Goal: Task Accomplishment & Management: Manage account settings

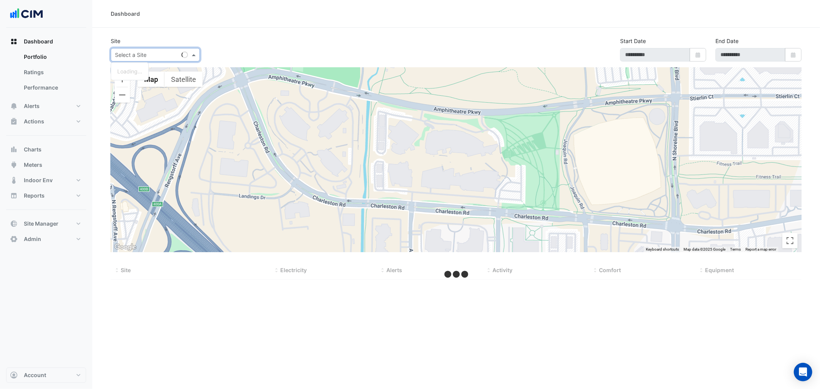
click at [125, 56] on input "text" at bounding box center [147, 55] width 65 height 8
type input "***"
type input "**********"
select select "***"
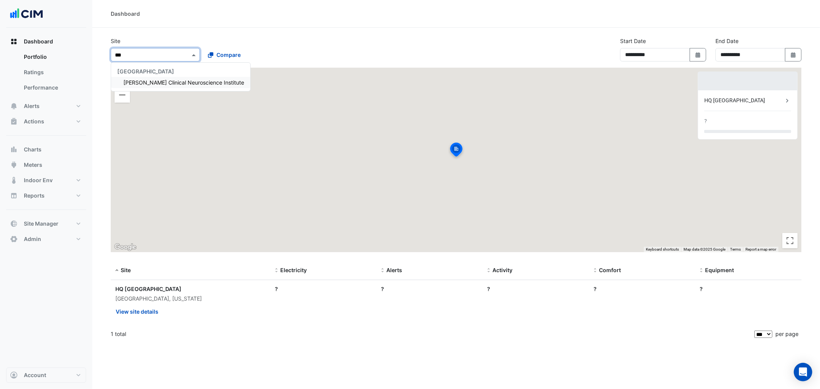
type input "****"
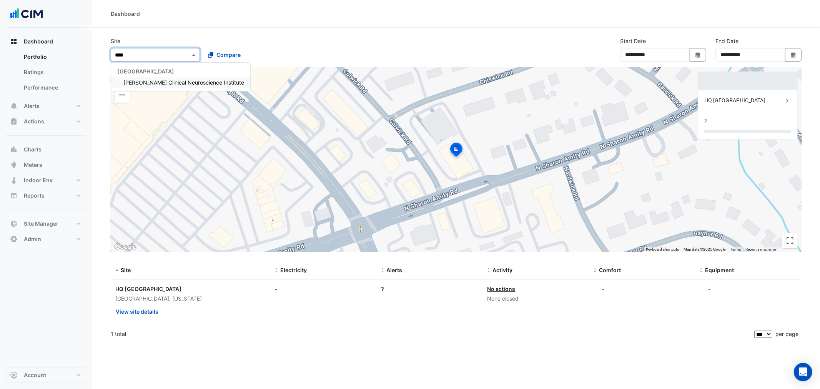
click at [144, 85] on div "Maurice Wohl Clinical Neuroscience Institute" at bounding box center [180, 82] width 139 height 11
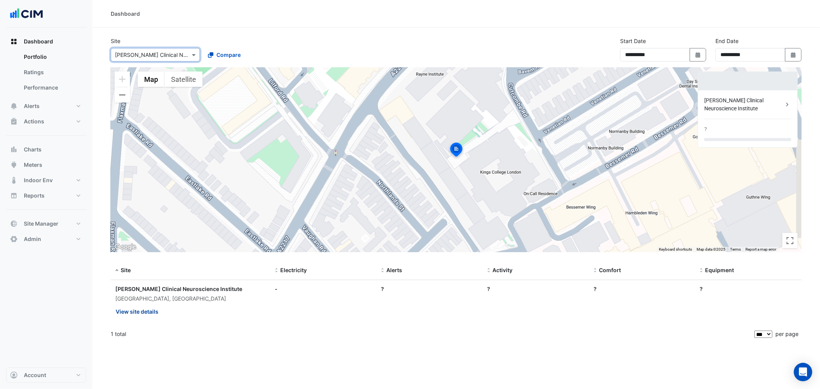
click at [138, 311] on button "View site details" at bounding box center [136, 311] width 43 height 13
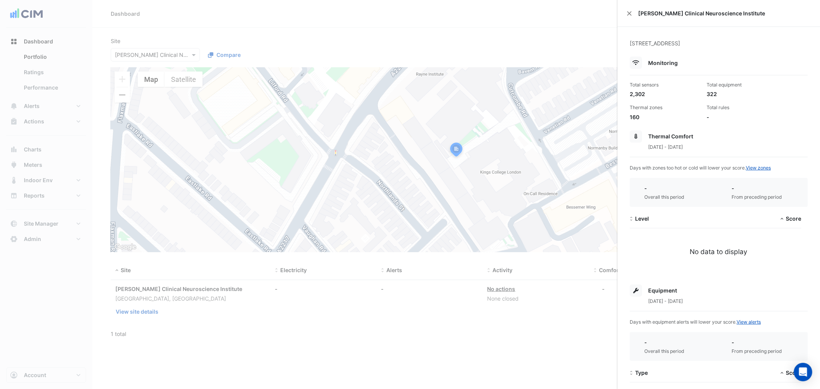
click at [32, 374] on ngb-offcanvas-backdrop at bounding box center [410, 194] width 820 height 389
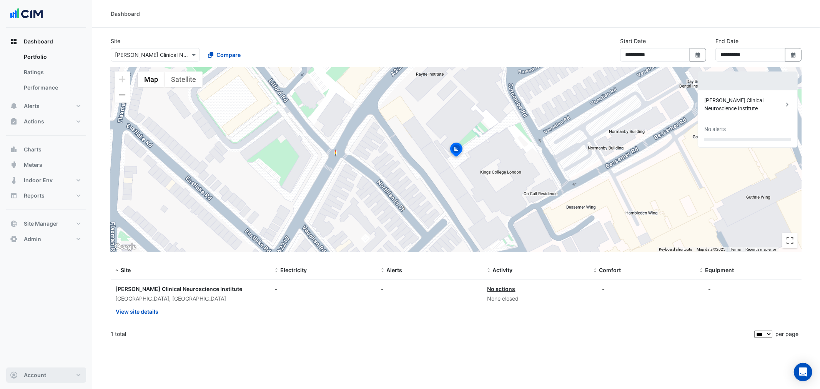
click at [40, 376] on span "Account" at bounding box center [35, 375] width 22 height 8
click at [45, 356] on link "Sign Out" at bounding box center [46, 355] width 73 height 15
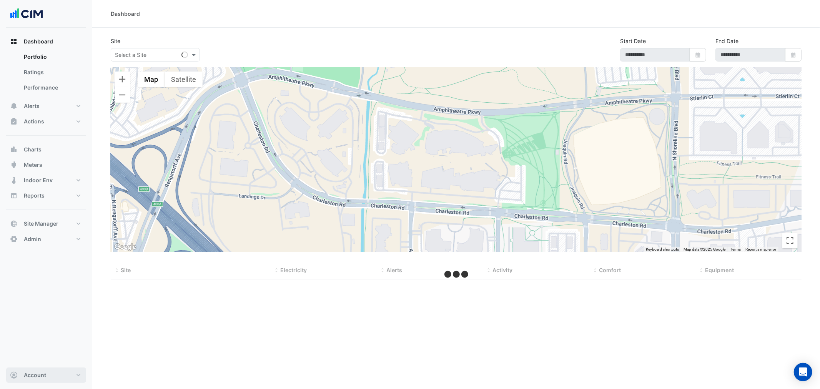
click at [52, 374] on button "Account" at bounding box center [46, 375] width 80 height 15
click at [36, 352] on link "Sign Out" at bounding box center [46, 355] width 73 height 15
type input "**********"
select select "***"
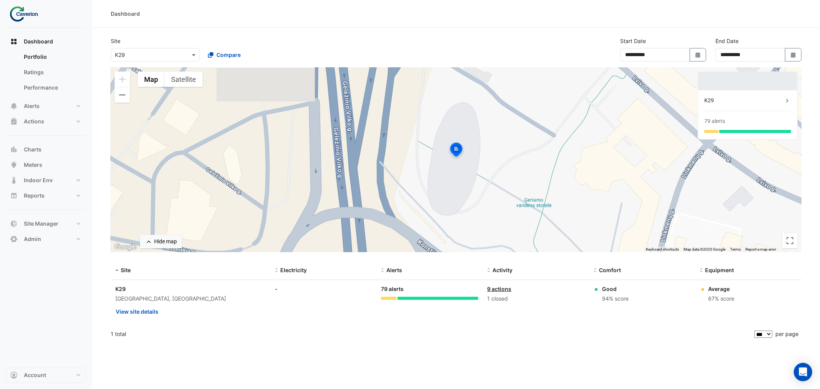
click at [156, 54] on input "text" at bounding box center [147, 55] width 65 height 8
click at [149, 73] on span "Cyber City B" at bounding box center [133, 71] width 32 height 7
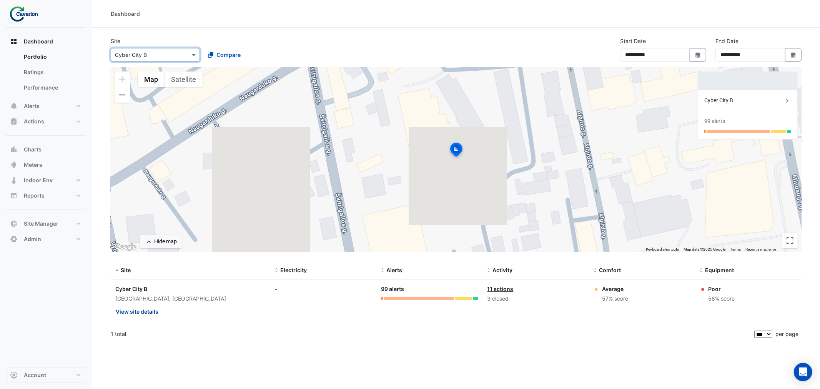
click at [147, 313] on button "View site details" at bounding box center [136, 311] width 43 height 13
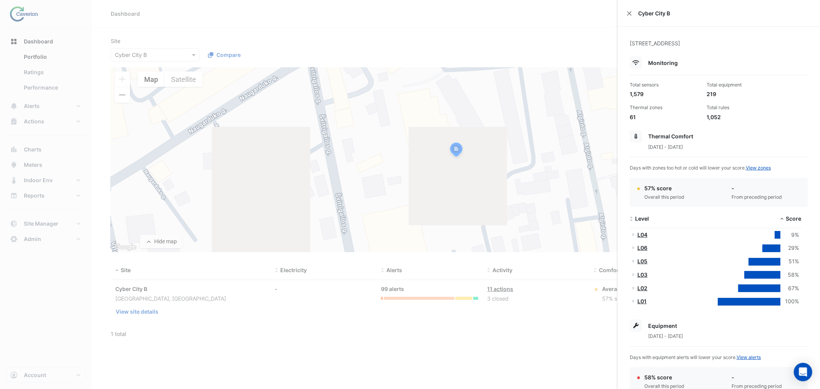
drag, startPoint x: 423, startPoint y: 328, endPoint x: 402, endPoint y: 329, distance: 20.8
click at [423, 328] on ngb-offcanvas-backdrop at bounding box center [410, 194] width 820 height 389
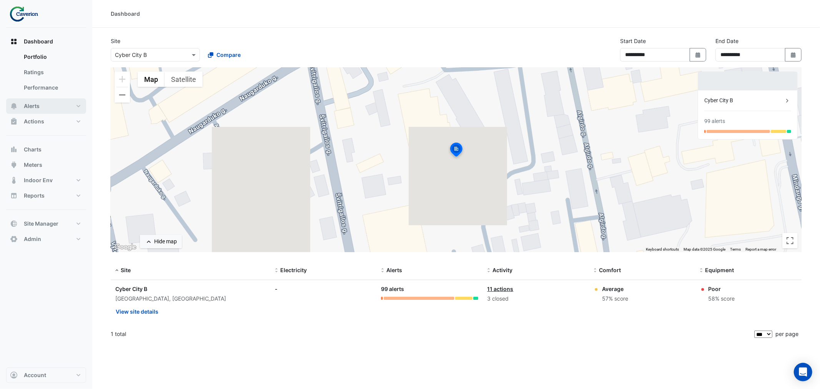
click at [25, 102] on button "Alerts" at bounding box center [46, 105] width 80 height 15
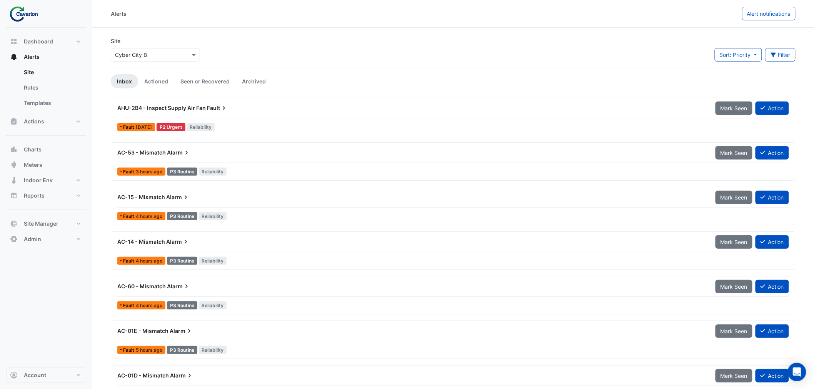
click at [233, 108] on div "AHU-2B4 - Inspect Supply Air Fan Fault" at bounding box center [411, 108] width 589 height 8
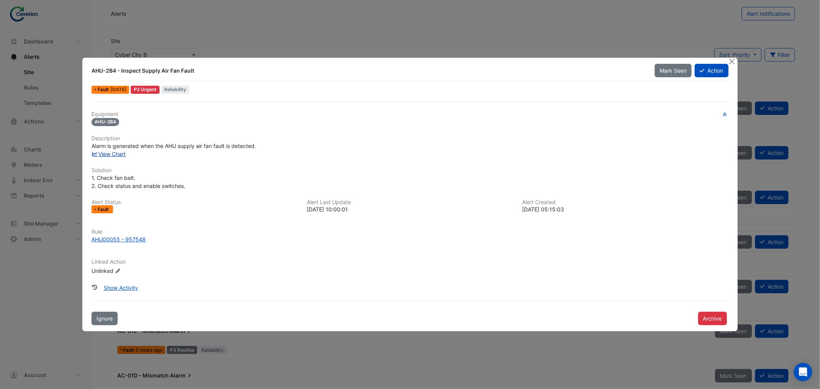
click at [118, 151] on link "View Chart" at bounding box center [109, 154] width 34 height 7
click at [728, 59] on div at bounding box center [733, 62] width 10 height 9
click at [731, 62] on button "Close" at bounding box center [732, 62] width 8 height 8
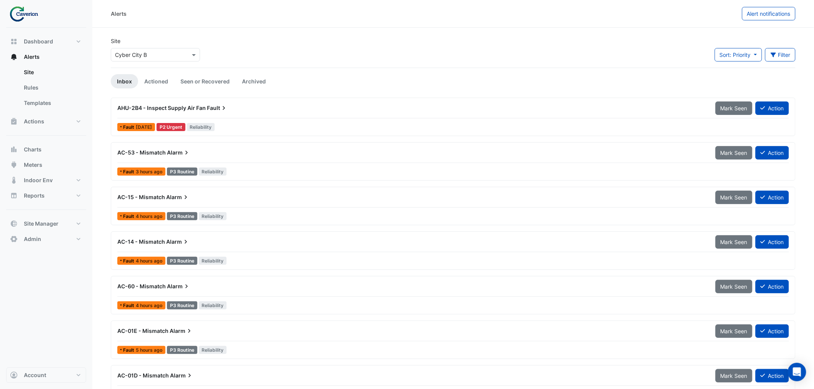
click at [205, 108] on span "AHU-2B4 - Inspect Supply Air Fan" at bounding box center [161, 108] width 88 height 7
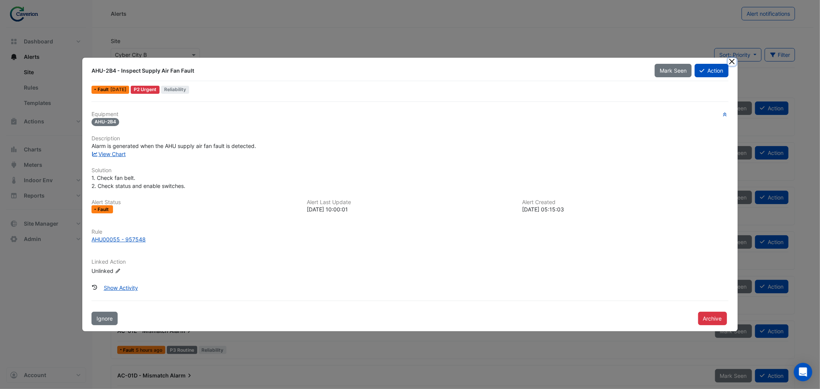
click at [732, 62] on button "Close" at bounding box center [732, 62] width 8 height 8
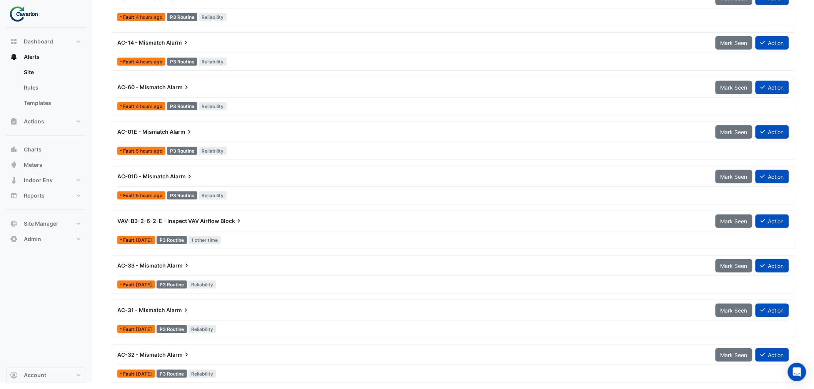
scroll to position [157, 0]
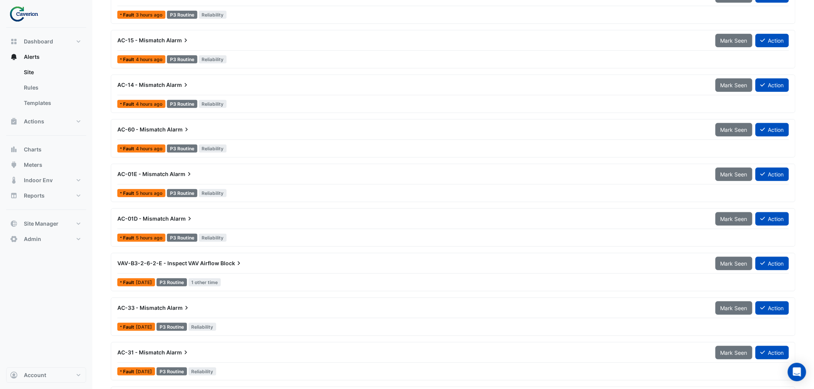
click at [213, 85] on div "AC-14 - Mismatch Alarm" at bounding box center [411, 85] width 589 height 8
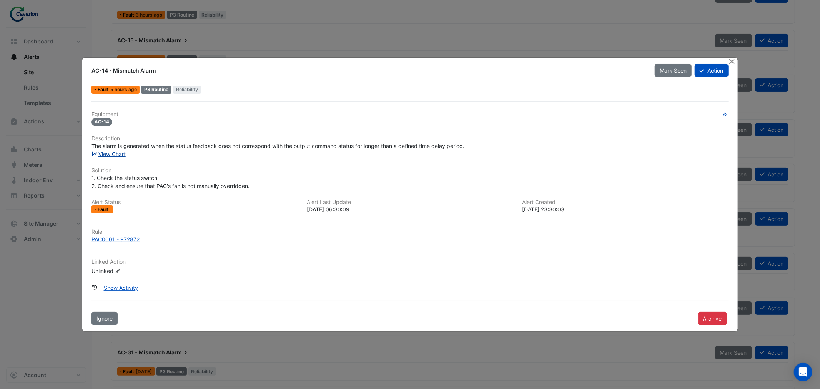
click at [118, 153] on link "View Chart" at bounding box center [109, 154] width 34 height 7
click at [735, 62] on button "Close" at bounding box center [732, 62] width 8 height 8
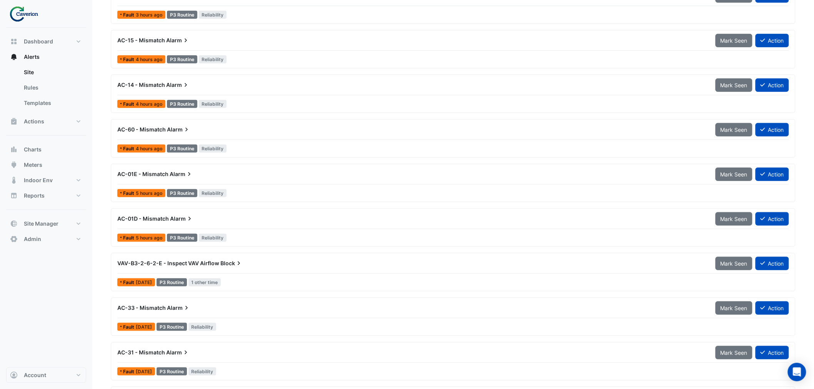
click at [144, 172] on span "AC-01E - Mismatch" at bounding box center [142, 174] width 51 height 7
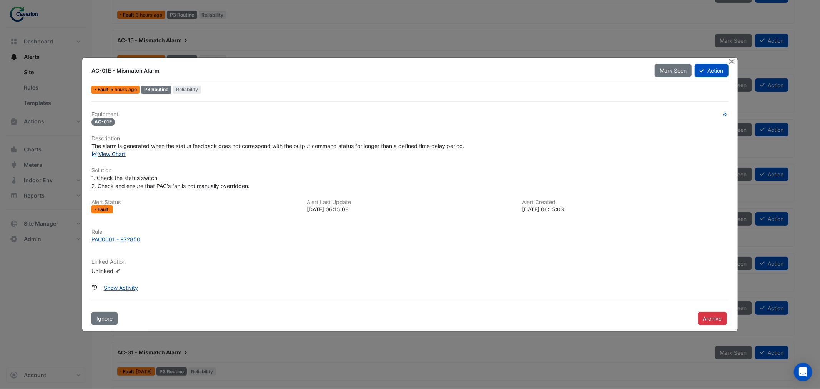
click at [103, 151] on link "View Chart" at bounding box center [109, 154] width 34 height 7
click at [731, 61] on button "Close" at bounding box center [732, 62] width 8 height 8
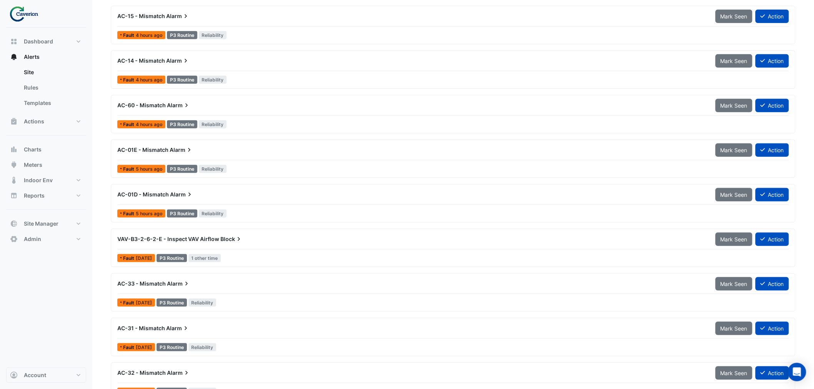
scroll to position [200, 0]
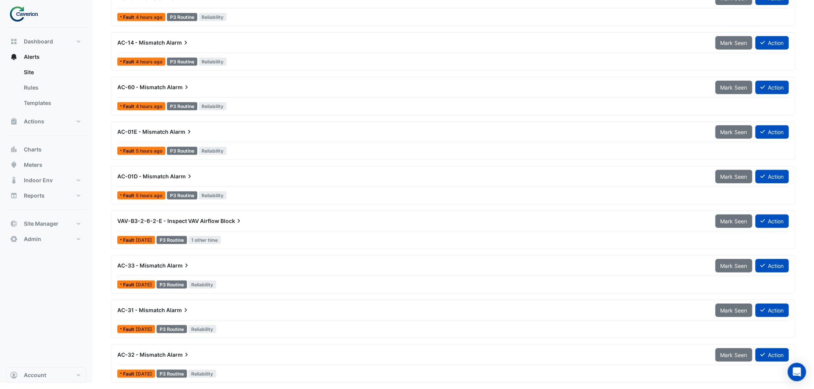
click at [174, 225] on div "VAV-B3-2-6-2-E - Inspect VAV Airflow Block" at bounding box center [411, 221] width 589 height 8
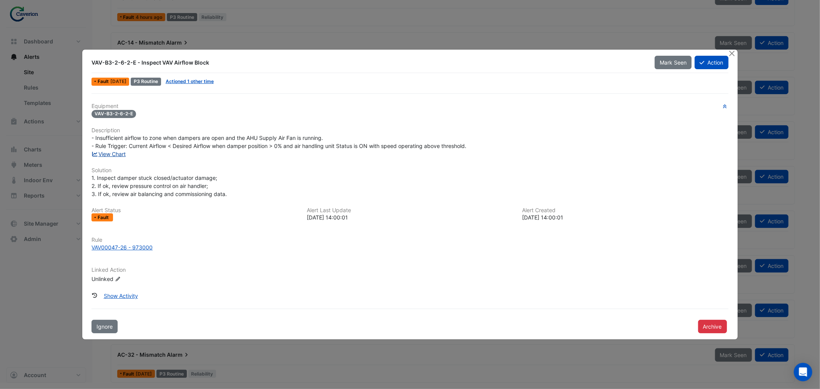
click at [113, 151] on link "View Chart" at bounding box center [109, 154] width 34 height 7
drag, startPoint x: 733, startPoint y: 53, endPoint x: 567, endPoint y: 55, distance: 165.3
click at [733, 54] on button "Close" at bounding box center [732, 54] width 8 height 8
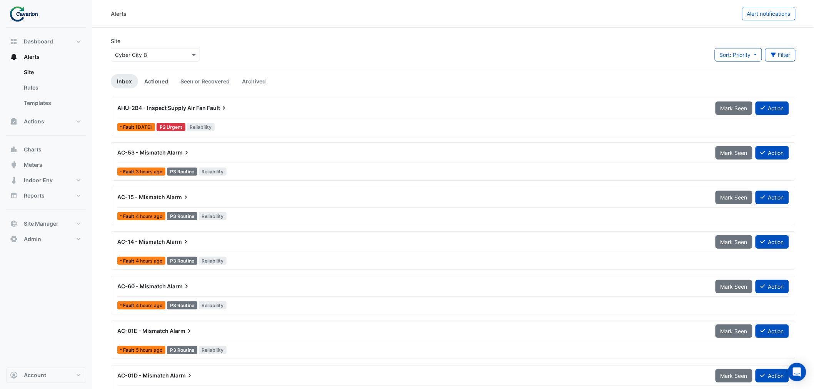
click at [151, 78] on link "Actioned" at bounding box center [156, 81] width 36 height 14
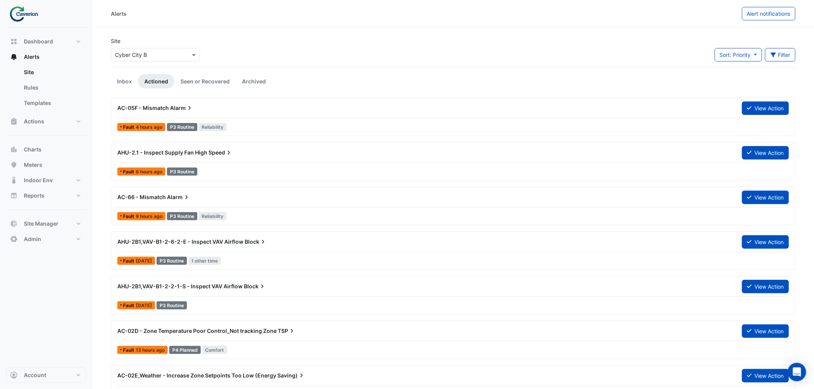
click at [193, 112] on icon at bounding box center [190, 108] width 8 height 8
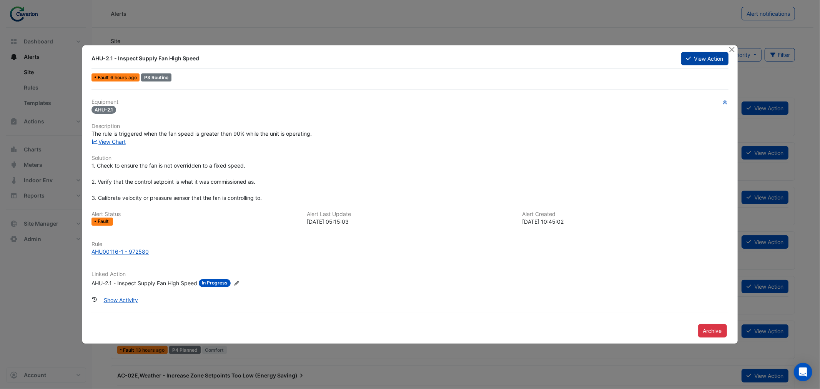
click at [705, 52] on button "View Action" at bounding box center [704, 58] width 47 height 13
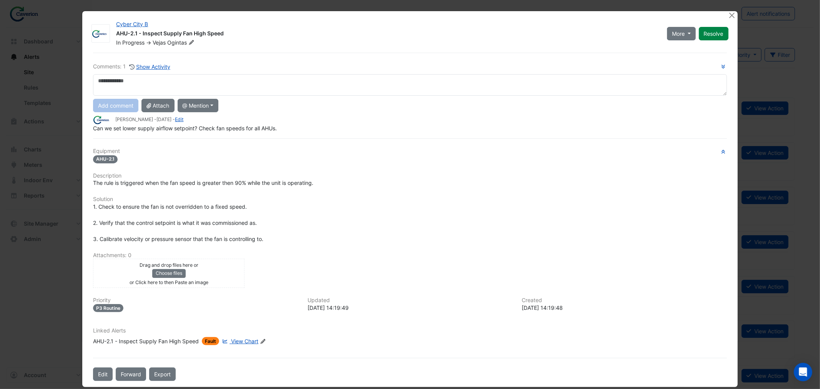
click at [243, 338] on span "View Chart" at bounding box center [244, 341] width 27 height 7
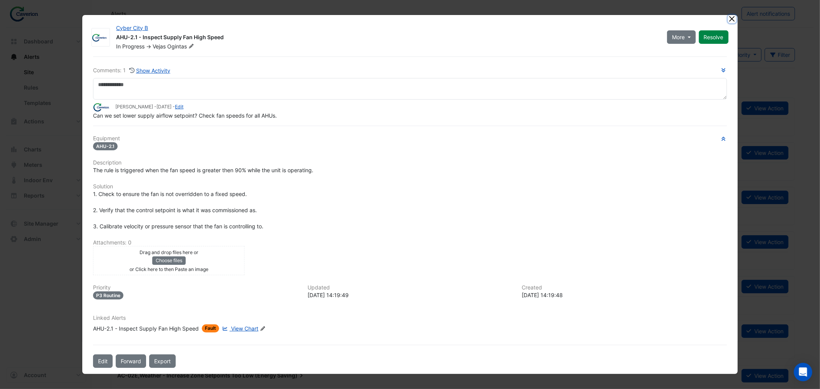
click at [729, 20] on button "Close" at bounding box center [732, 19] width 8 height 8
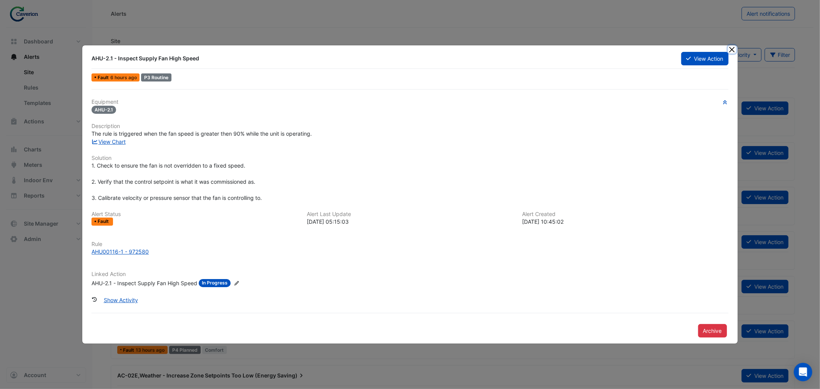
click at [731, 48] on button "Close" at bounding box center [732, 49] width 8 height 8
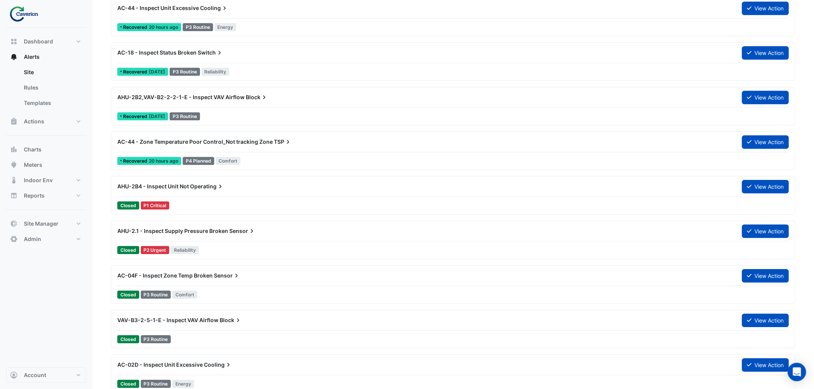
scroll to position [914, 0]
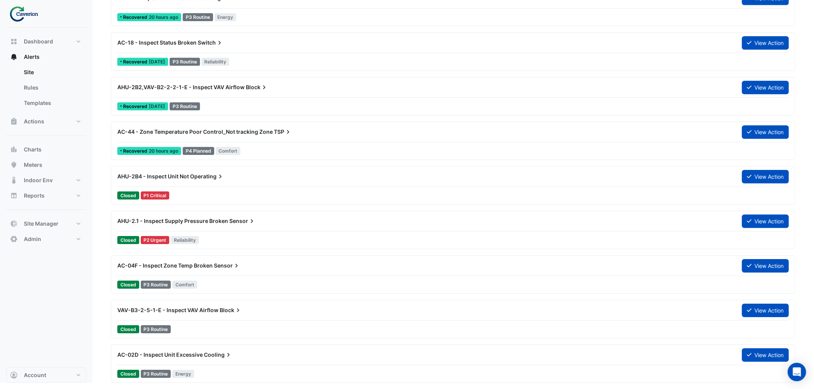
click at [234, 223] on span "Sensor" at bounding box center [242, 221] width 27 height 8
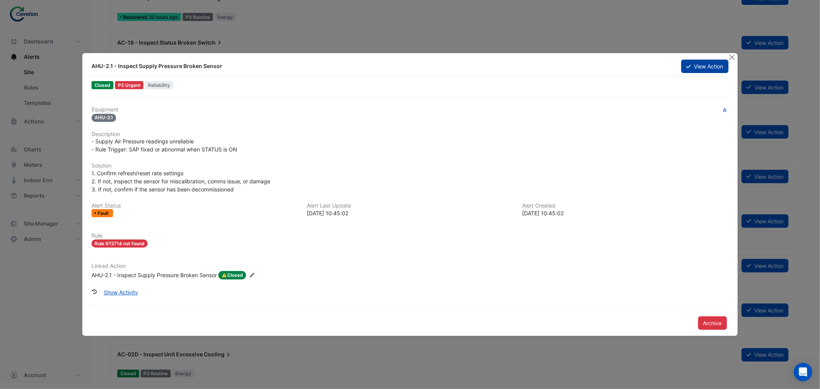
click at [733, 56] on button "Close" at bounding box center [732, 57] width 8 height 8
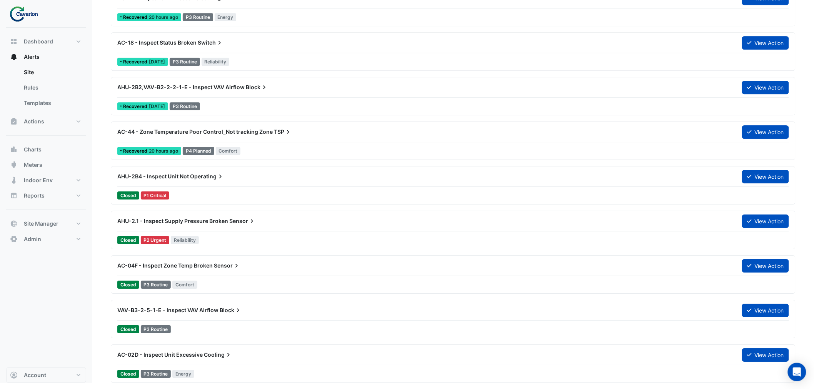
click at [172, 355] on span "AC-02D - Inspect Unit Excessive" at bounding box center [159, 354] width 85 height 7
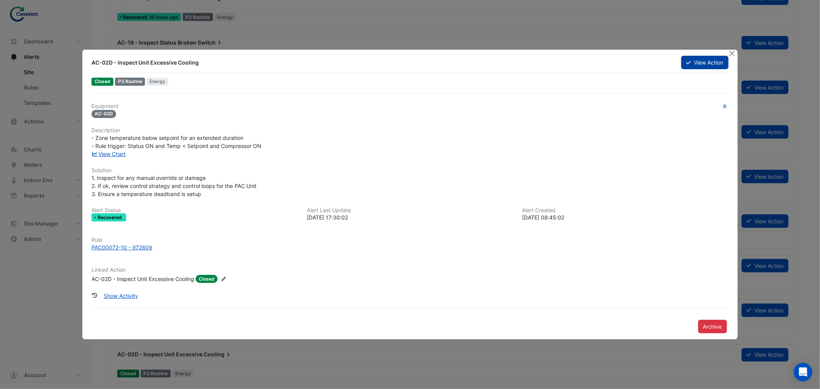
click at [704, 64] on button "View Action" at bounding box center [704, 62] width 47 height 13
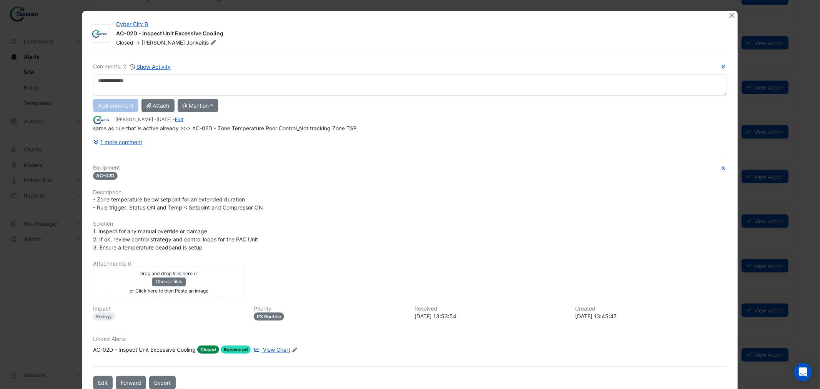
click at [273, 346] on span "View Chart" at bounding box center [276, 349] width 27 height 7
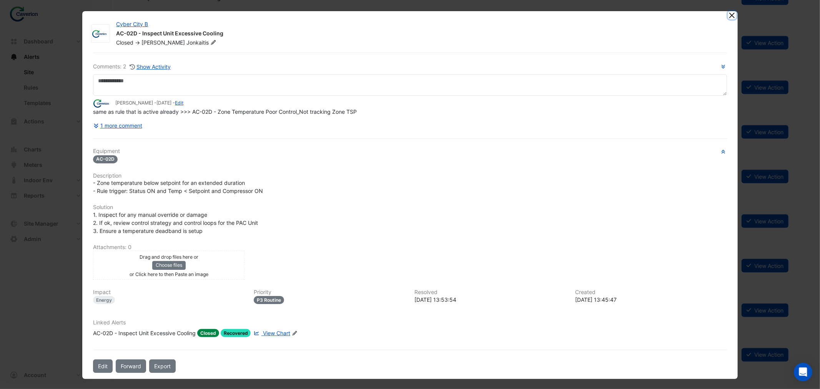
click at [731, 15] on button "Close" at bounding box center [732, 15] width 8 height 8
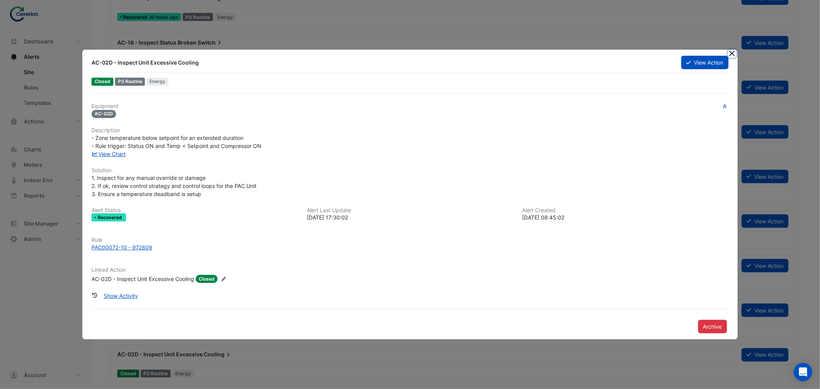
click at [733, 57] on button "Close" at bounding box center [732, 54] width 8 height 8
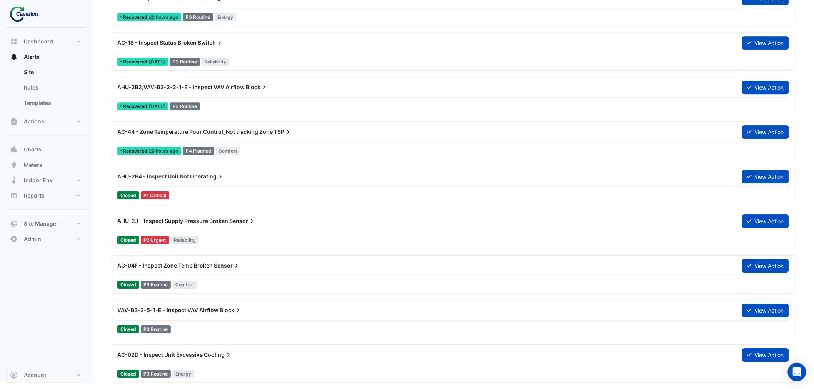
click at [192, 177] on span "Operating" at bounding box center [207, 177] width 34 height 8
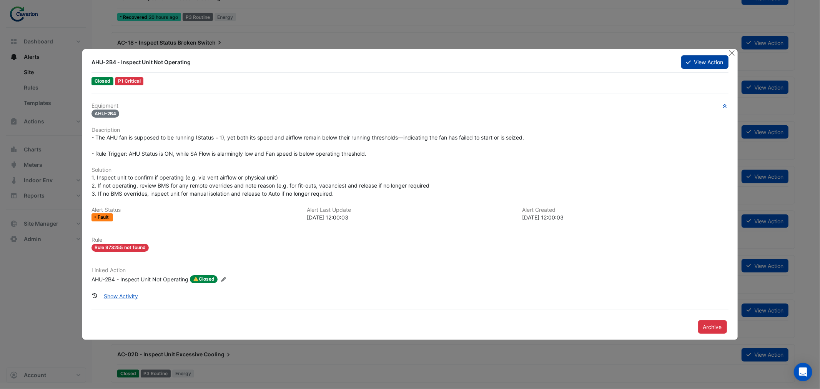
click at [732, 53] on button "Close" at bounding box center [732, 53] width 8 height 8
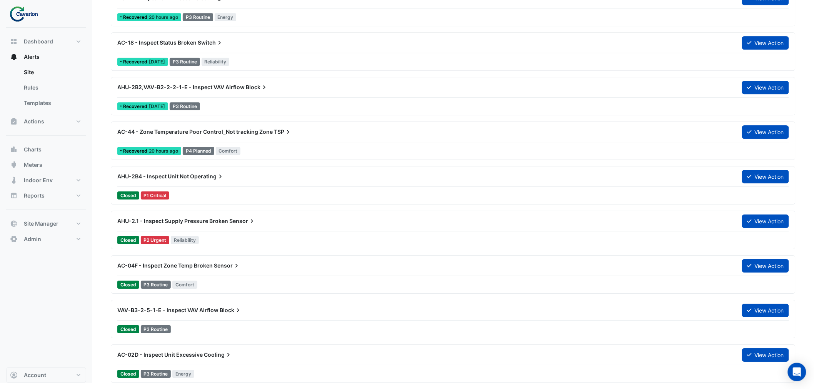
scroll to position [871, 0]
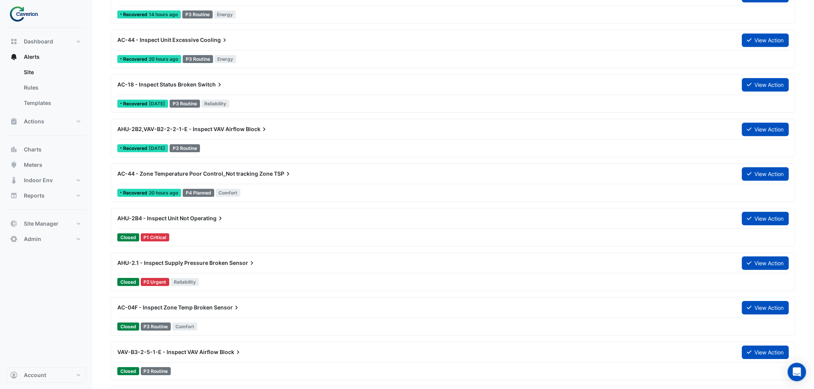
click at [199, 171] on span "AC-44 - Zone Temperature Poor Control_Not tracking Zone" at bounding box center [194, 173] width 155 height 7
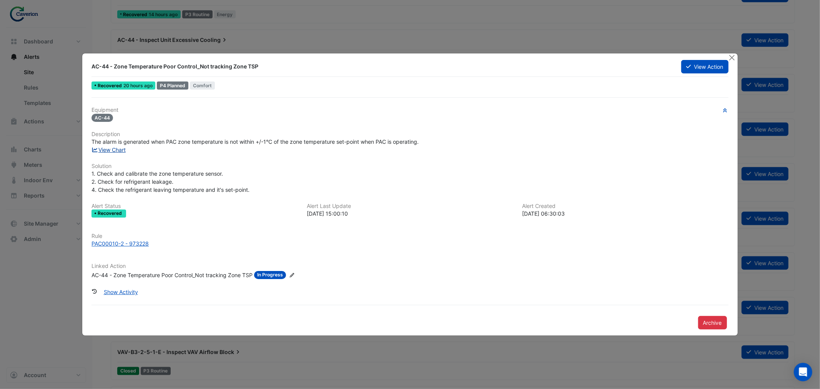
click at [113, 148] on link "View Chart" at bounding box center [109, 149] width 34 height 7
click at [733, 60] on button "Close" at bounding box center [732, 57] width 8 height 8
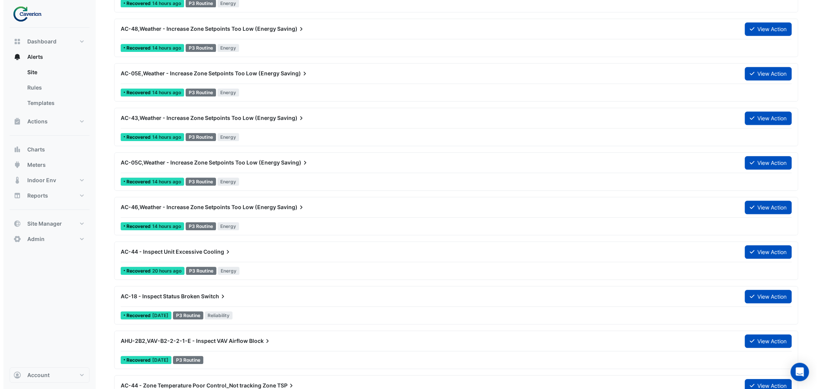
scroll to position [657, 0]
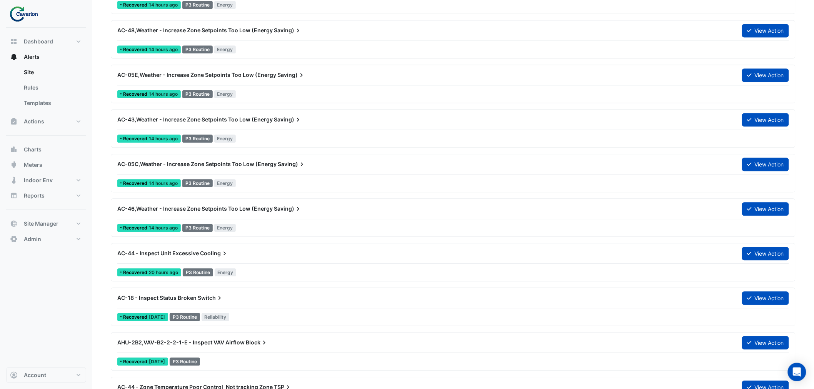
click at [216, 121] on span "AC-43,Weather - Increase Zone Setpoints Too Low (Energy" at bounding box center [194, 119] width 155 height 7
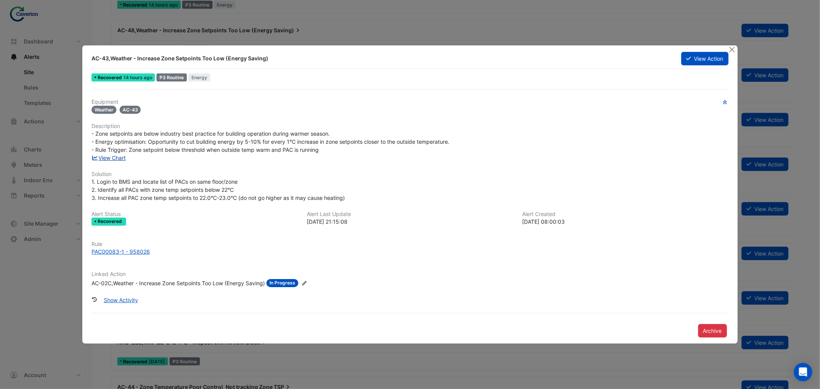
click at [121, 157] on link "View Chart" at bounding box center [109, 158] width 34 height 7
drag, startPoint x: 732, startPoint y: 51, endPoint x: 324, endPoint y: 124, distance: 415.2
click at [732, 52] on button "Close" at bounding box center [732, 49] width 8 height 8
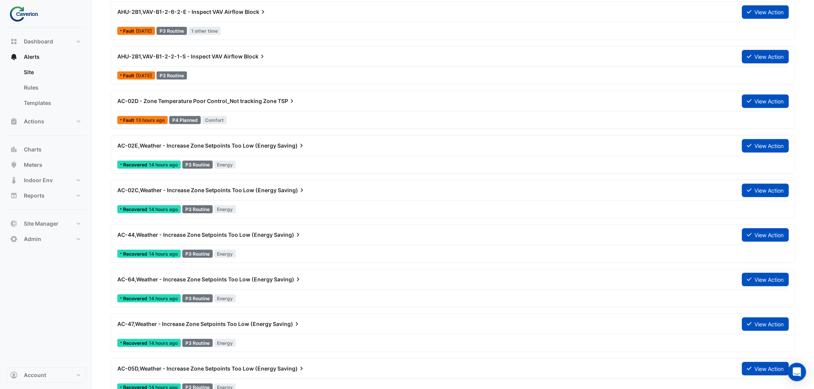
scroll to position [187, 0]
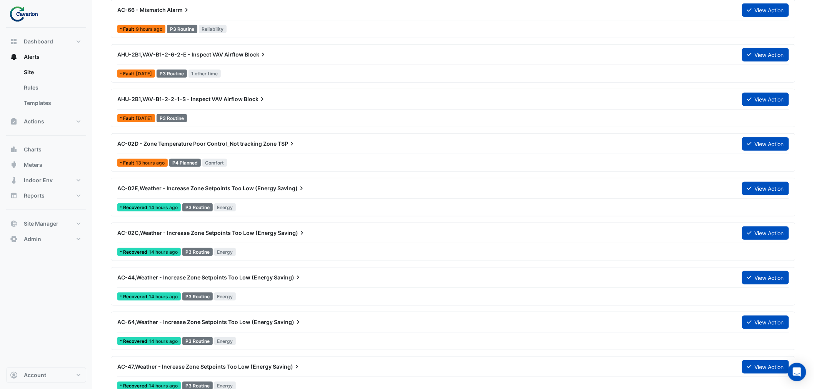
click at [259, 143] on span "AC-02D - Zone Temperature Poor Control_Not tracking Zone" at bounding box center [196, 143] width 159 height 7
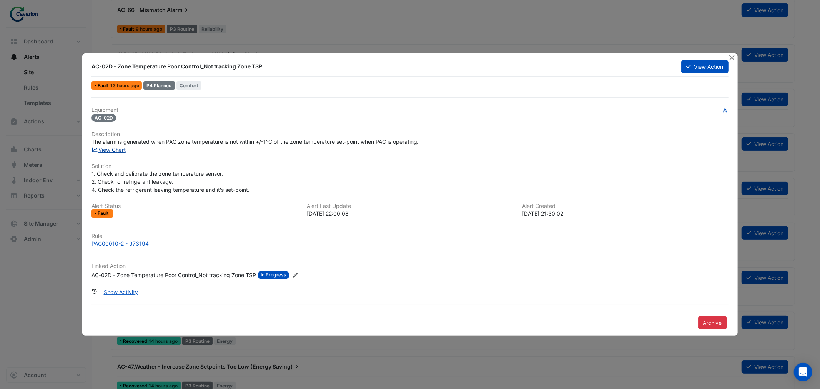
click at [116, 149] on link "View Chart" at bounding box center [109, 149] width 34 height 7
click at [731, 58] on button "Close" at bounding box center [732, 57] width 8 height 8
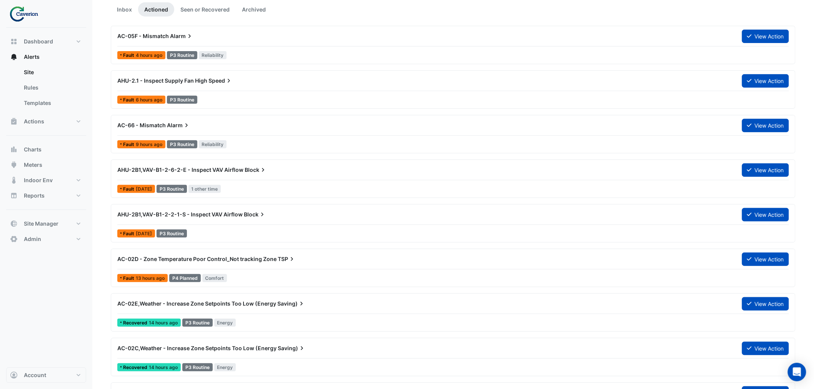
scroll to position [59, 0]
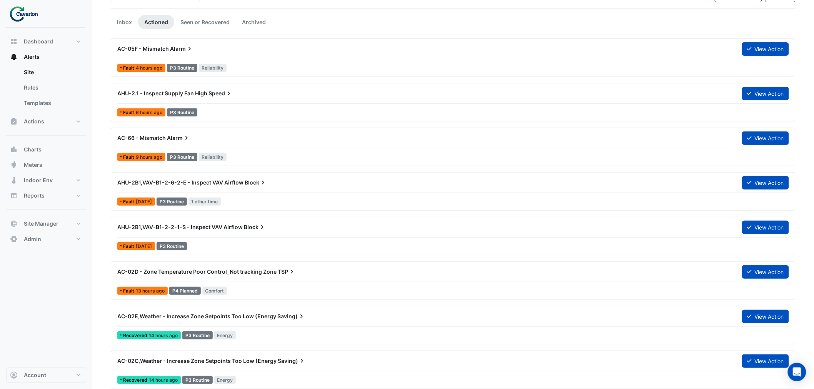
click at [199, 93] on span "AHU-2.1 - Inspect Supply Fan High" at bounding box center [162, 93] width 90 height 7
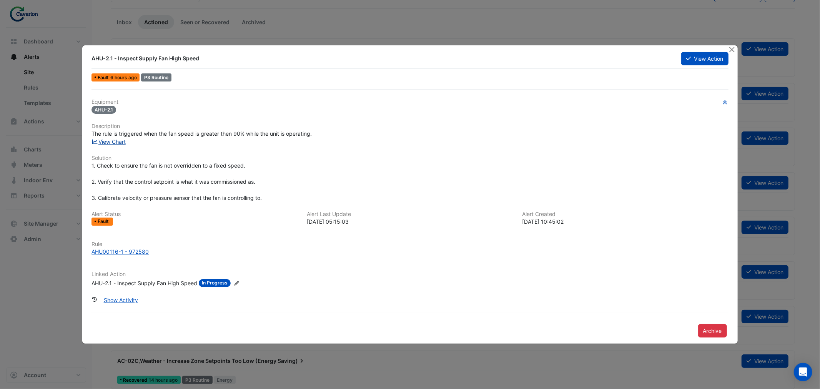
click at [110, 139] on link "View Chart" at bounding box center [109, 141] width 34 height 7
click at [734, 46] on button "Close" at bounding box center [732, 49] width 8 height 8
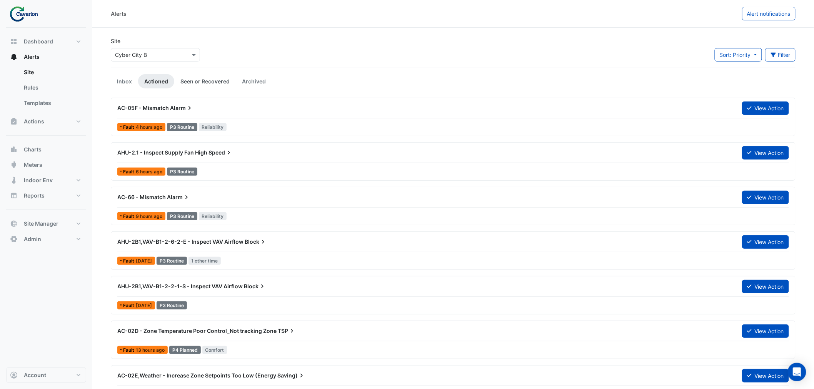
click at [202, 80] on link "Seen or Recovered" at bounding box center [205, 81] width 62 height 14
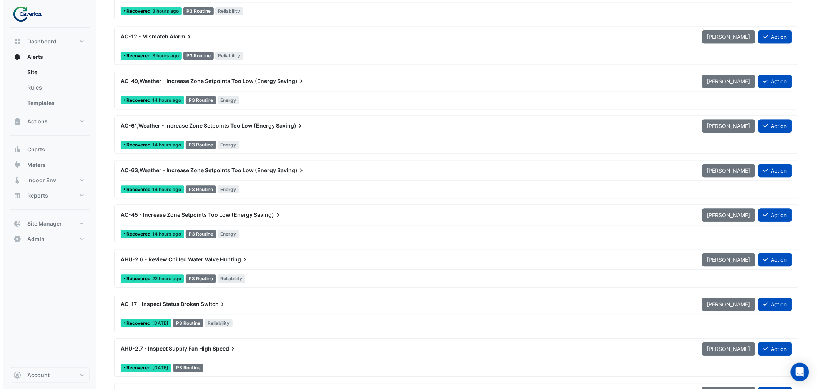
scroll to position [641, 0]
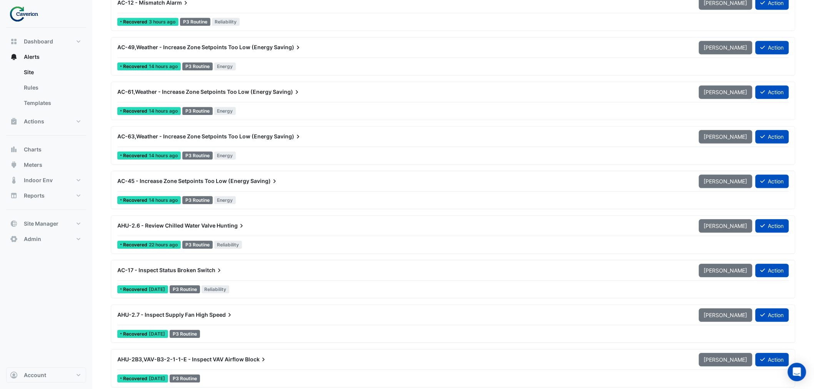
click at [210, 225] on span "AHU-2.6 - Review Chilled Water Valve" at bounding box center [166, 225] width 98 height 7
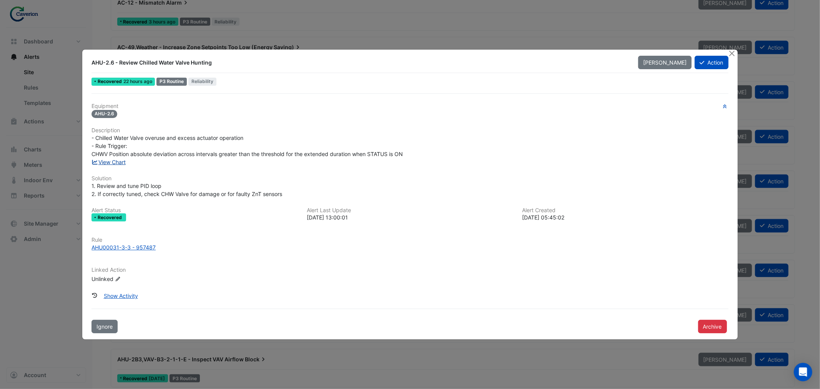
click at [113, 162] on link "View Chart" at bounding box center [109, 162] width 34 height 7
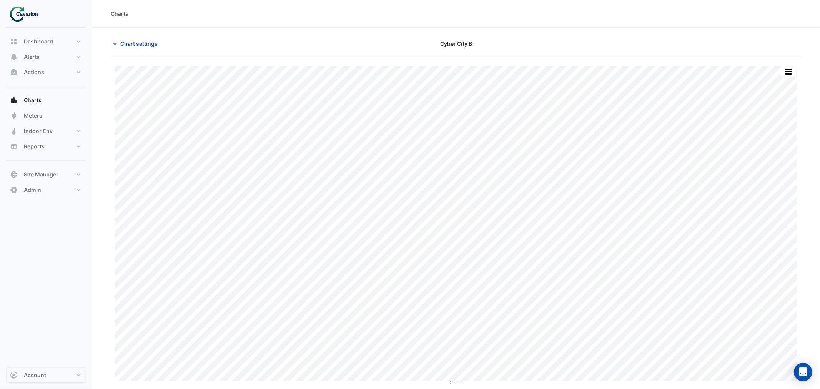
type input "**********"
click at [139, 41] on span "Chart settings" at bounding box center [138, 44] width 37 height 8
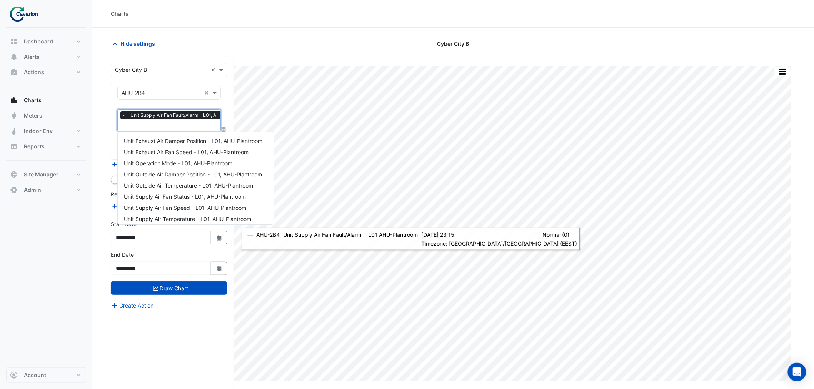
click at [179, 122] on input "text" at bounding box center [186, 126] width 130 height 8
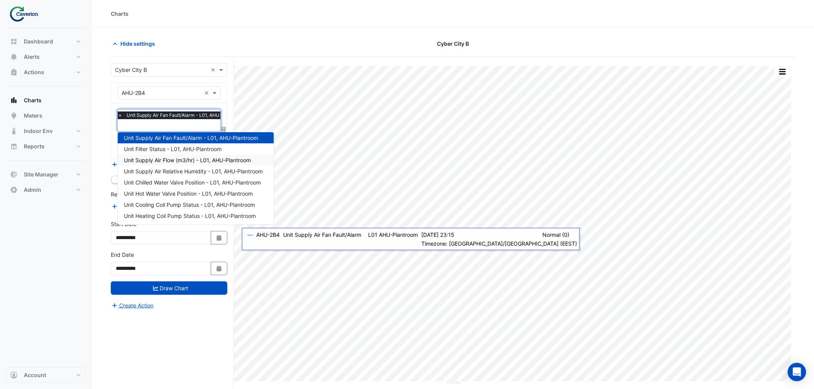
click at [172, 161] on span "Unit Supply Air Flow (m3/hr) - L01, AHU-Plantroom" at bounding box center [187, 160] width 127 height 7
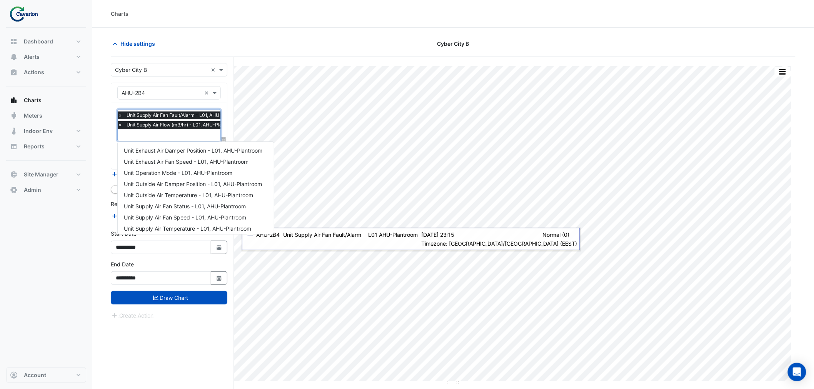
click at [167, 133] on input "text" at bounding box center [183, 136] width 130 height 8
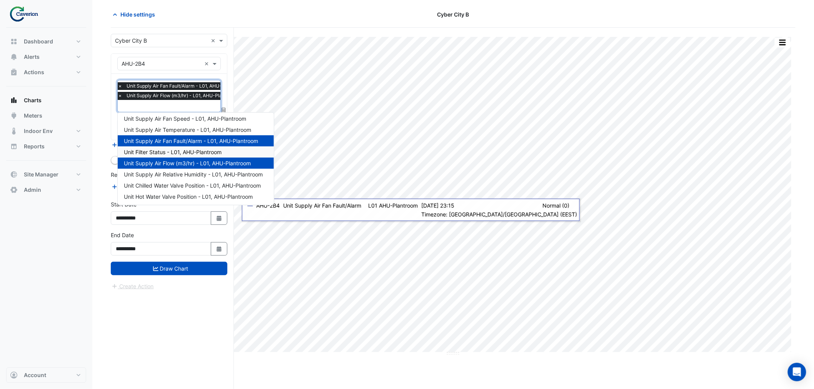
scroll to position [27, 0]
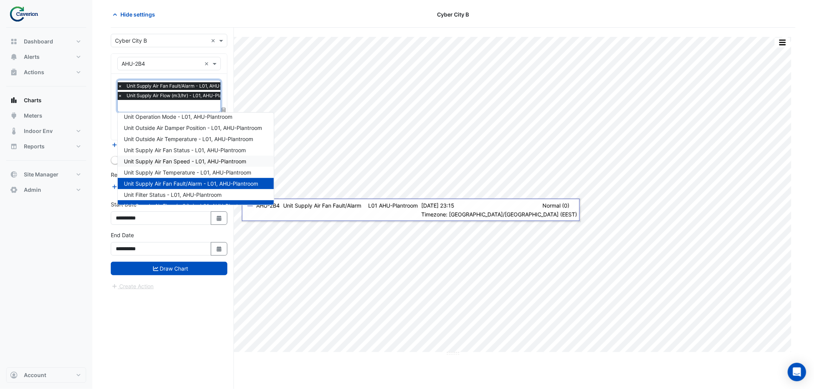
click at [169, 161] on span "Unit Supply Air Fan Speed - L01, AHU-Plantroom" at bounding box center [185, 161] width 122 height 7
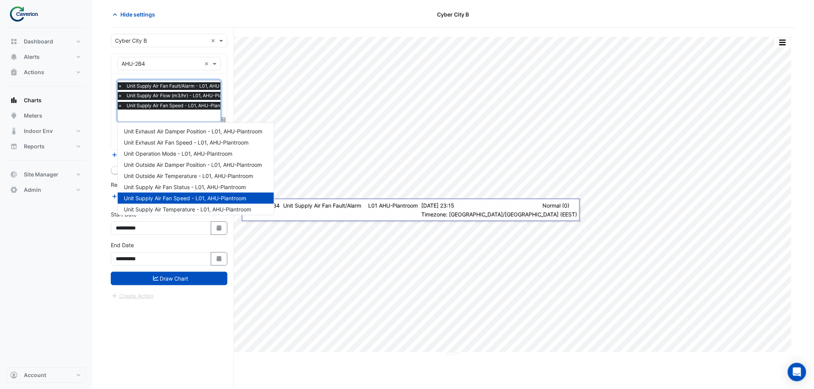
click at [174, 118] on input "text" at bounding box center [183, 116] width 130 height 8
click at [176, 185] on span "Unit Supply Air Fan Status - L01, AHU-Plantroom" at bounding box center [185, 187] width 122 height 7
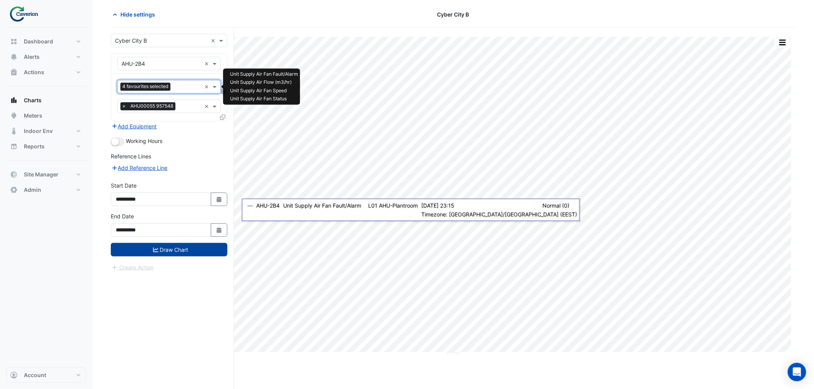
click at [181, 248] on button "Draw Chart" at bounding box center [169, 249] width 116 height 13
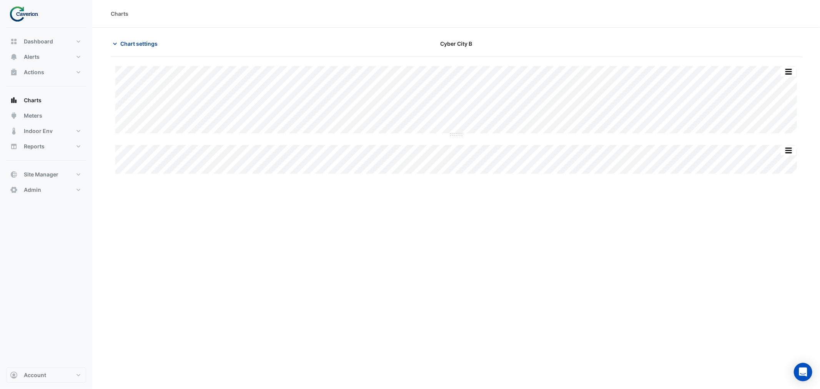
click at [120, 41] on span "Chart settings" at bounding box center [138, 44] width 37 height 8
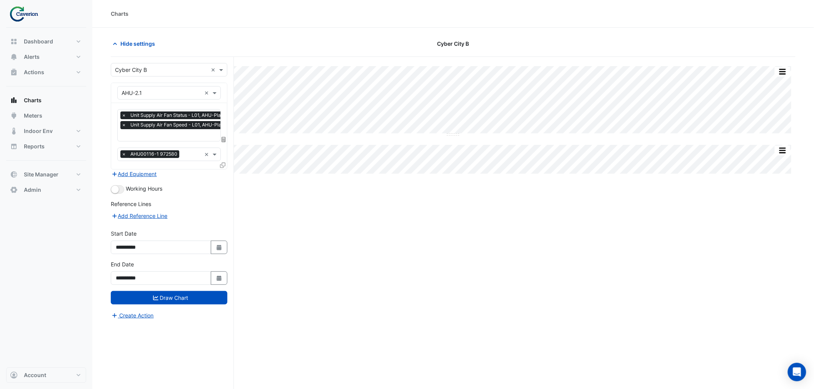
scroll to position [0, 4]
click at [173, 135] on input "text" at bounding box center [177, 136] width 119 height 8
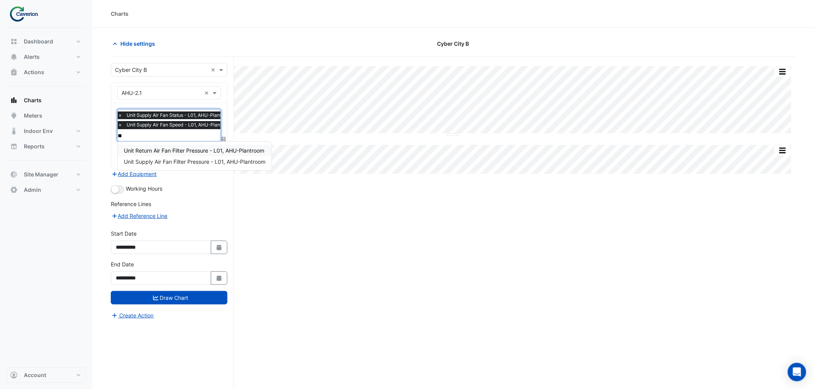
type input "*"
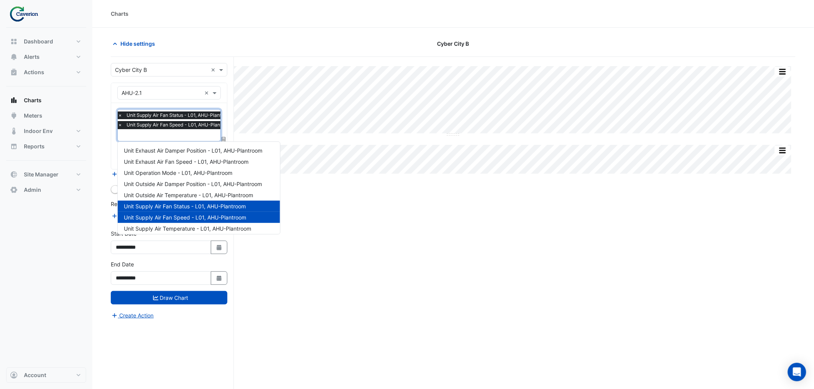
click at [144, 135] on input "text" at bounding box center [177, 136] width 119 height 8
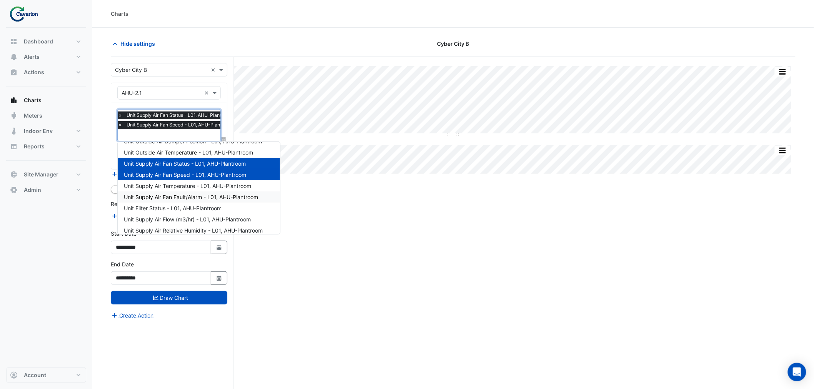
scroll to position [85, 0]
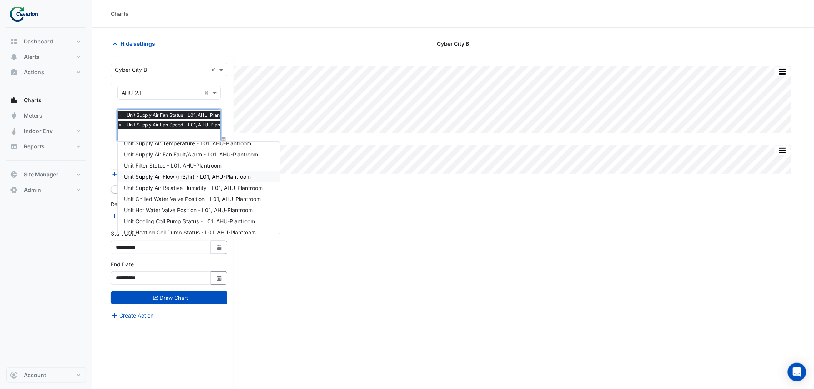
click at [153, 177] on span "Unit Supply Air Flow (m3/hr) - L01, AHU-Plantroom" at bounding box center [187, 176] width 127 height 7
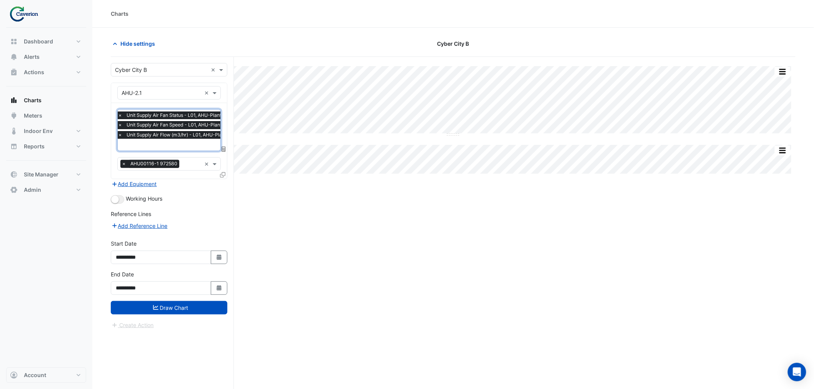
click at [165, 148] on input "text" at bounding box center [180, 145] width 124 height 8
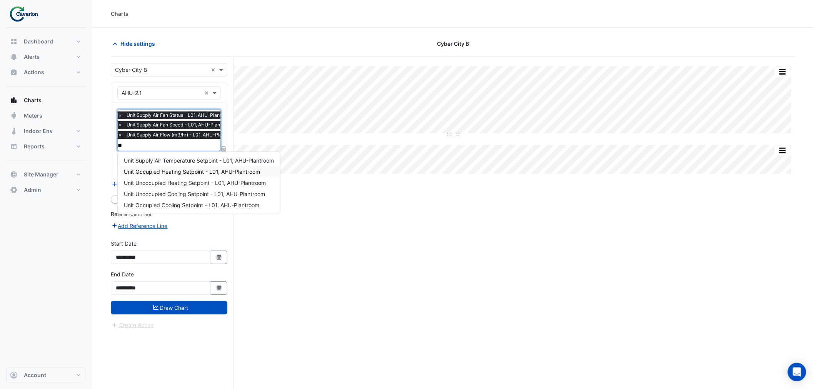
scroll to position [0, 0]
click at [148, 144] on input "********" at bounding box center [180, 145] width 124 height 8
type input "*"
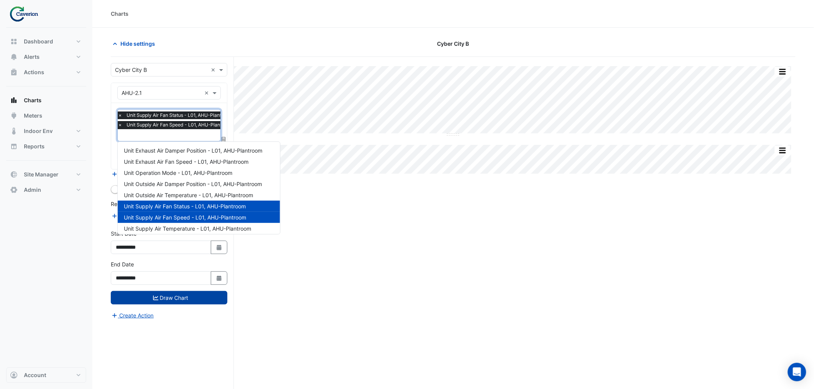
click at [182, 298] on button "Draw Chart" at bounding box center [169, 297] width 116 height 13
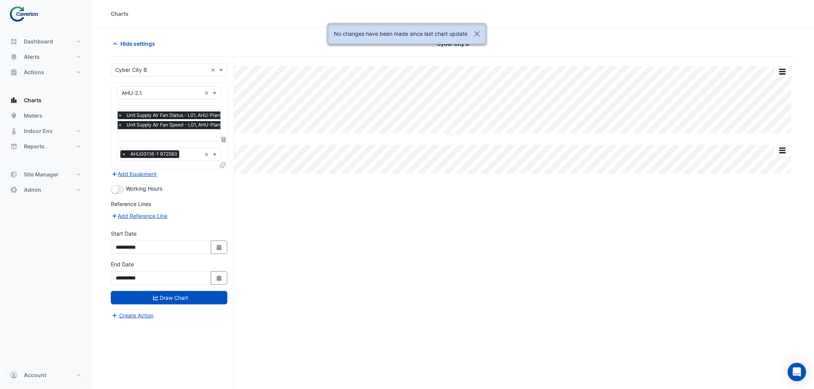
click at [170, 136] on input "text" at bounding box center [177, 136] width 119 height 8
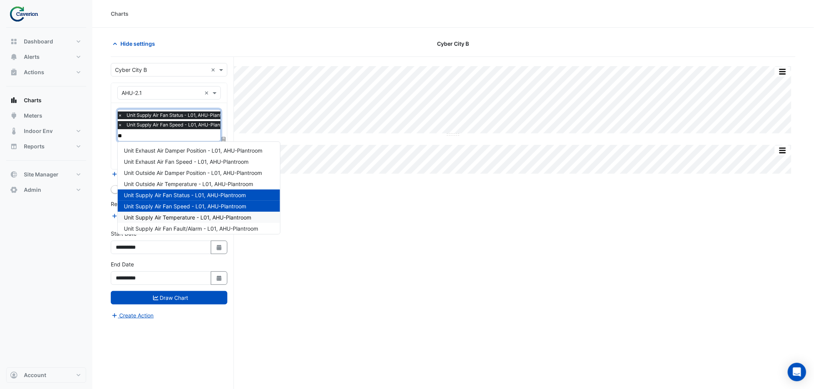
type input "*"
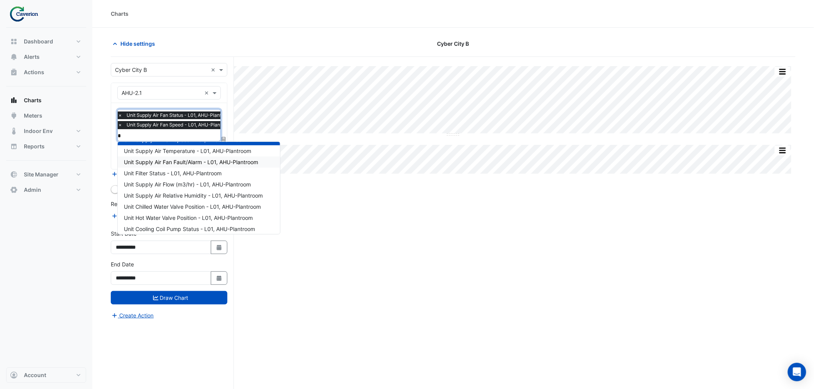
scroll to position [85, 0]
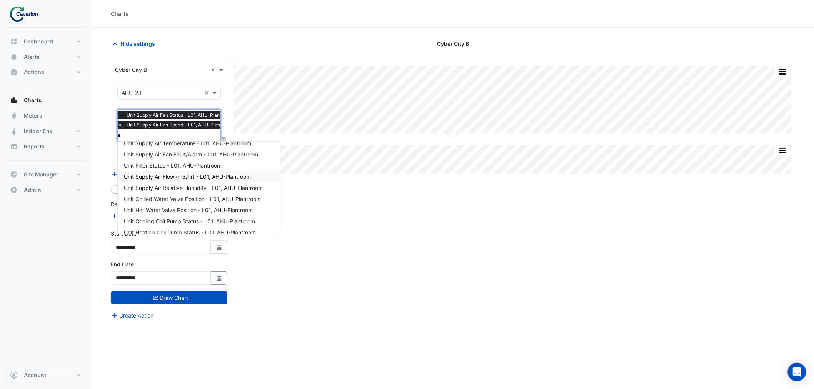
click at [177, 172] on div "Unit Supply Air Flow (m3/hr) - L01, AHU-Plantroom" at bounding box center [199, 176] width 162 height 11
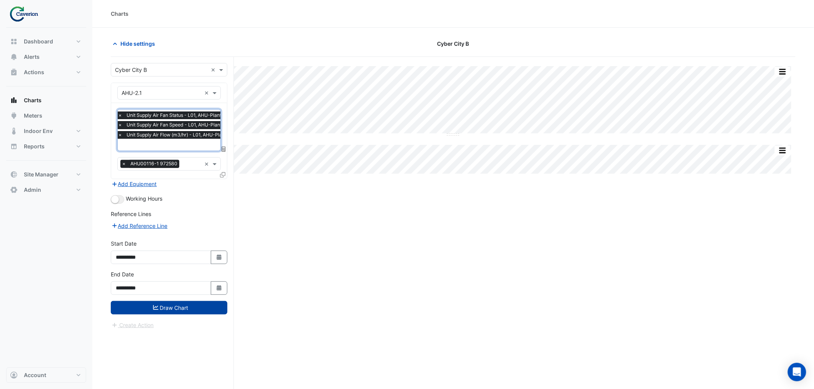
click at [175, 308] on button "Draw Chart" at bounding box center [169, 307] width 116 height 13
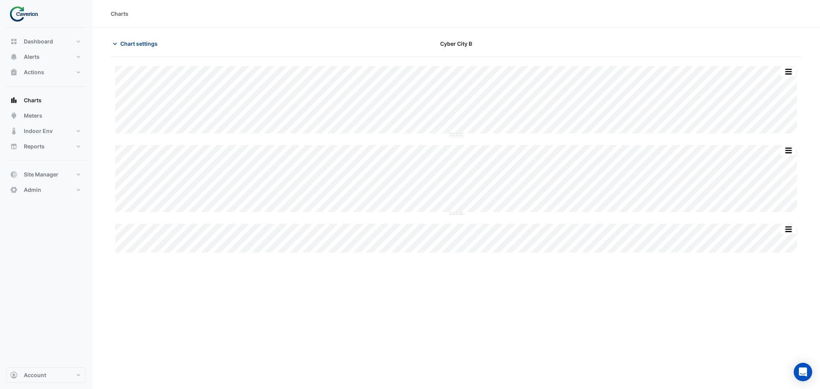
click at [137, 39] on button "Chart settings" at bounding box center [137, 43] width 52 height 13
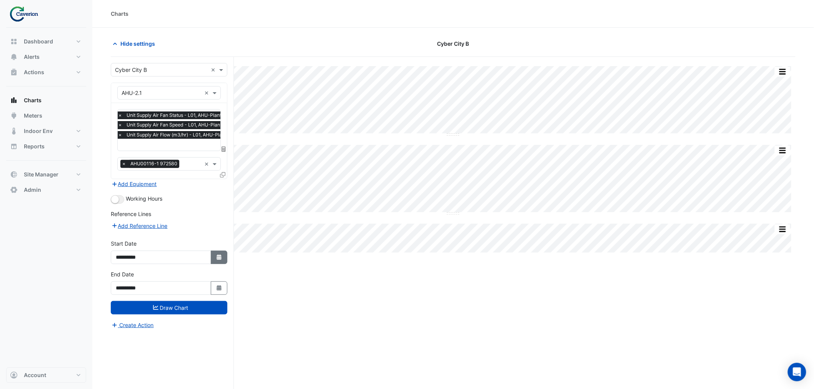
click at [216, 256] on icon "button" at bounding box center [218, 257] width 5 height 5
select select "*"
select select "****"
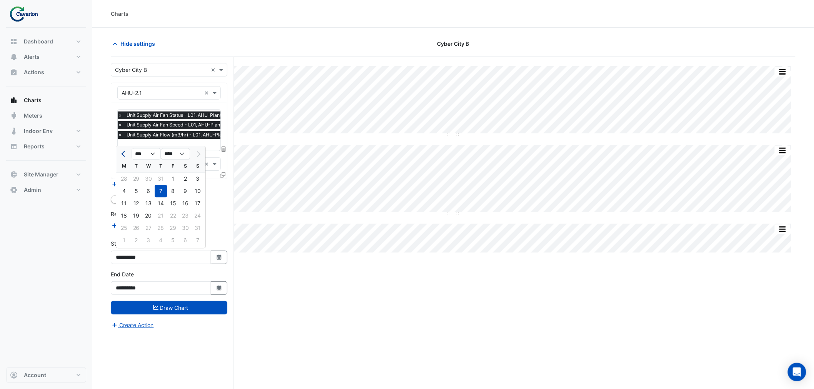
click at [125, 151] on button "Previous month" at bounding box center [123, 154] width 9 height 12
select select "*"
click at [136, 178] on div "1" at bounding box center [136, 179] width 12 height 12
type input "**********"
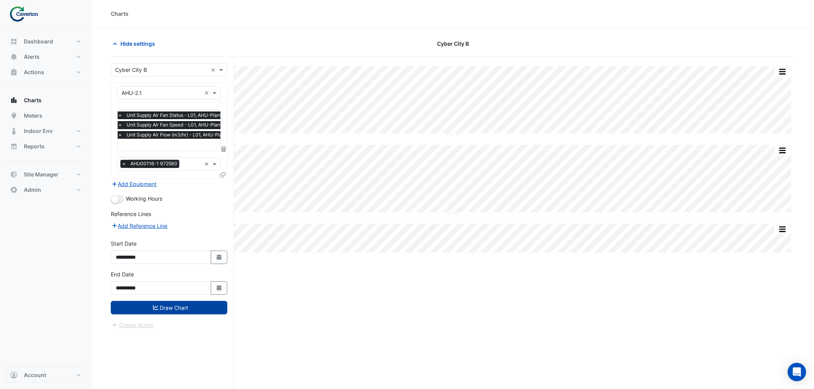
click at [171, 303] on button "Draw Chart" at bounding box center [169, 307] width 116 height 13
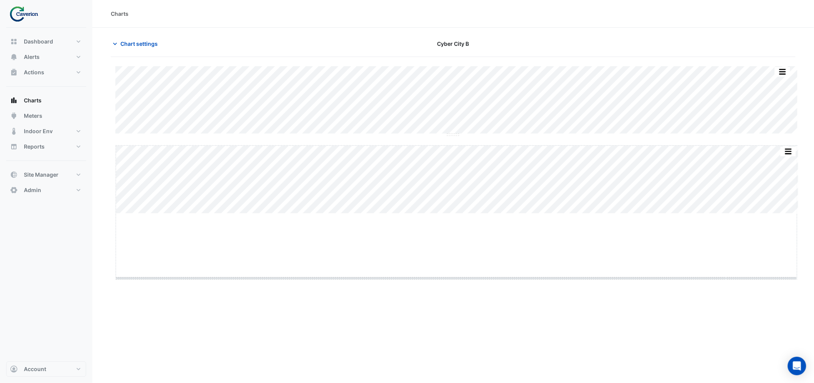
drag, startPoint x: 458, startPoint y: 272, endPoint x: 458, endPoint y: 279, distance: 7.3
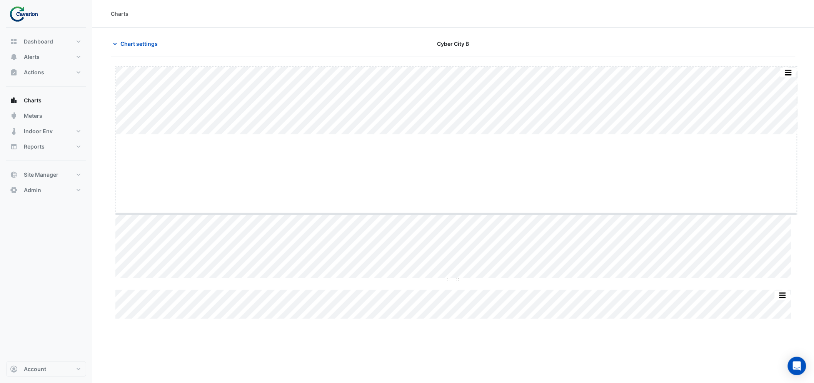
drag, startPoint x: 453, startPoint y: 133, endPoint x: 459, endPoint y: 227, distance: 93.6
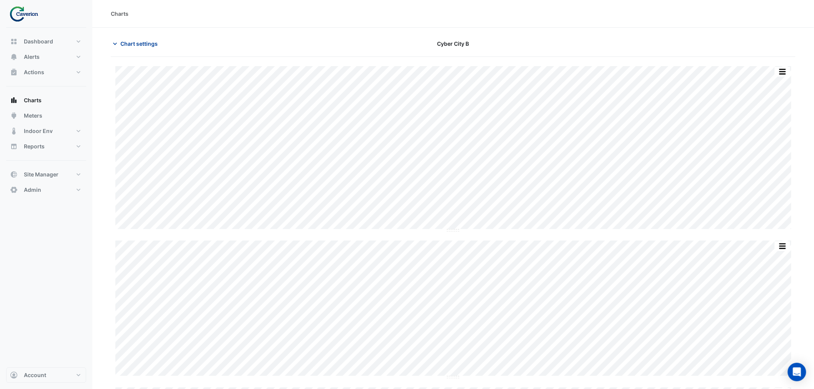
click at [132, 40] on span "Chart settings" at bounding box center [138, 44] width 37 height 8
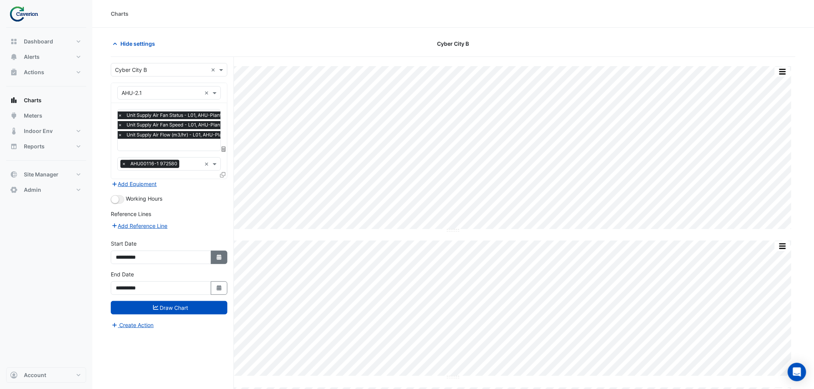
click at [215, 252] on button "Select Date" at bounding box center [219, 257] width 17 height 13
select select "*"
select select "****"
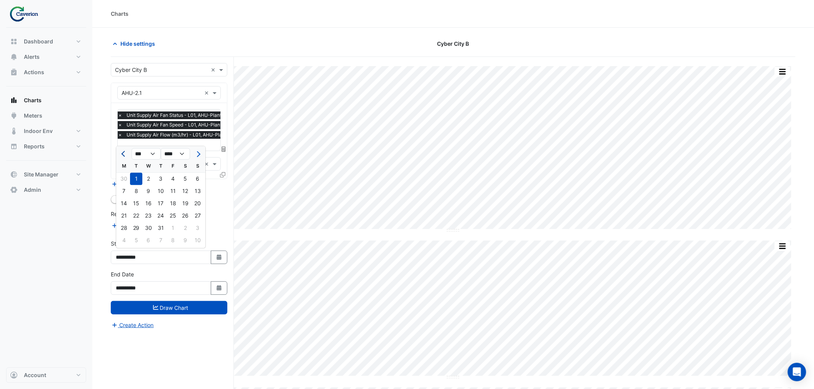
click at [121, 152] on button "Previous month" at bounding box center [123, 154] width 9 height 12
select select "*"
click at [198, 178] on div "1" at bounding box center [197, 179] width 12 height 12
type input "**********"
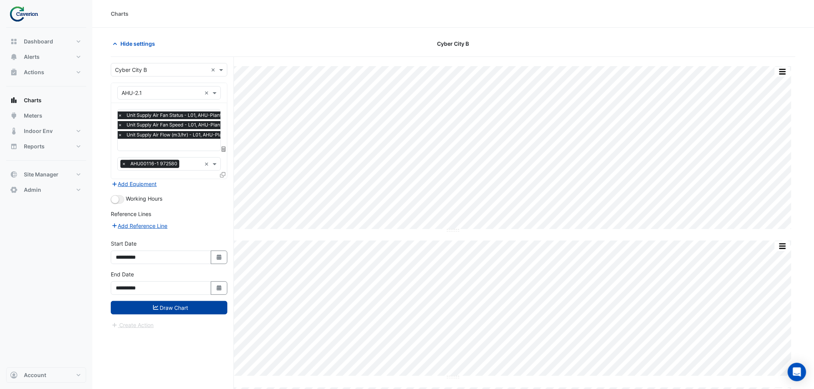
click at [179, 305] on button "Draw Chart" at bounding box center [169, 307] width 116 height 13
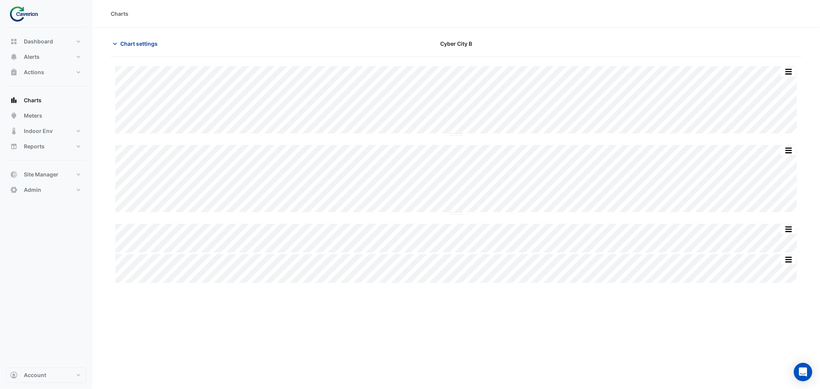
click at [143, 43] on span "Chart settings" at bounding box center [138, 44] width 37 height 8
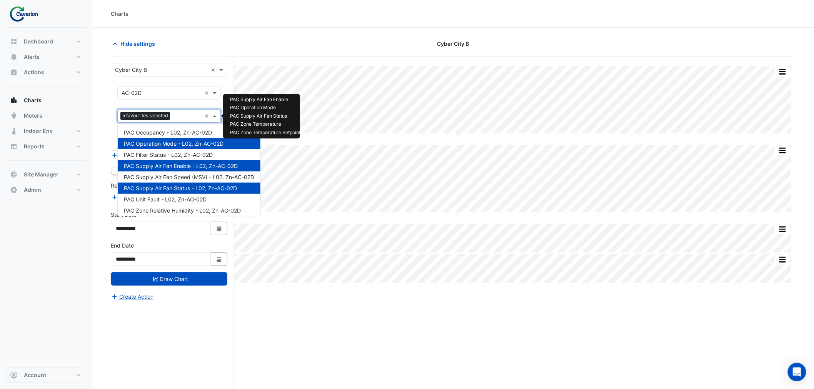
click at [183, 118] on input "text" at bounding box center [187, 117] width 28 height 8
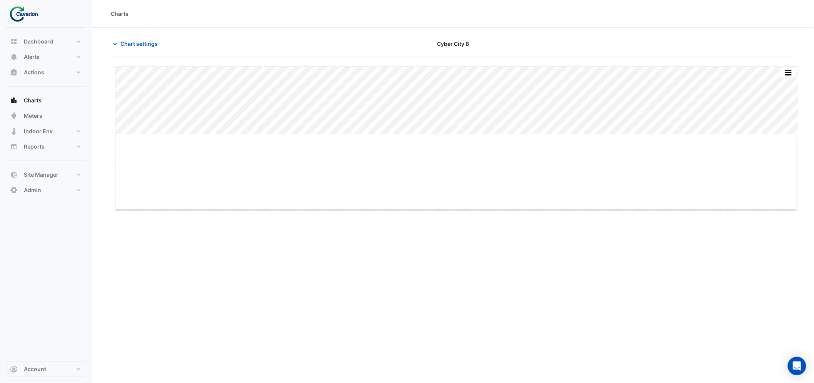
drag, startPoint x: 458, startPoint y: 135, endPoint x: 454, endPoint y: 231, distance: 96.2
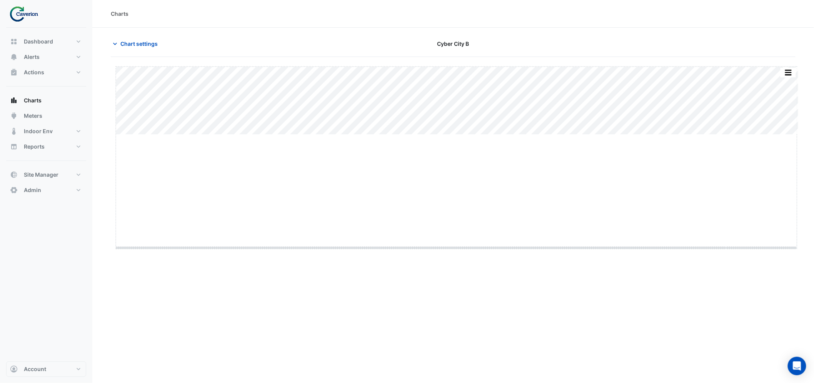
drag, startPoint x: 457, startPoint y: 133, endPoint x: 454, endPoint y: 246, distance: 112.7
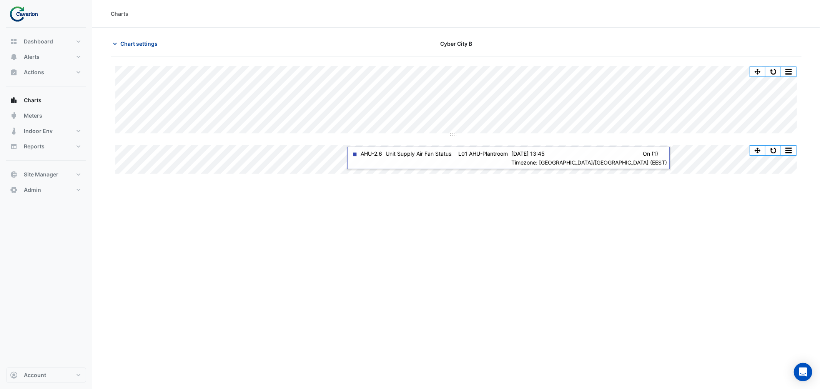
click at [133, 43] on span "Chart settings" at bounding box center [138, 44] width 37 height 8
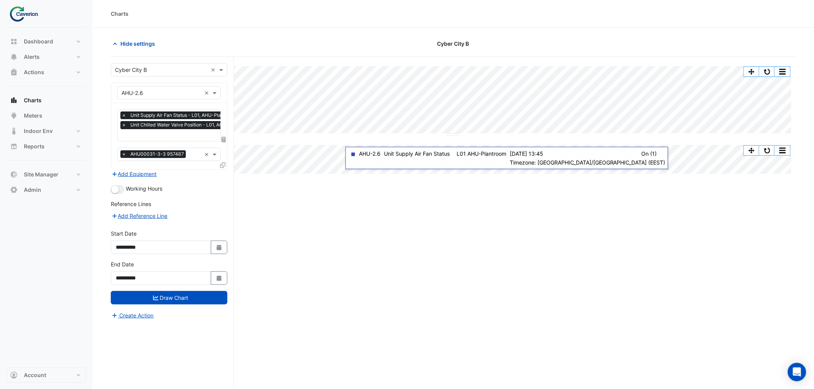
click at [162, 136] on input "text" at bounding box center [187, 136] width 133 height 8
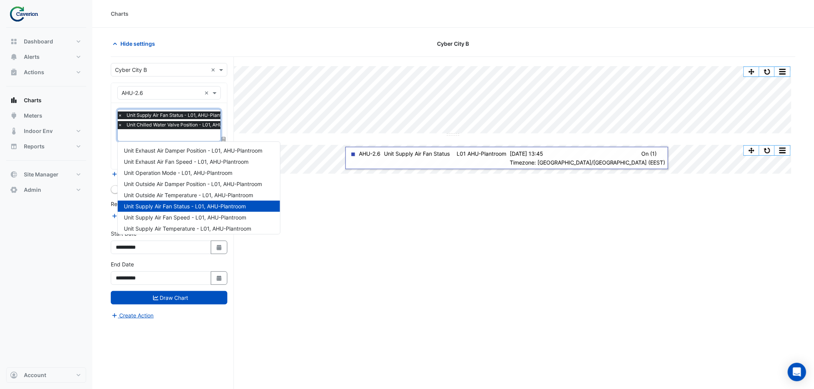
scroll to position [136, 0]
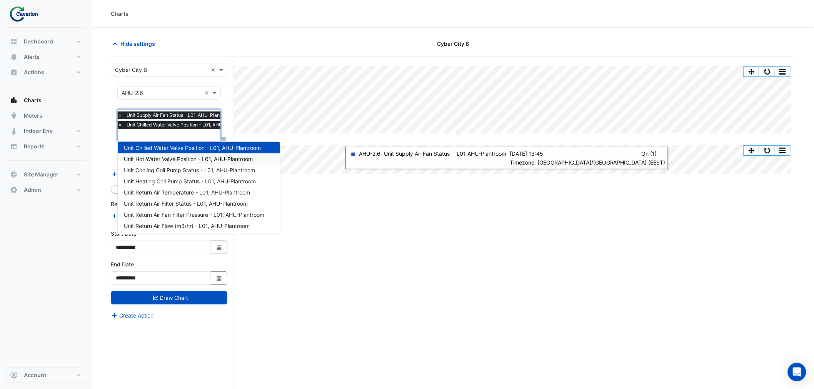
click at [161, 158] on span "Unit Hot Water Valve Position - L01, AHU-Plantroom" at bounding box center [188, 159] width 129 height 7
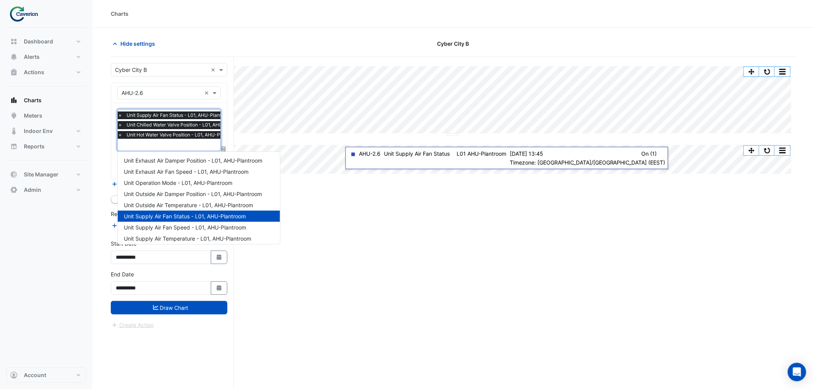
click at [162, 144] on input "text" at bounding box center [184, 145] width 133 height 8
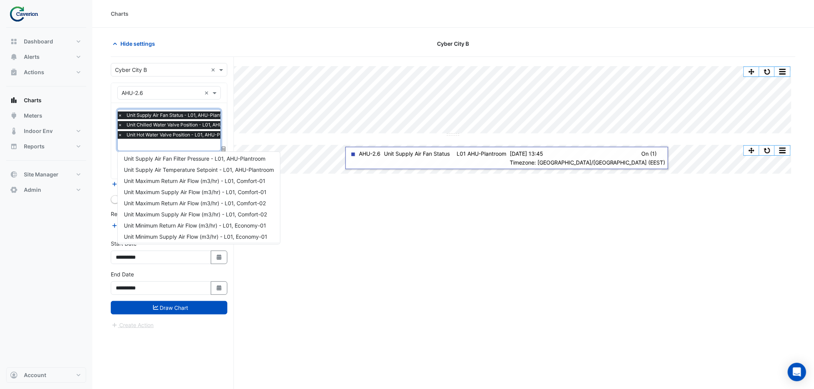
scroll to position [233, 0]
click at [175, 181] on span "Unit Supply Air Temperature Setpoint - L01, AHU-Plantroom" at bounding box center [199, 183] width 150 height 7
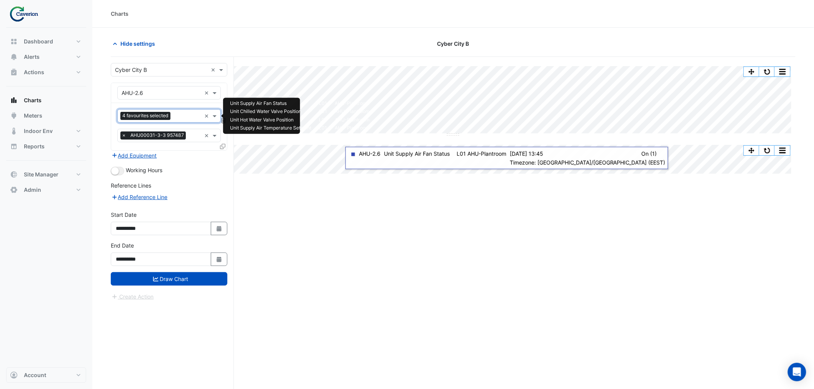
click at [181, 114] on input "text" at bounding box center [187, 117] width 28 height 8
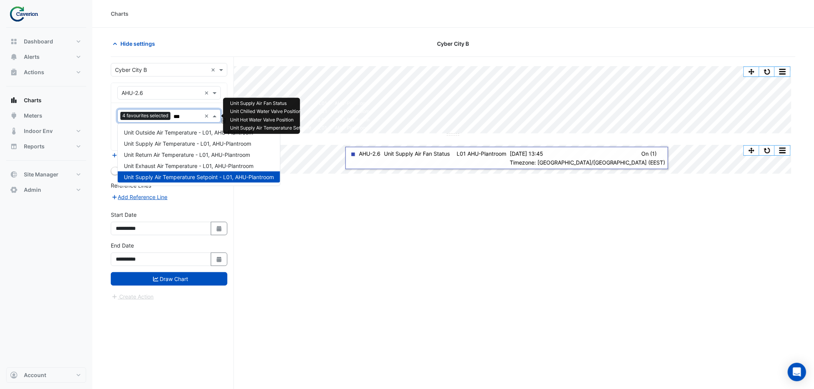
type input "****"
click at [174, 140] on span "Unit Supply Air Temperature - L01, AHU-Plantroom" at bounding box center [187, 143] width 127 height 7
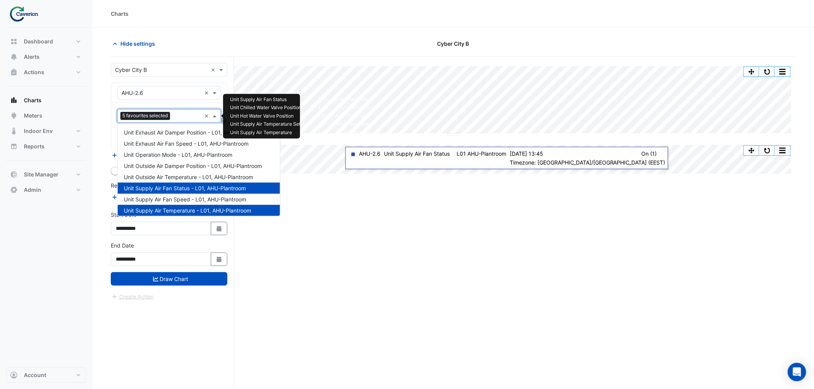
click at [183, 114] on input "text" at bounding box center [187, 117] width 28 height 8
click at [156, 177] on span "Unit Outside Air Temperature - L01, AHU-Plantroom" at bounding box center [188, 177] width 129 height 7
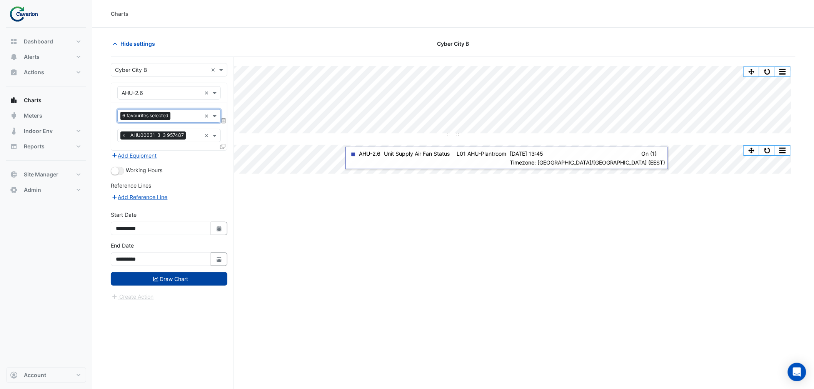
click at [183, 280] on button "Draw Chart" at bounding box center [169, 278] width 116 height 13
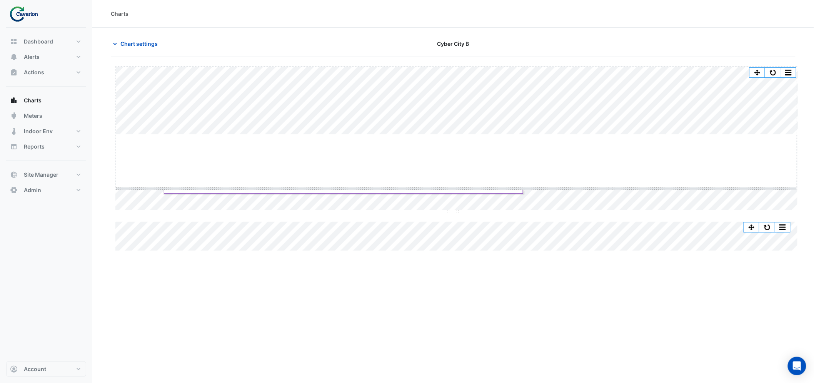
drag, startPoint x: 458, startPoint y: 134, endPoint x: 456, endPoint y: 187, distance: 53.1
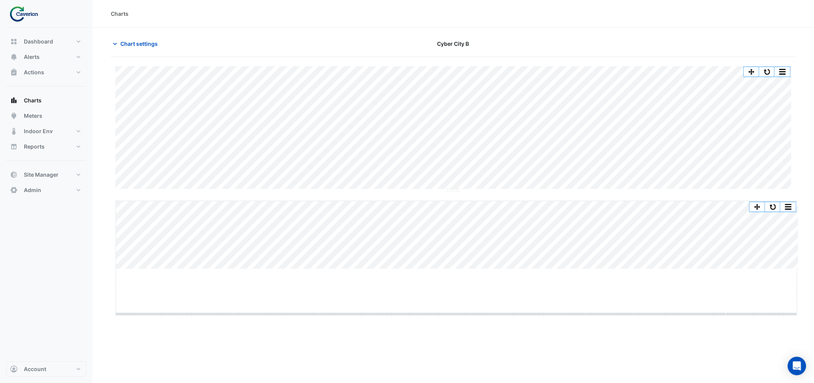
drag, startPoint x: 454, startPoint y: 269, endPoint x: 454, endPoint y: 314, distance: 45.0
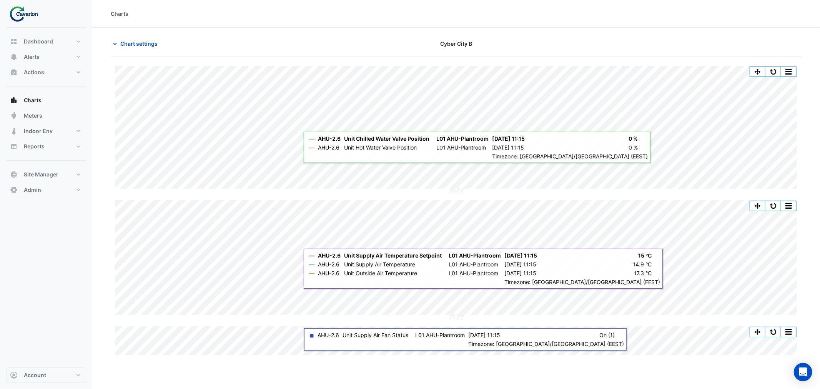
drag, startPoint x: 103, startPoint y: 214, endPoint x: 261, endPoint y: 324, distance: 192.0
click at [261, 325] on div "Split All Split None Print Save as JPEG Save as PNG Pivot Data Table Export CSV…" at bounding box center [456, 210] width 691 height 289
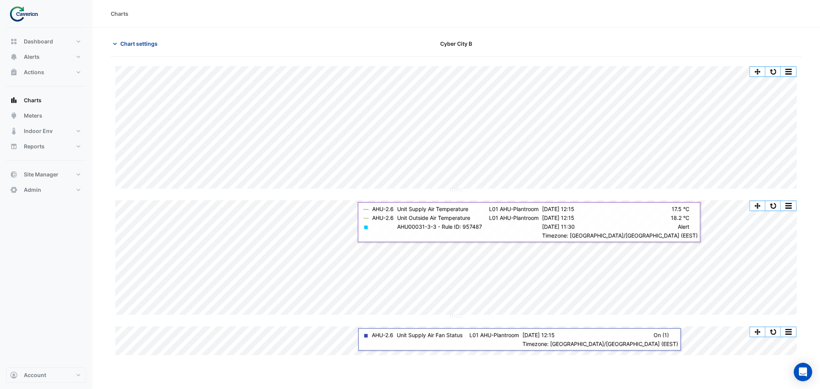
click at [136, 38] on button "Chart settings" at bounding box center [137, 43] width 52 height 13
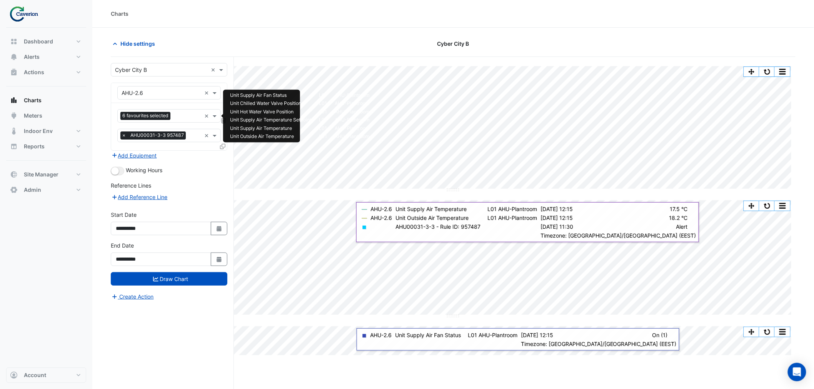
click at [185, 118] on input "text" at bounding box center [187, 117] width 28 height 8
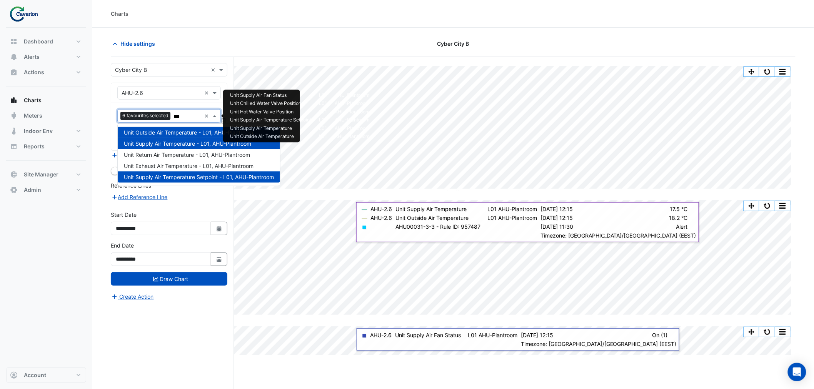
type input "****"
click at [178, 153] on span "Unit Return Air Temperature - L01, AHU-Plantroom" at bounding box center [187, 154] width 126 height 7
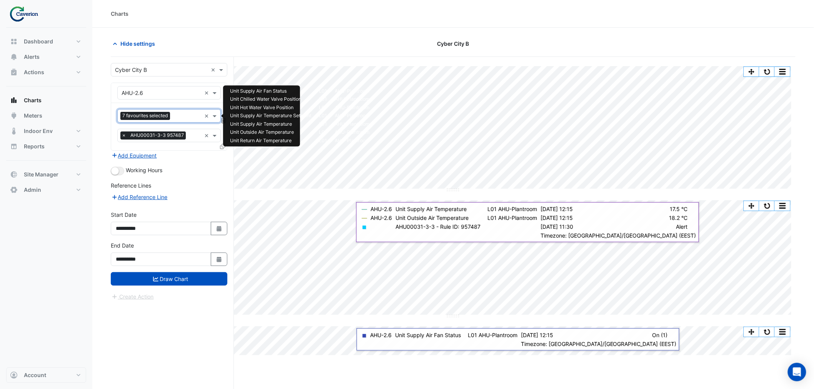
click at [183, 117] on input "text" at bounding box center [187, 117] width 28 height 8
type input "*"
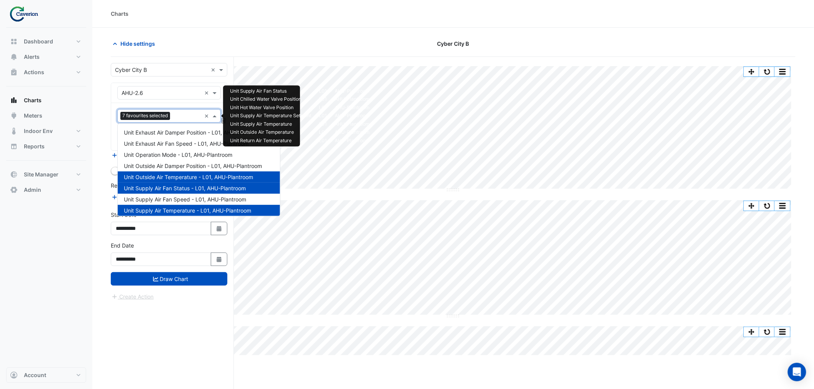
click at [312, 13] on div "Charts" at bounding box center [453, 14] width 684 height 8
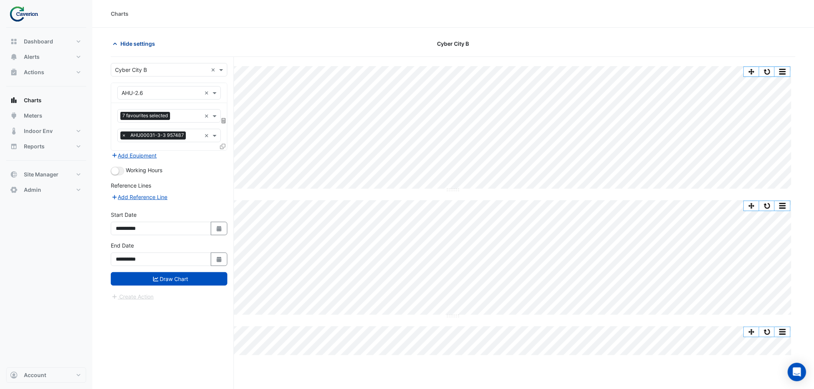
click at [139, 44] on span "Hide settings" at bounding box center [137, 44] width 35 height 8
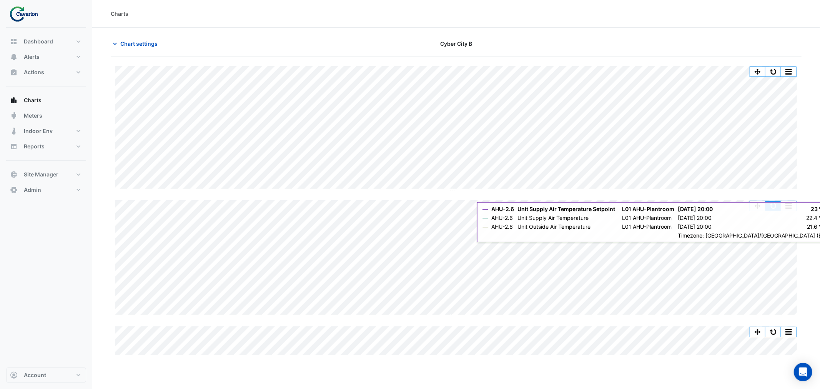
click at [777, 207] on button "button" at bounding box center [773, 206] width 15 height 10
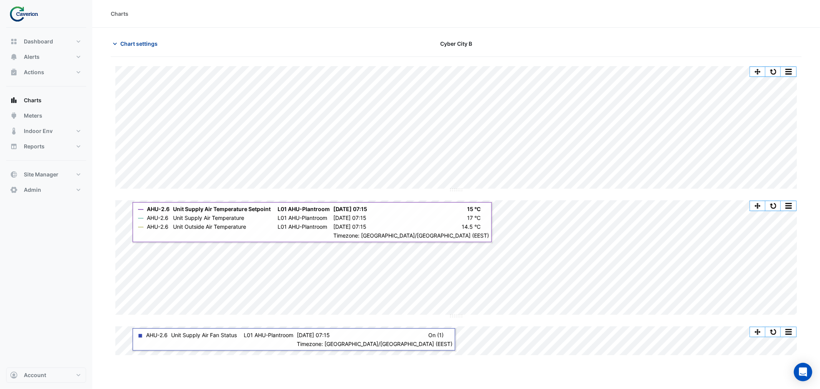
click at [132, 43] on span "Chart settings" at bounding box center [138, 44] width 37 height 8
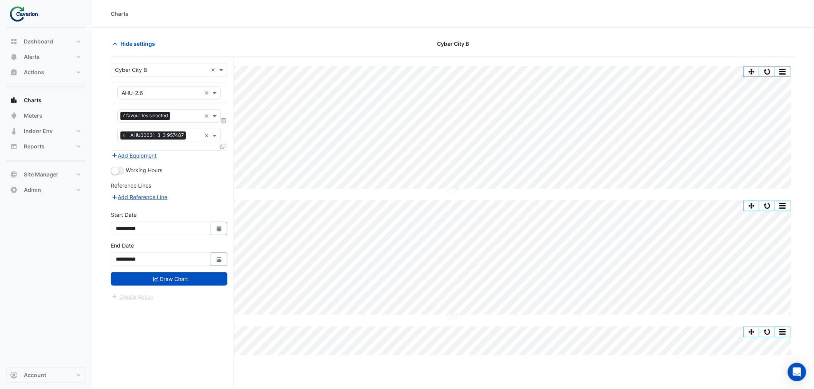
click at [552, 326] on div "Split All Split None Print Save as JPEG Save as PNG Pivot Data Table Export CSV…" at bounding box center [453, 210] width 684 height 289
click at [133, 42] on span "Hide settings" at bounding box center [137, 44] width 35 height 8
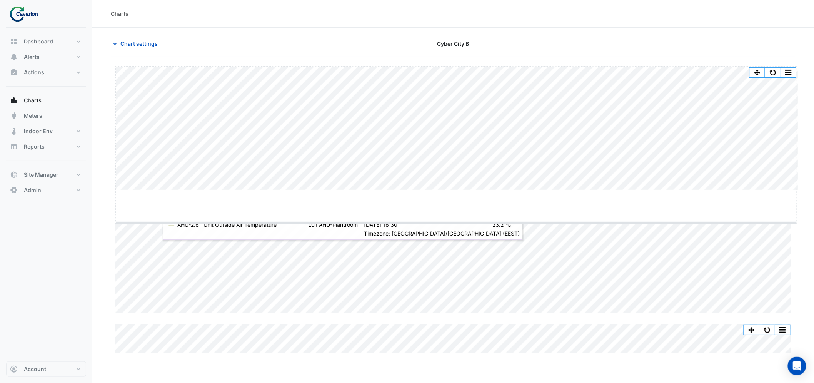
drag, startPoint x: 459, startPoint y: 190, endPoint x: 463, endPoint y: 225, distance: 35.2
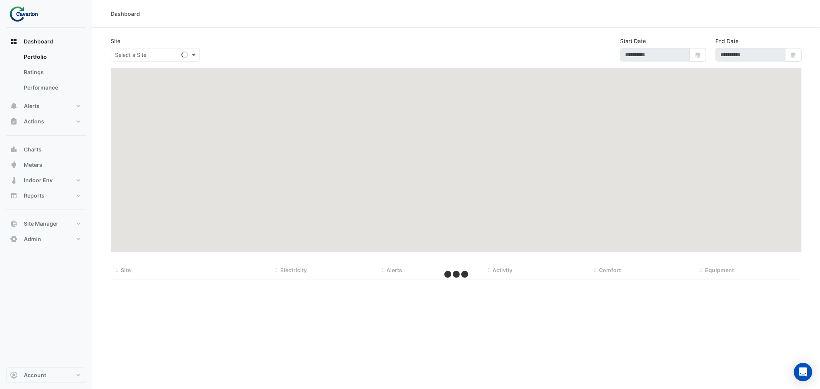
type input "**********"
select select "***"
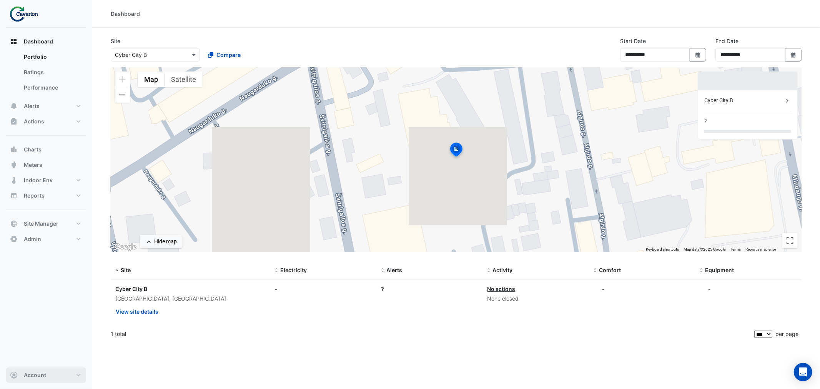
click at [60, 374] on button "Account" at bounding box center [46, 375] width 80 height 15
click at [47, 355] on link "Sign Out" at bounding box center [46, 355] width 73 height 15
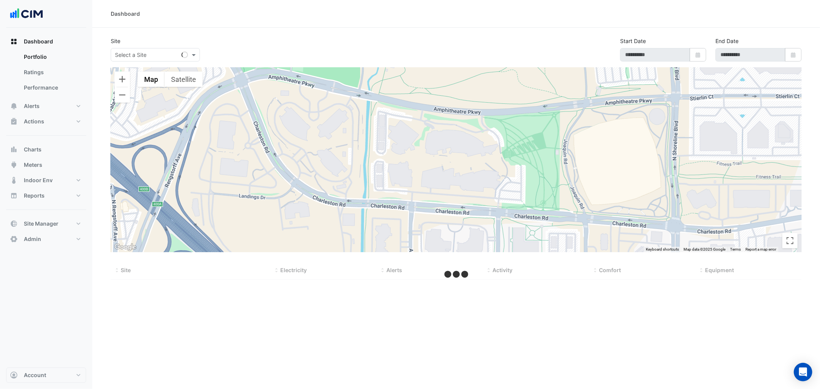
type input "**********"
select select "***"
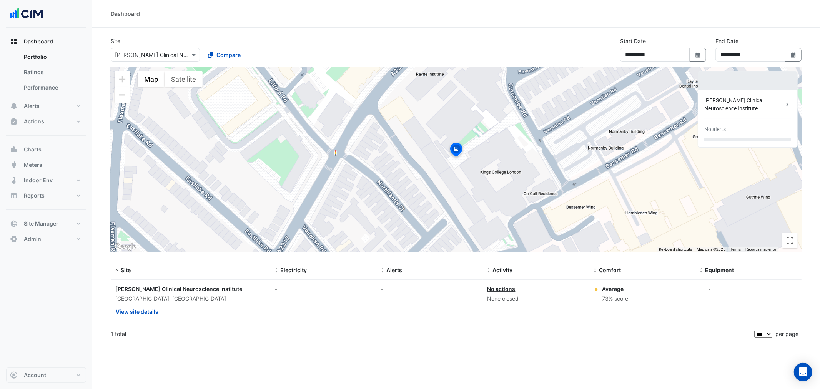
click at [171, 55] on input "text" at bounding box center [147, 55] width 65 height 8
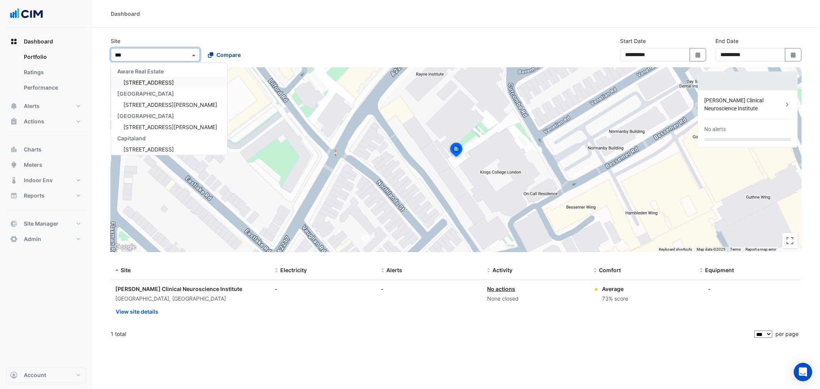
type input "****"
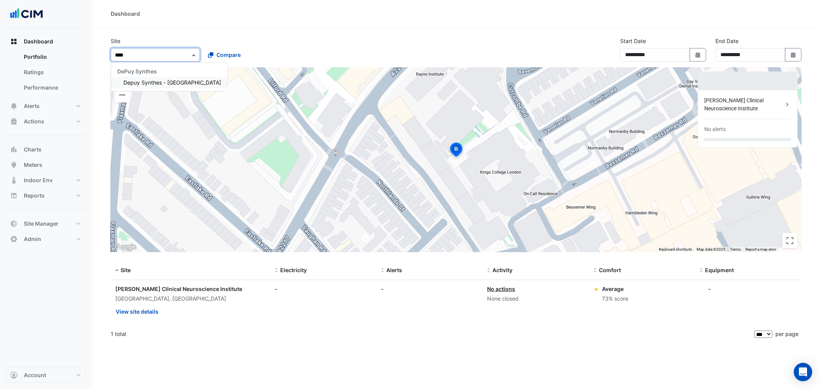
click at [173, 83] on span "Depuy Synthes - Warsaw" at bounding box center [172, 82] width 98 height 7
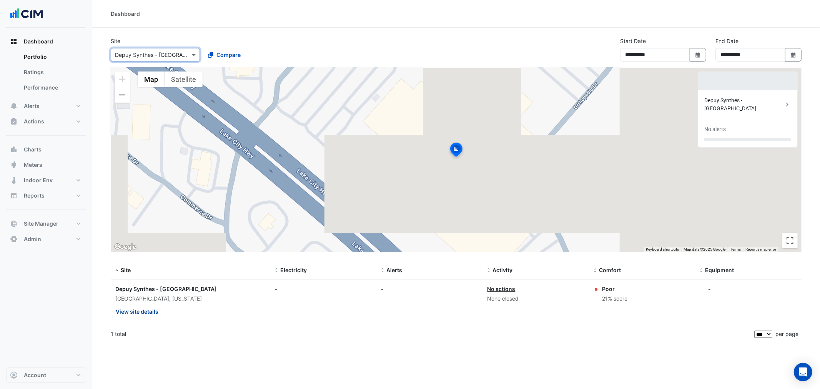
click at [141, 310] on button "View site details" at bounding box center [136, 311] width 43 height 13
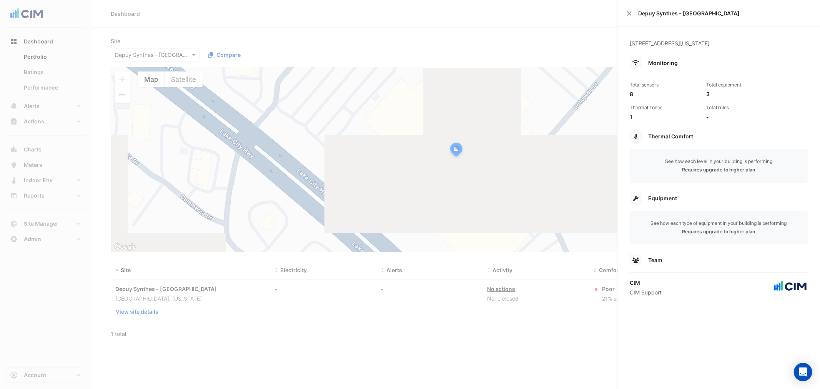
click at [35, 223] on ngb-offcanvas-backdrop at bounding box center [410, 194] width 820 height 389
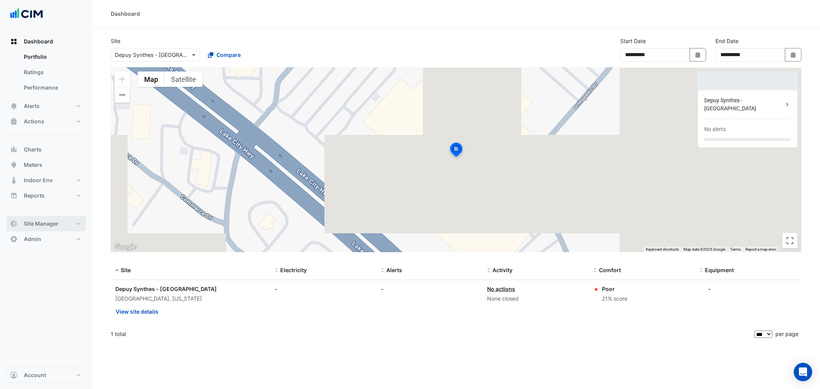
click at [46, 223] on span "Site Manager" at bounding box center [41, 224] width 35 height 8
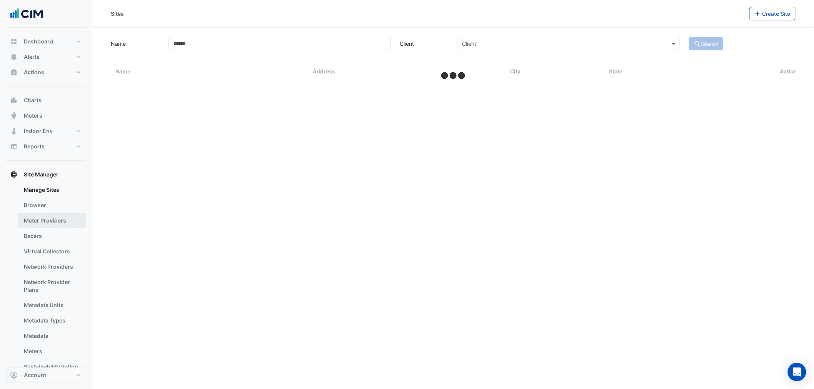
select select "***"
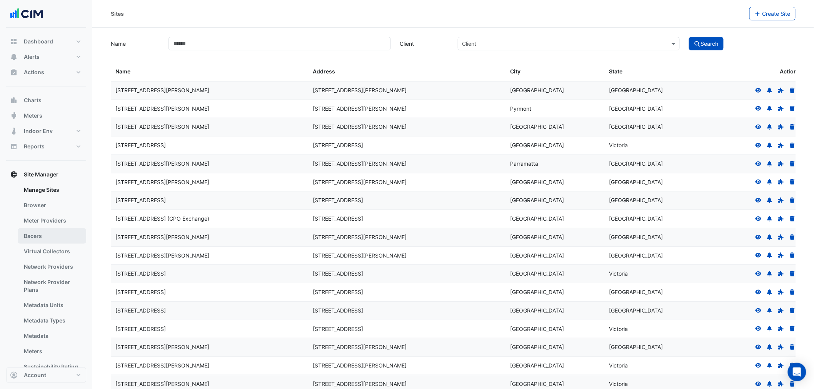
click at [32, 237] on link "Bacers" at bounding box center [52, 235] width 68 height 15
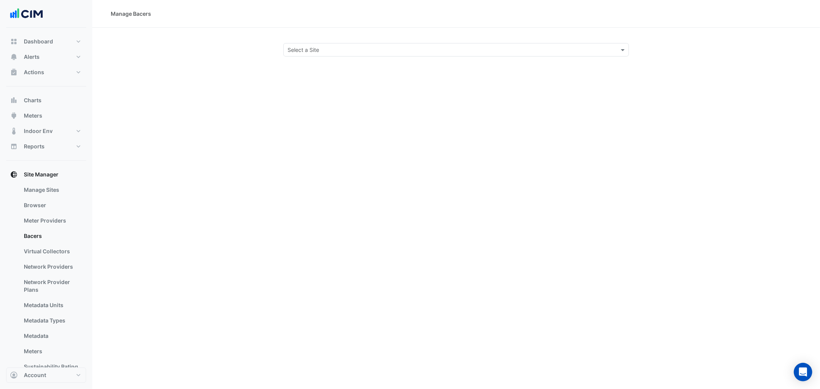
click at [343, 49] on input "text" at bounding box center [449, 50] width 322 height 8
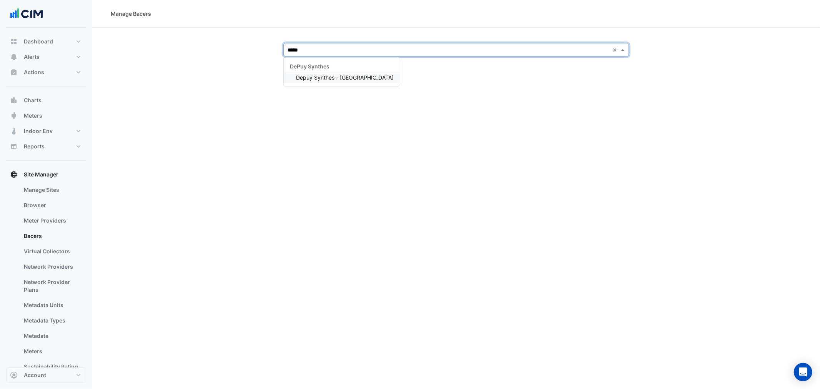
type input "******"
click at [343, 74] on span "Depuy Synthes - Warsaw" at bounding box center [345, 77] width 98 height 7
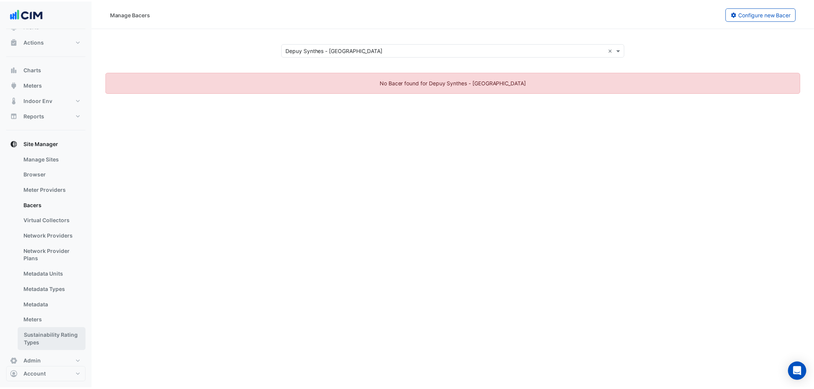
scroll to position [42, 0]
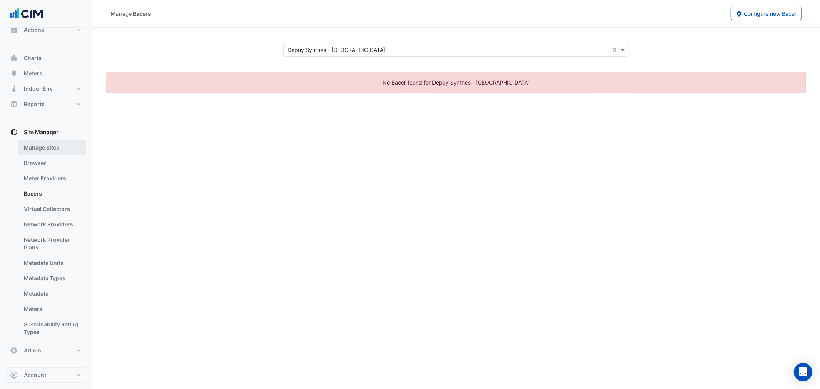
click at [40, 145] on link "Manage Sites" at bounding box center [52, 147] width 68 height 15
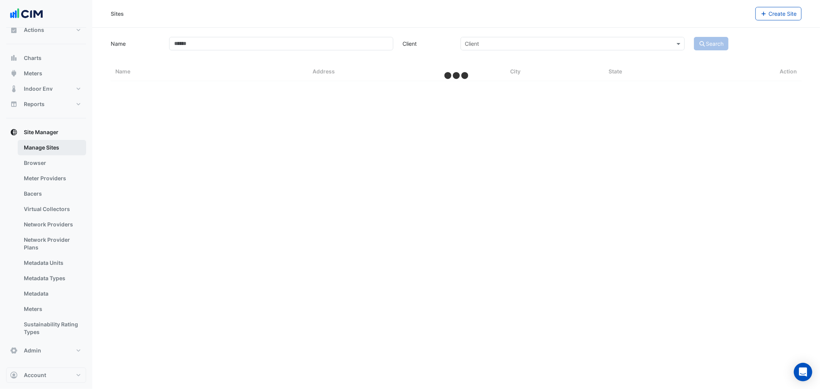
select select "***"
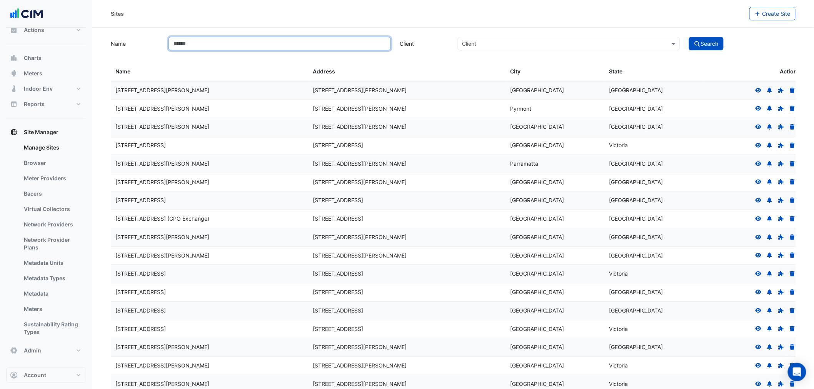
click at [240, 44] on input "Name" at bounding box center [279, 43] width 222 height 13
type input "******"
click at [704, 38] on button "Search" at bounding box center [706, 43] width 35 height 13
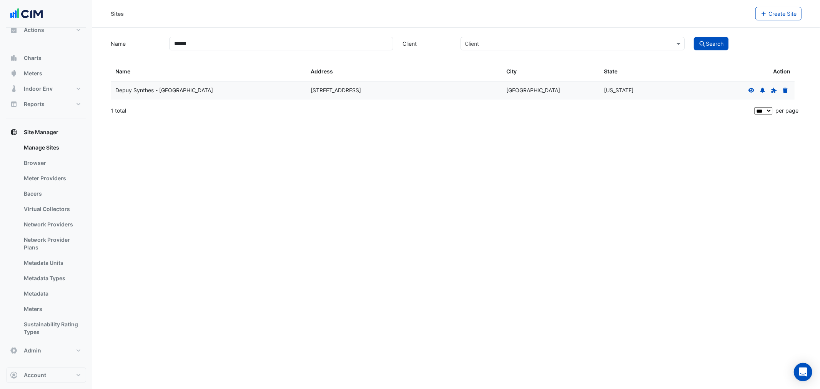
click at [752, 91] on icon at bounding box center [752, 90] width 6 height 5
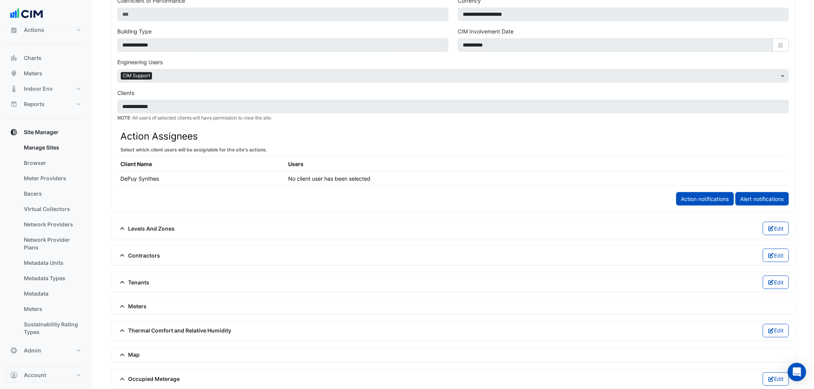
scroll to position [376, 0]
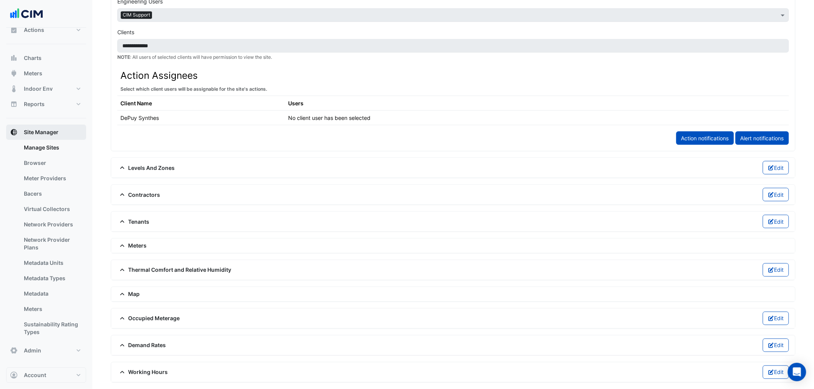
click at [46, 131] on span "Site Manager" at bounding box center [41, 132] width 35 height 8
click at [47, 209] on link "Virtual Collectors" at bounding box center [52, 208] width 68 height 15
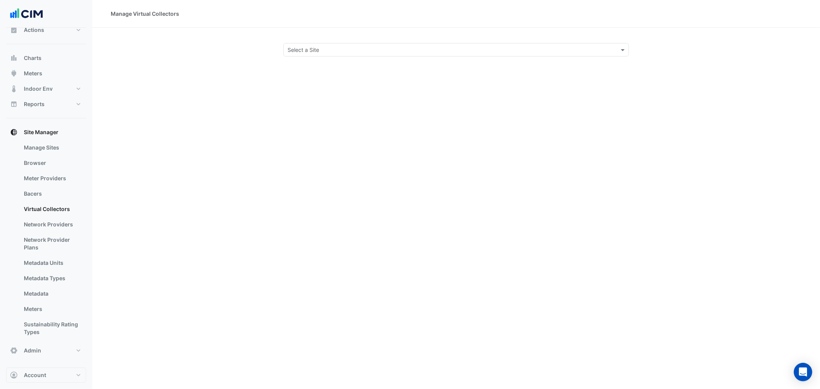
click at [359, 51] on input "text" at bounding box center [449, 50] width 322 height 8
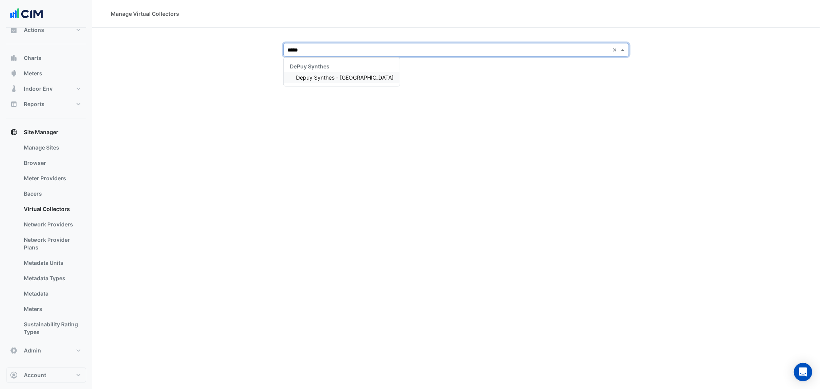
type input "******"
click at [343, 73] on div "Depuy Synthes - Warsaw" at bounding box center [342, 77] width 116 height 11
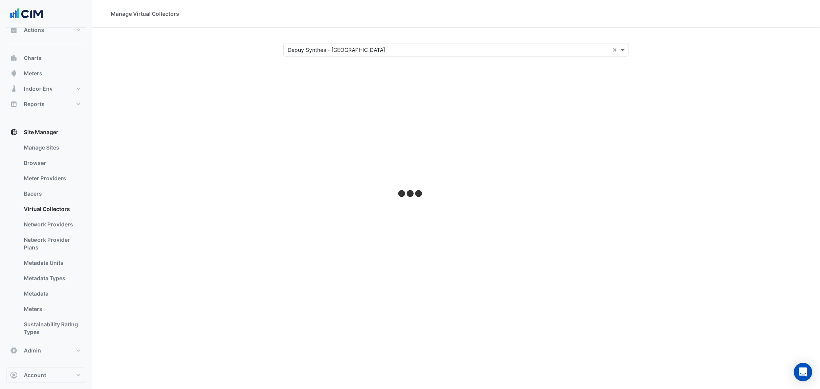
select select "***"
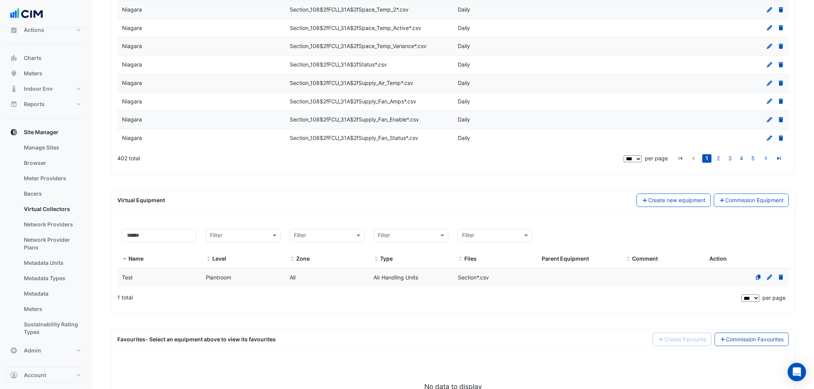
scroll to position [1770, 0]
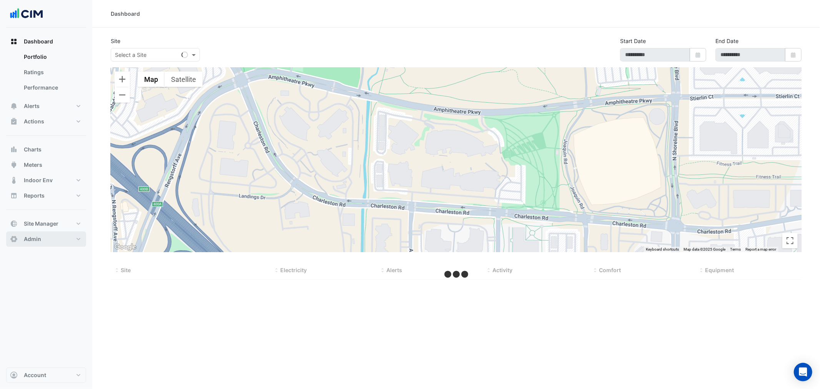
click at [38, 240] on span "Admin" at bounding box center [32, 239] width 17 height 8
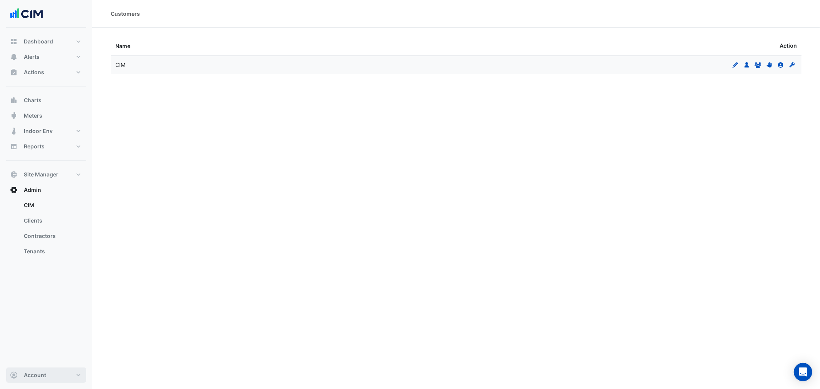
click at [47, 381] on button "Account" at bounding box center [46, 375] width 80 height 15
click at [37, 359] on link "Sign Out" at bounding box center [46, 355] width 73 height 15
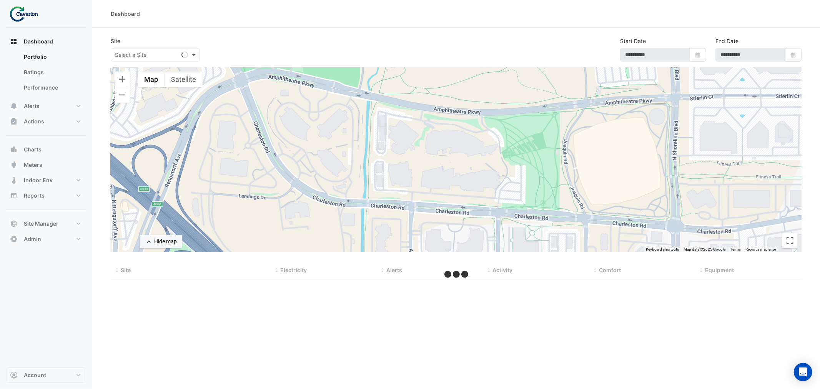
type input "**********"
select select "***"
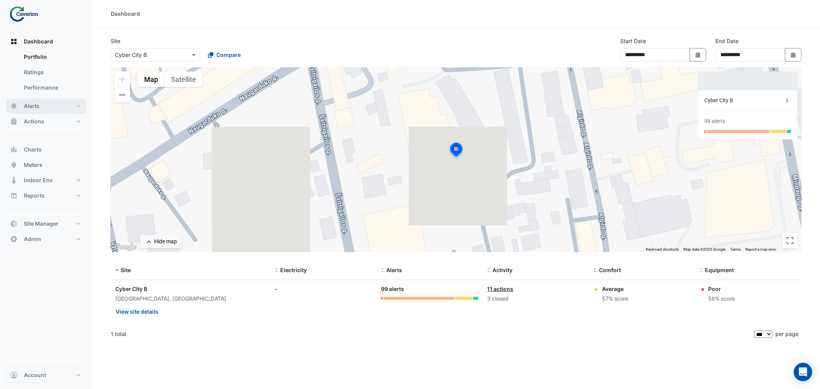
click at [29, 103] on span "Alerts" at bounding box center [32, 106] width 16 height 8
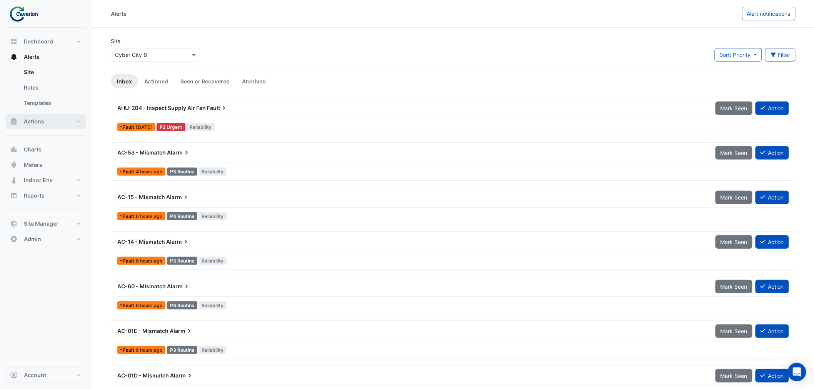
click at [39, 121] on span "Actions" at bounding box center [34, 122] width 20 height 8
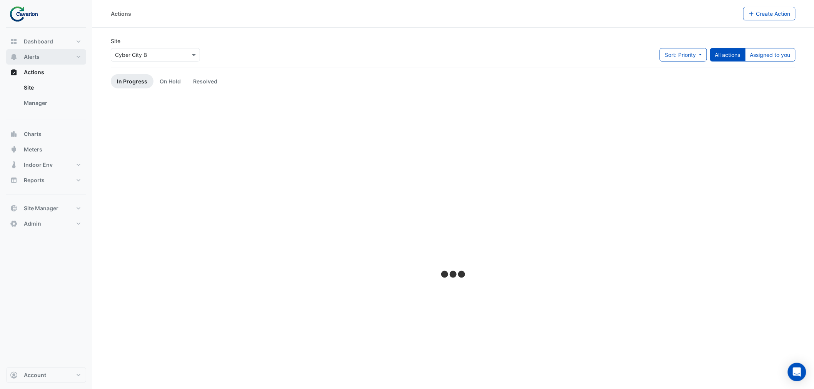
click at [37, 54] on span "Alerts" at bounding box center [32, 57] width 16 height 8
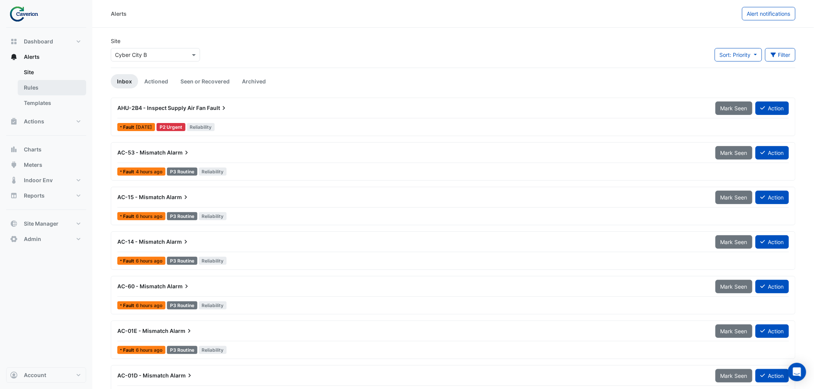
click at [33, 85] on link "Rules" at bounding box center [52, 87] width 68 height 15
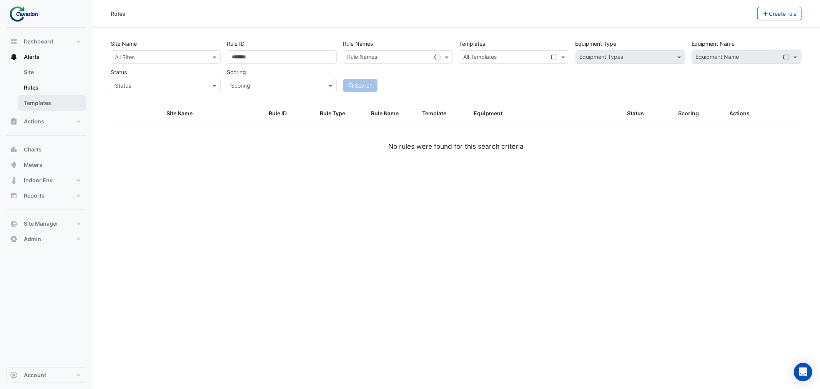
click at [37, 100] on link "Templates" at bounding box center [52, 102] width 68 height 15
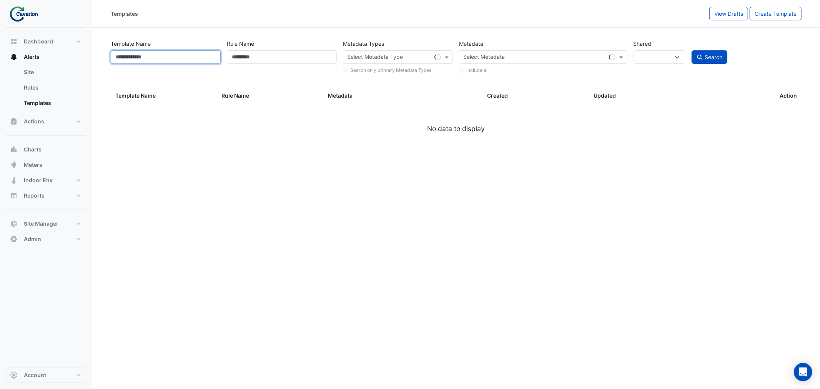
click at [194, 62] on input "Template Name" at bounding box center [166, 56] width 110 height 13
select select
select select "***"
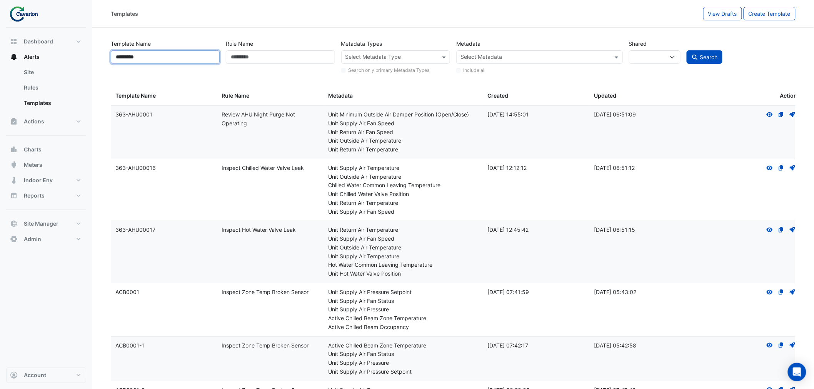
type input "*********"
click at [699, 52] on button "Search" at bounding box center [704, 56] width 36 height 13
select select
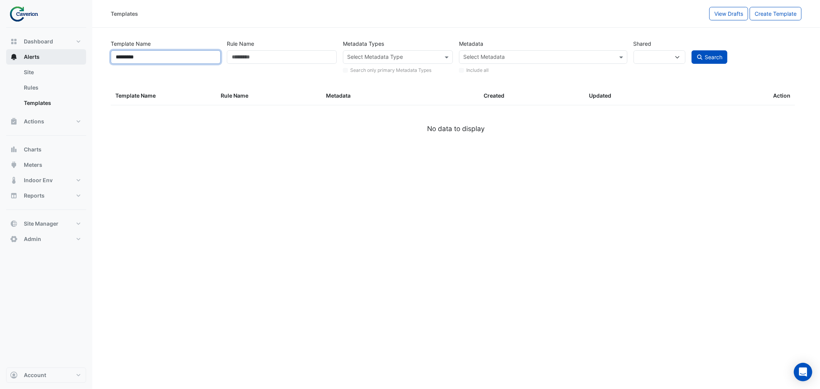
drag, startPoint x: 139, startPoint y: 55, endPoint x: 58, endPoint y: 62, distance: 81.0
click at [60, 60] on div "Templates View Drafts Create Template Template Name ********* Rule Name Metadat…" at bounding box center [410, 194] width 820 height 389
click at [717, 54] on span "Search" at bounding box center [714, 57] width 18 height 7
select select
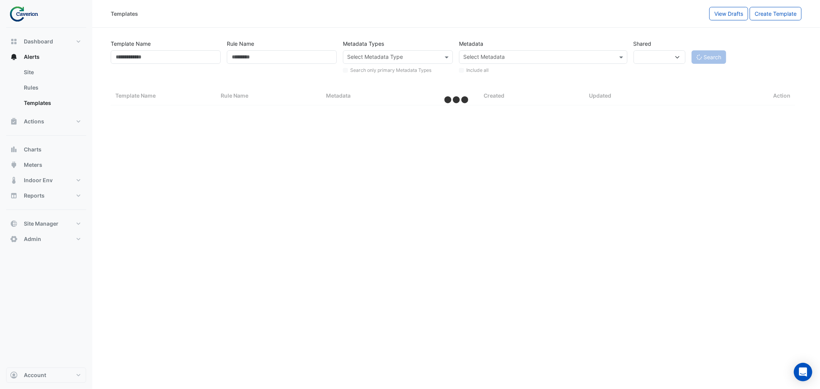
select select "***"
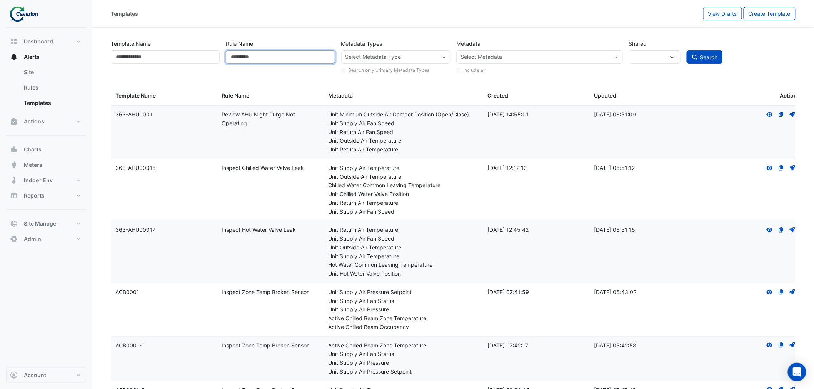
click at [259, 57] on input "Rule Name" at bounding box center [280, 56] width 109 height 13
type input "****"
click at [714, 56] on span "Search" at bounding box center [708, 57] width 18 height 7
select select
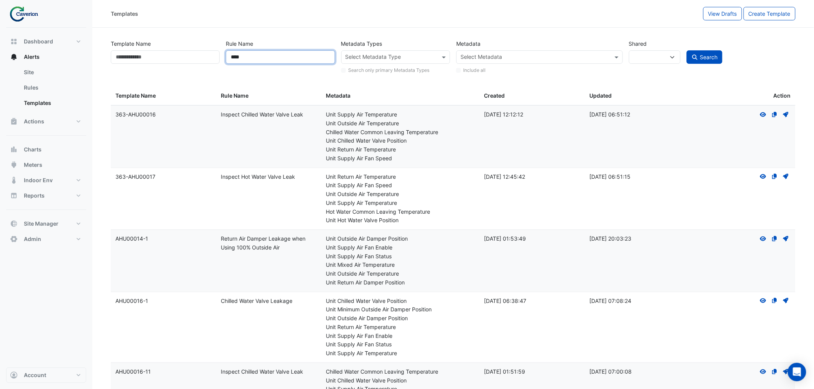
click at [193, 62] on div "Template Name Rule Name **** Metadata Types Select Metadata Type Search only pr…" at bounding box center [453, 54] width 691 height 39
click at [230, 58] on input "**********" at bounding box center [280, 56] width 109 height 13
type input "**********"
click at [698, 55] on button "Search" at bounding box center [704, 56] width 36 height 13
select select
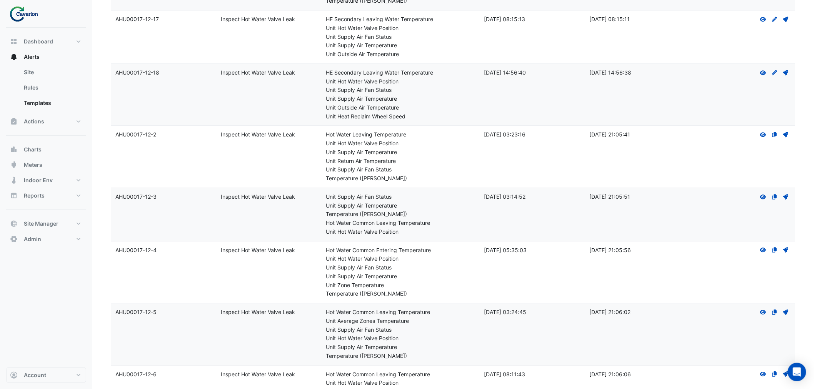
scroll to position [683, 0]
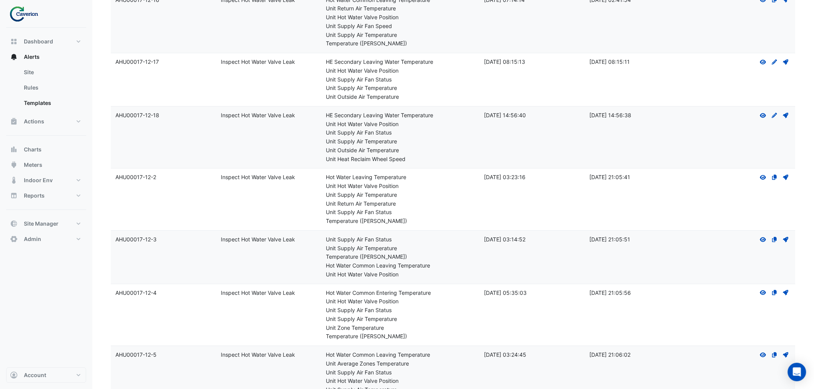
drag, startPoint x: 161, startPoint y: 58, endPoint x: 112, endPoint y: 60, distance: 48.5
click at [112, 61] on datatable-body-cell "Template Name: AHU00017-12-17" at bounding box center [163, 79] width 105 height 53
copy div "AHU00017-12-17"
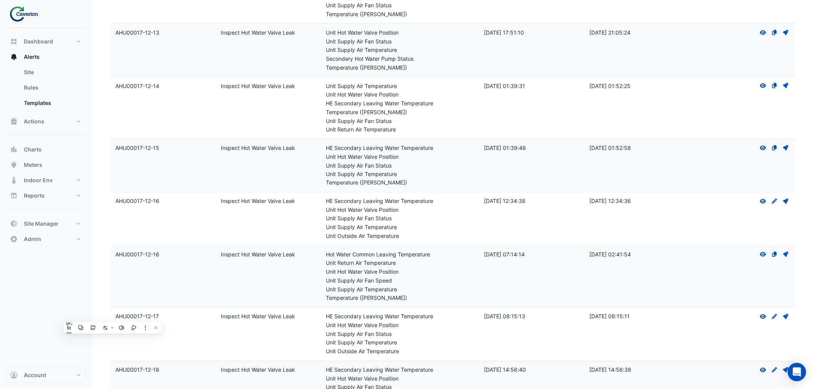
scroll to position [427, 0]
click at [763, 86] on icon "View" at bounding box center [762, 86] width 7 height 5
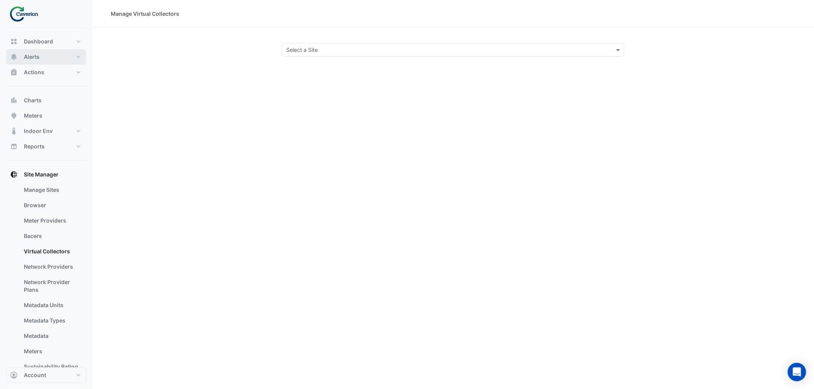
click at [38, 56] on span "Alerts" at bounding box center [32, 57] width 16 height 8
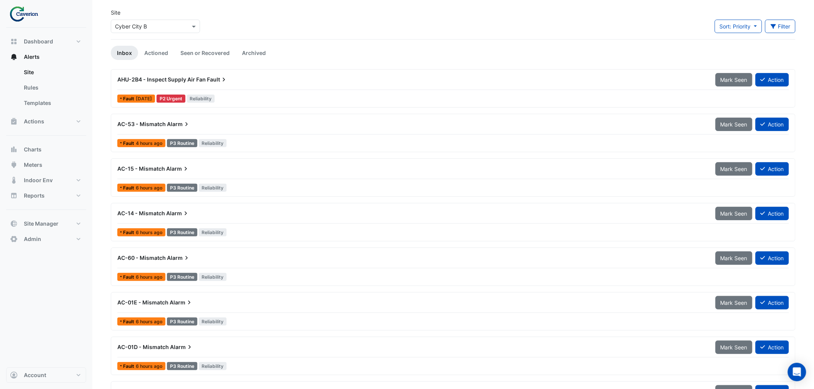
scroll to position [43, 0]
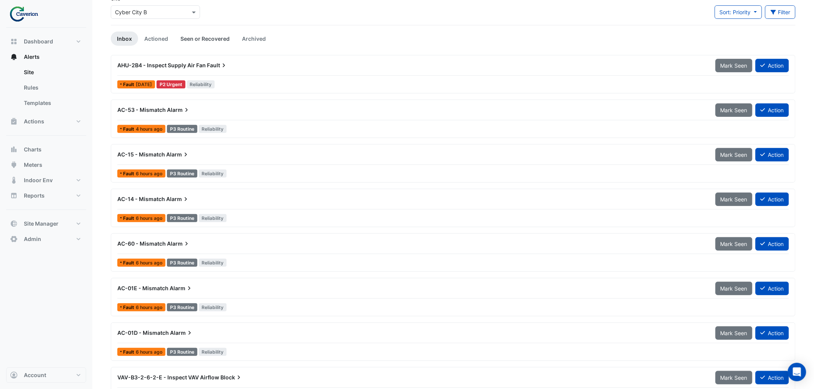
click at [211, 36] on link "Seen or Recovered" at bounding box center [205, 39] width 62 height 14
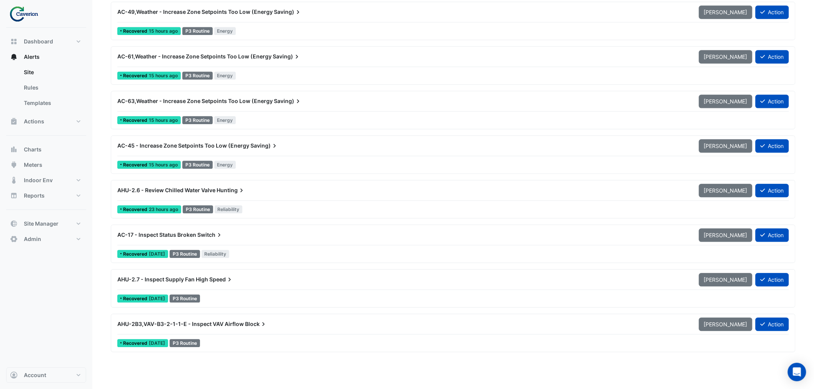
scroll to position [683, 0]
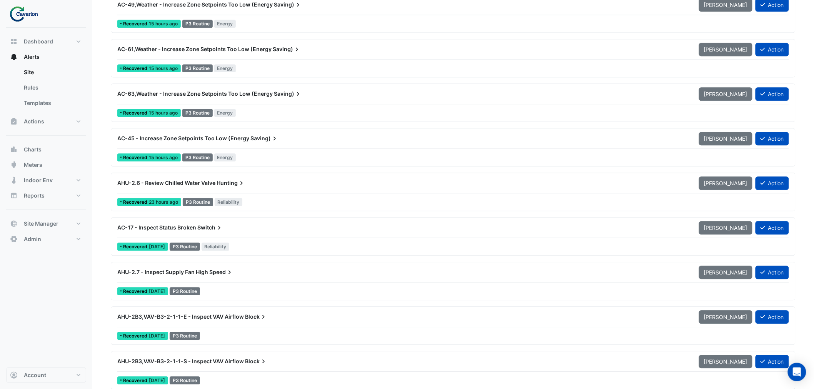
click at [180, 184] on span "AHU-2.6 - Review Chilled Water Valve" at bounding box center [166, 183] width 98 height 7
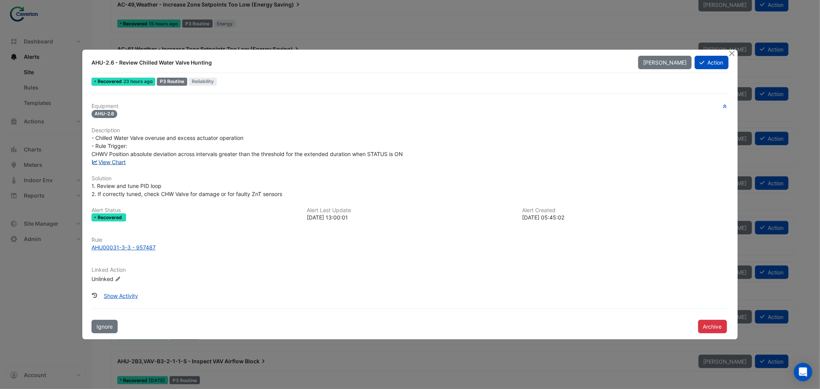
click at [113, 160] on link "View Chart" at bounding box center [109, 162] width 34 height 7
click at [735, 55] on button "Close" at bounding box center [732, 54] width 8 height 8
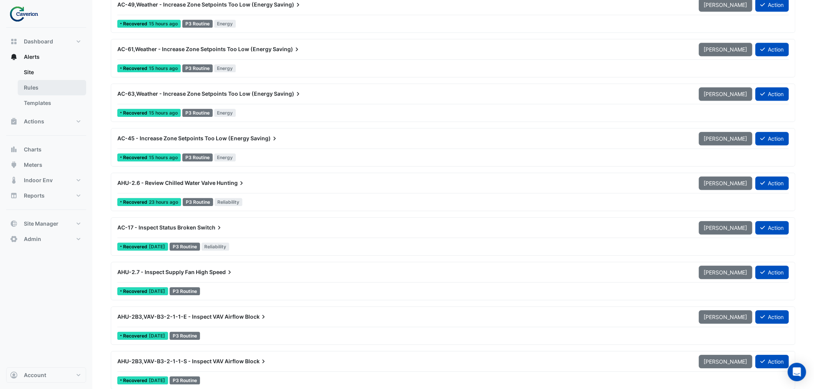
click at [36, 86] on link "Rules" at bounding box center [52, 87] width 68 height 15
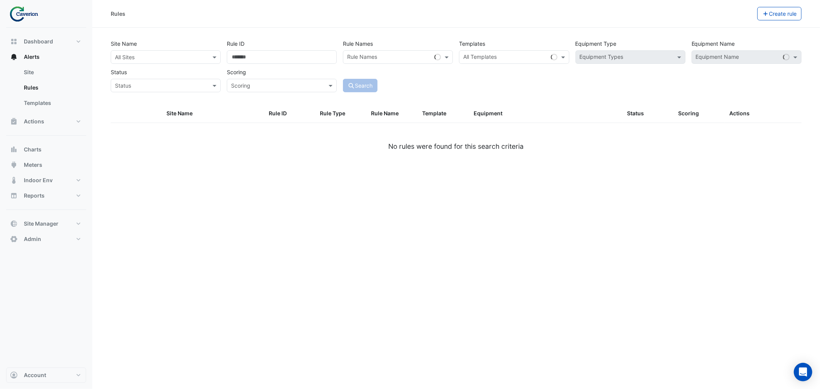
click at [170, 56] on input "text" at bounding box center [158, 57] width 86 height 8
click at [130, 72] on span "Cyber City B" at bounding box center [133, 73] width 32 height 7
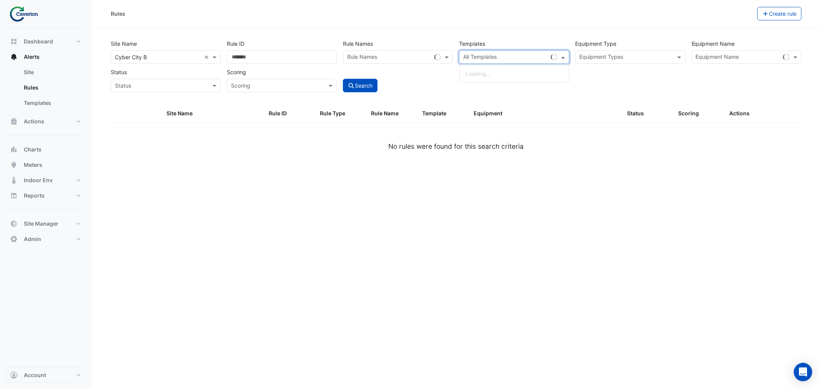
click at [506, 58] on input "text" at bounding box center [505, 58] width 84 height 8
paste input "**********"
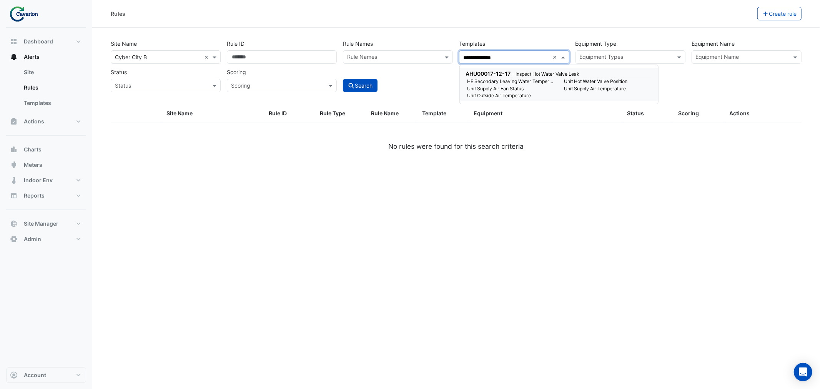
click at [495, 88] on small "Unit Supply Air Fan Status" at bounding box center [511, 88] width 97 height 7
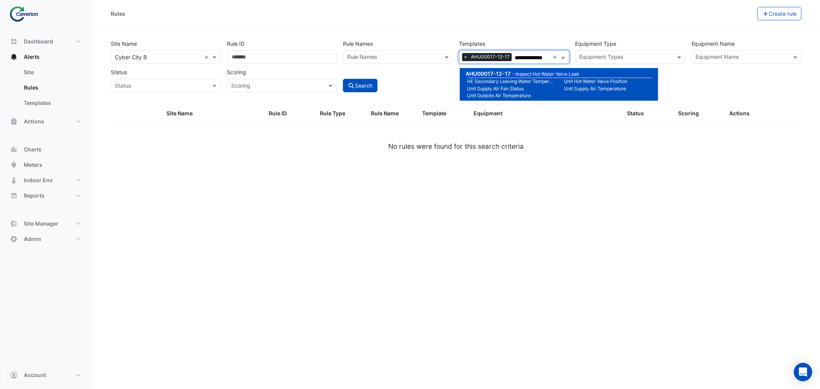
type input "**********"
click at [572, 85] on small "Unit Supply Air Temperature" at bounding box center [608, 88] width 97 height 7
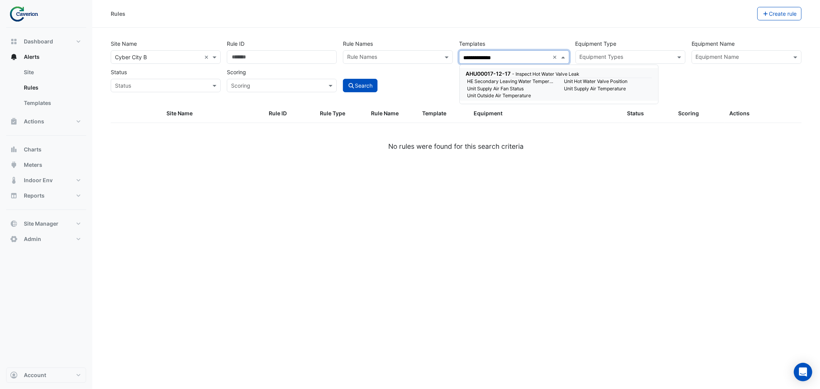
click at [572, 85] on small "Unit Supply Air Temperature" at bounding box center [608, 88] width 97 height 7
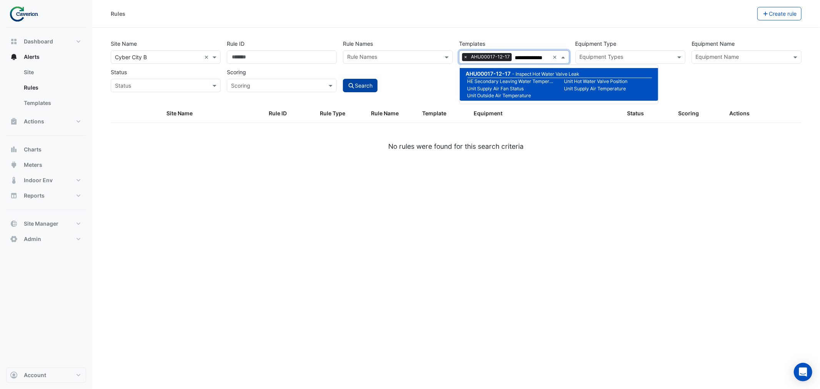
click at [362, 87] on button "Search" at bounding box center [360, 85] width 35 height 13
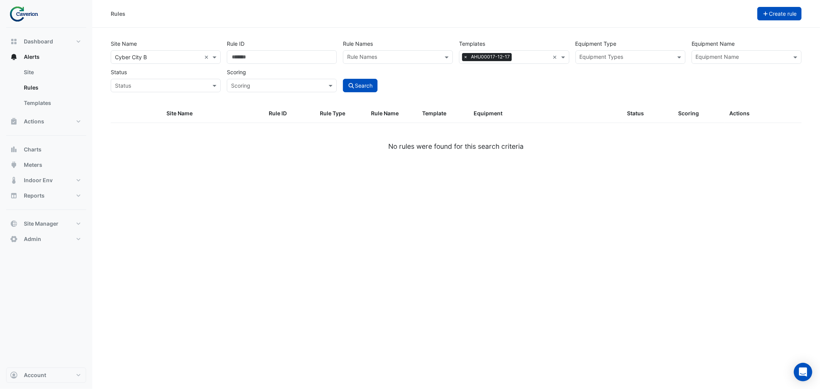
click at [775, 12] on button "Create rule" at bounding box center [779, 13] width 45 height 13
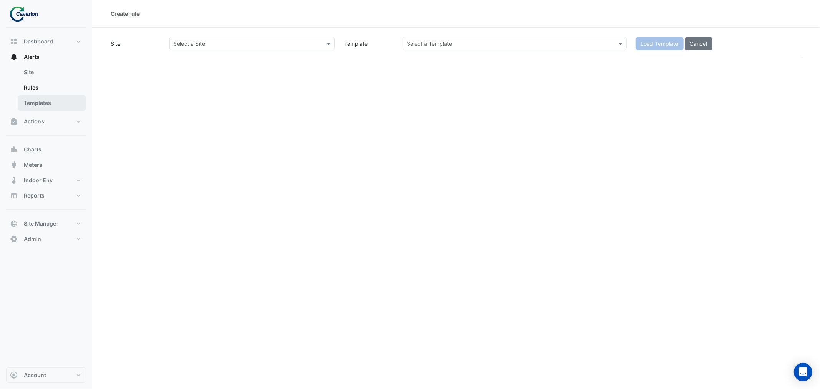
click at [49, 106] on link "Templates" at bounding box center [52, 102] width 68 height 15
select select
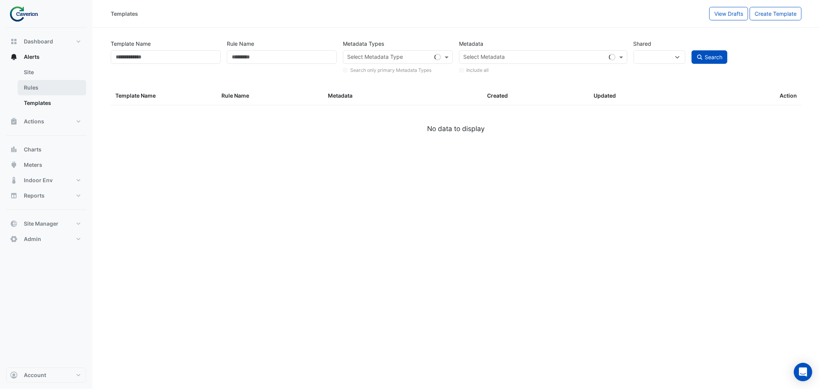
click at [40, 91] on link "Rules" at bounding box center [52, 87] width 68 height 15
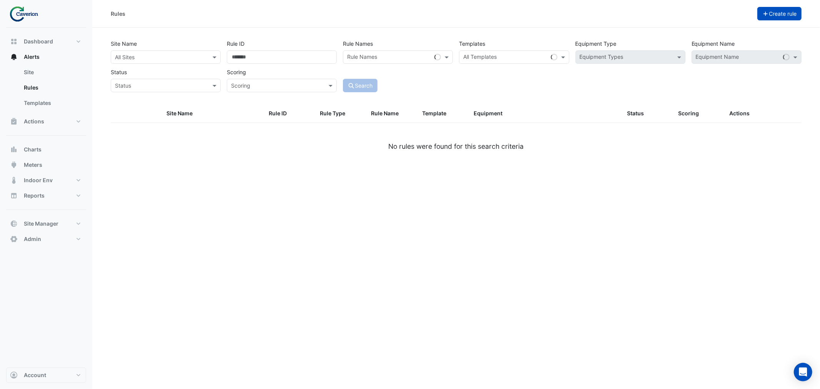
click at [769, 12] on button "Create rule" at bounding box center [779, 13] width 45 height 13
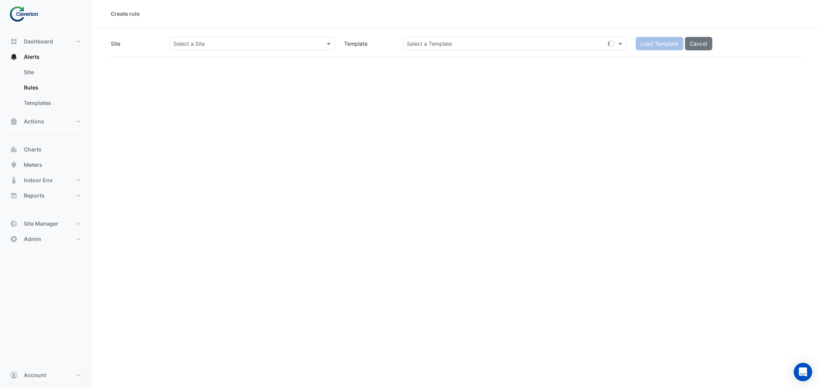
click at [243, 40] on input "text" at bounding box center [244, 44] width 142 height 8
drag, startPoint x: 196, startPoint y: 60, endPoint x: 231, endPoint y: 61, distance: 34.6
click at [197, 60] on span "Cyber City B" at bounding box center [192, 60] width 32 height 7
click at [504, 40] on input "text" at bounding box center [507, 44] width 200 height 8
paste input "**********"
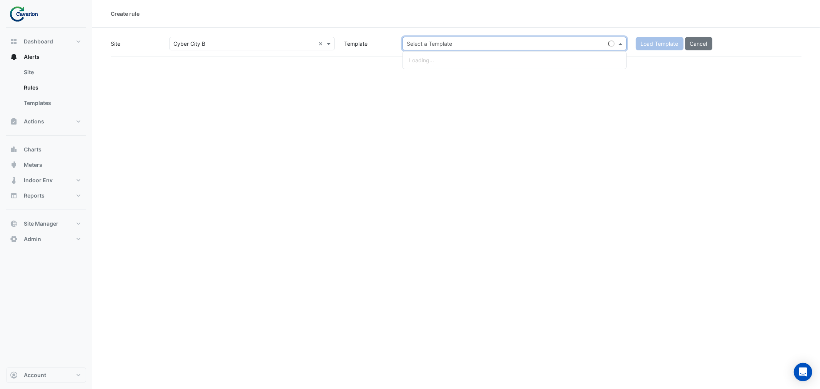
type input "**********"
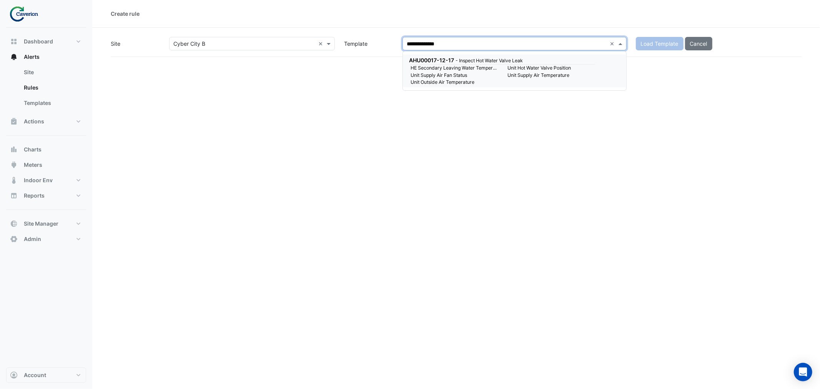
click at [436, 58] on span "AHU00017-12-17" at bounding box center [431, 60] width 45 height 7
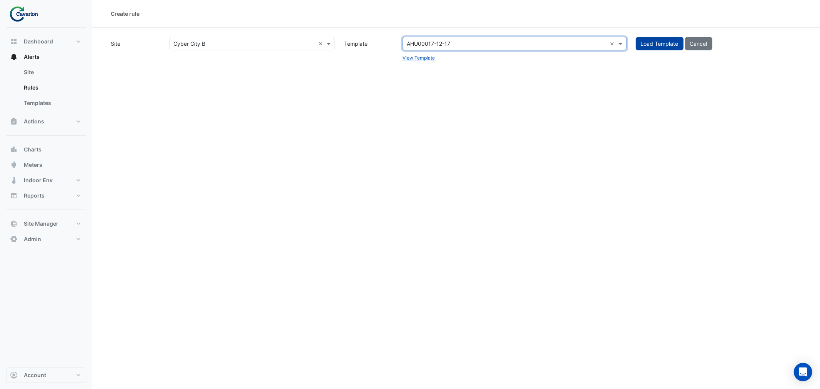
click at [664, 42] on button "Load Template" at bounding box center [660, 43] width 48 height 13
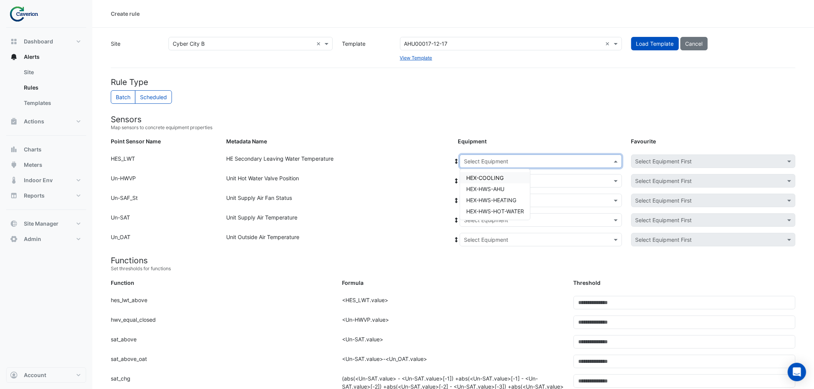
click at [476, 158] on input "text" at bounding box center [533, 162] width 138 height 8
click at [406, 172] on div "Point Sensor Name: HES_LWT Metadata Name: HE Secondary Leaving Water Temperatur…" at bounding box center [453, 165] width 694 height 20
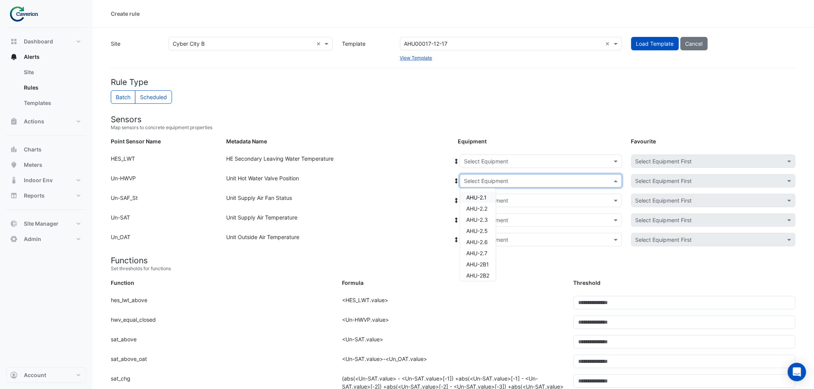
click at [483, 180] on input "text" at bounding box center [533, 181] width 138 height 8
click at [483, 195] on span "AHU-2.1" at bounding box center [476, 197] width 20 height 7
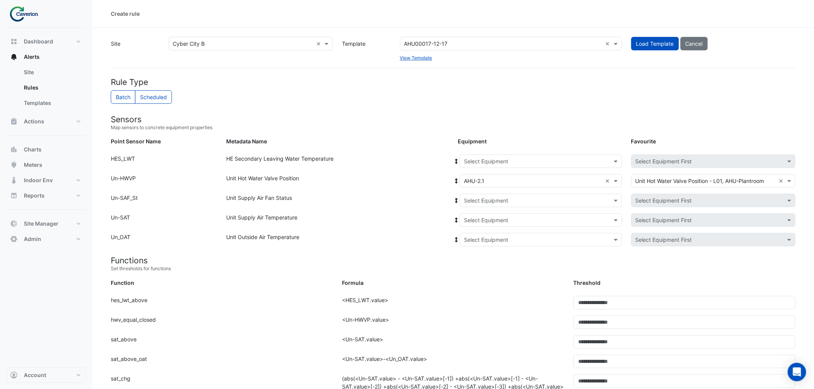
click at [456, 179] on icon at bounding box center [456, 180] width 3 height 5
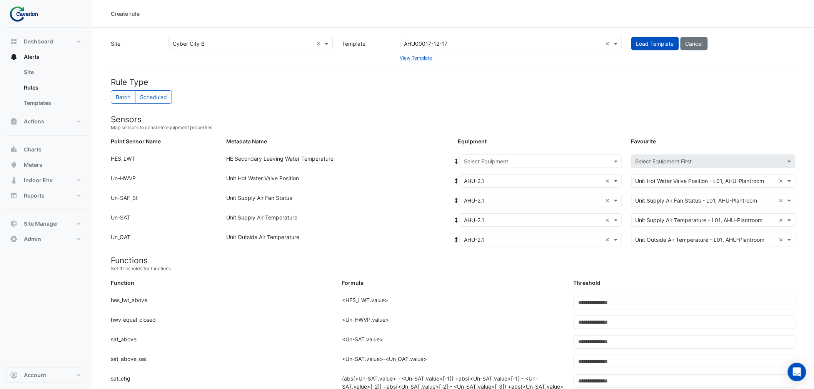
click at [479, 163] on input "text" at bounding box center [533, 162] width 138 height 8
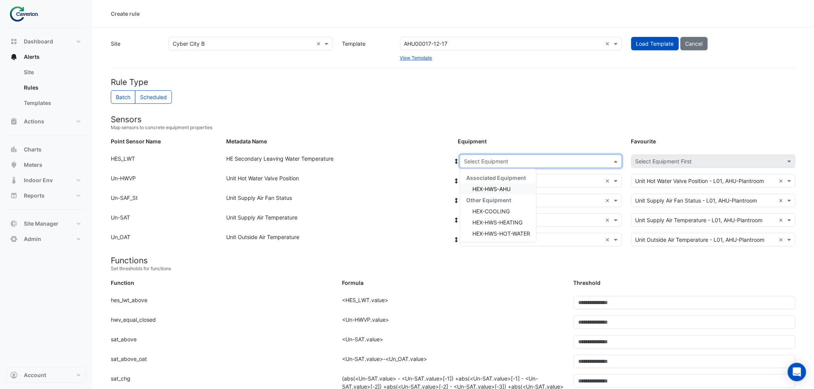
click at [482, 186] on span "HEX-HWS-AHU" at bounding box center [491, 189] width 38 height 7
click at [475, 179] on input "text" at bounding box center [533, 181] width 138 height 8
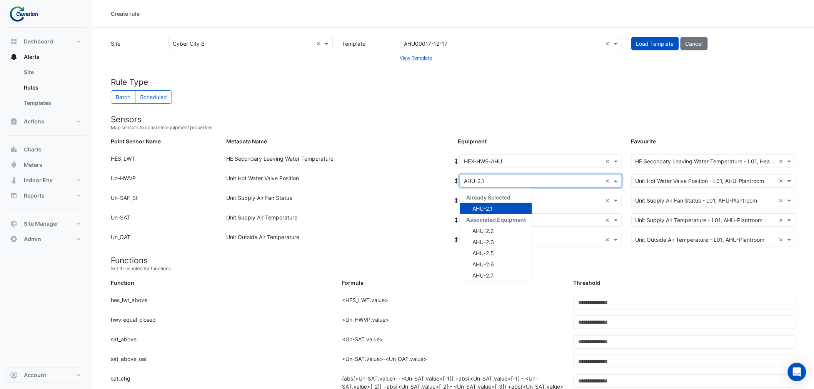
click at [531, 126] on small "Map sensors to concrete equipment properties" at bounding box center [453, 127] width 684 height 7
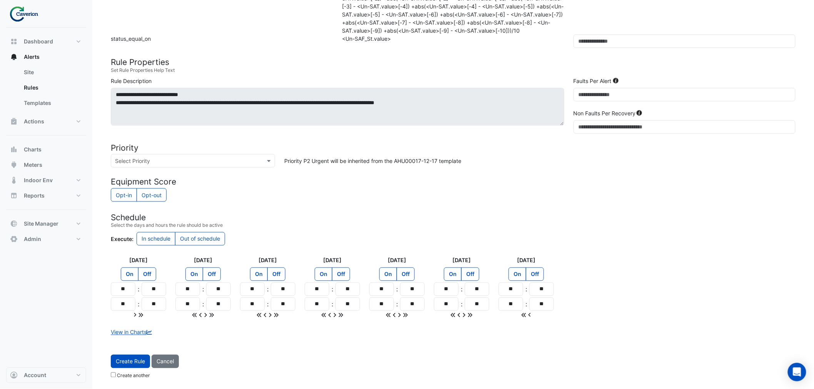
scroll to position [396, 0]
click at [137, 362] on button "Create Rule" at bounding box center [130, 361] width 39 height 13
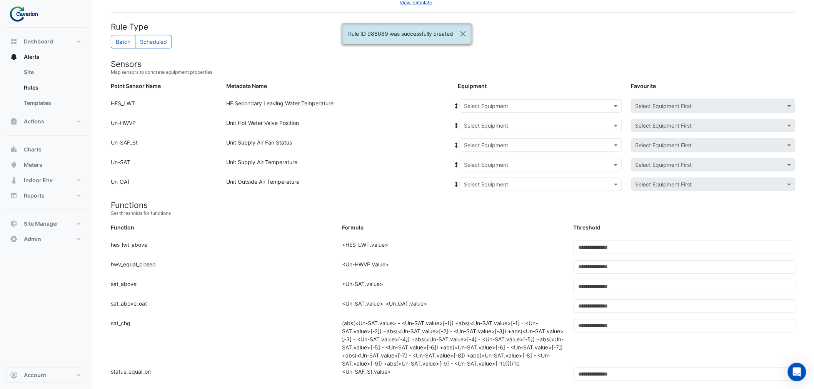
scroll to position [54, 0]
click at [478, 123] on input "text" at bounding box center [533, 127] width 138 height 8
click at [474, 154] on span "AHU-2.2" at bounding box center [476, 154] width 21 height 7
click at [455, 129] on fa-icon at bounding box center [456, 126] width 7 height 7
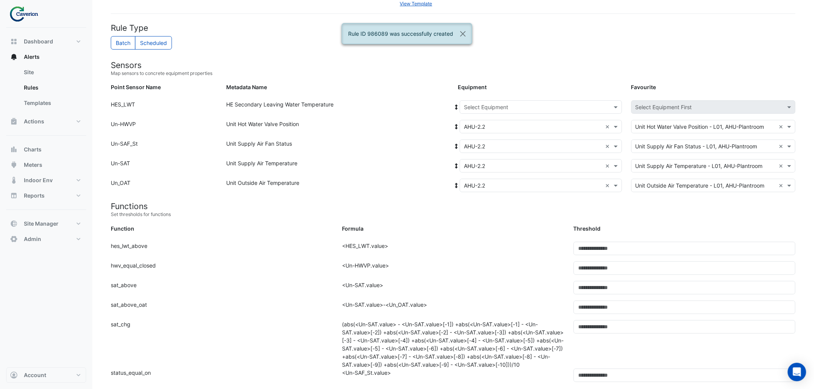
click at [458, 105] on icon at bounding box center [456, 107] width 7 height 5
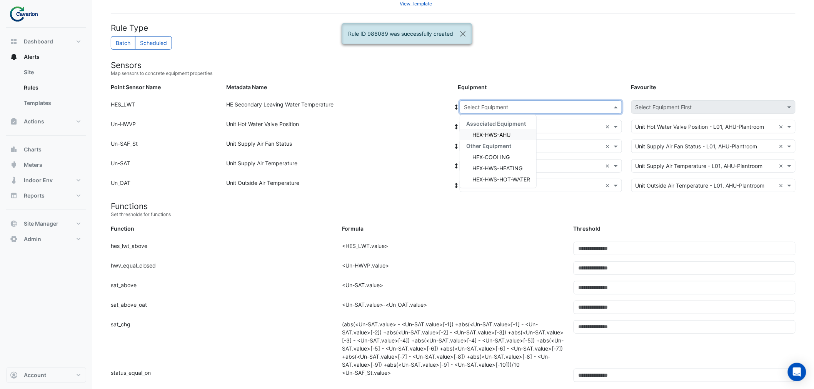
click at [477, 109] on input "text" at bounding box center [533, 107] width 138 height 8
click at [486, 136] on span "HEX-HWS-AHU" at bounding box center [491, 134] width 38 height 7
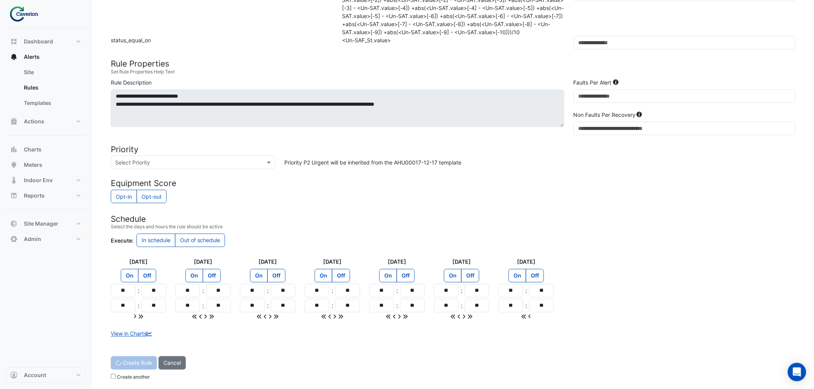
scroll to position [396, 0]
click at [133, 363] on button "Create Rule" at bounding box center [130, 361] width 39 height 13
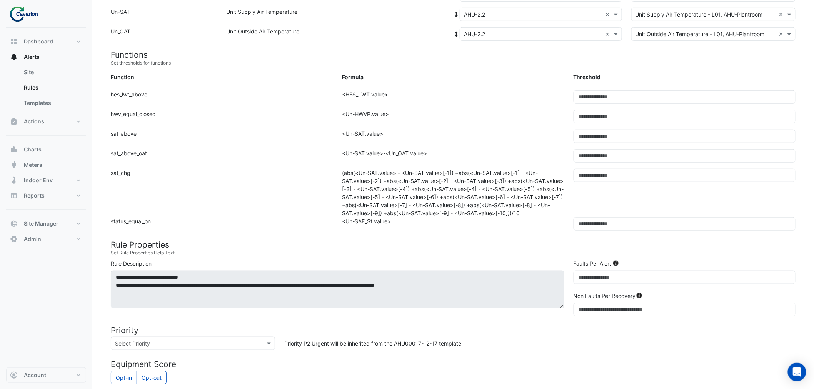
scroll to position [140, 0]
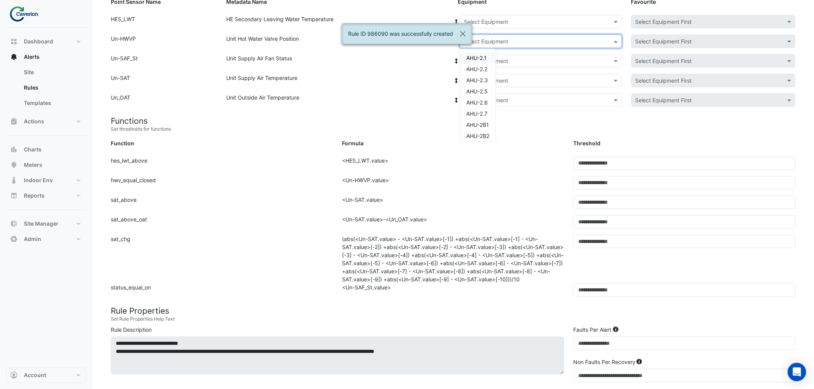
click at [481, 39] on input "text" at bounding box center [533, 42] width 138 height 8
click at [483, 81] on span "AHU-2.3" at bounding box center [477, 80] width 22 height 7
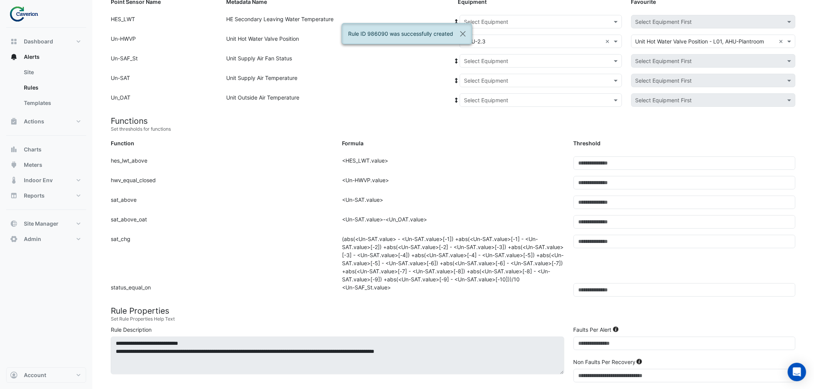
drag, startPoint x: 433, startPoint y: 58, endPoint x: 453, endPoint y: 39, distance: 27.7
click at [437, 57] on div "Unit Supply Air Fan Status" at bounding box center [337, 62] width 231 height 17
click at [466, 35] on button "Close" at bounding box center [463, 33] width 18 height 21
click at [455, 37] on span at bounding box center [456, 41] width 7 height 8
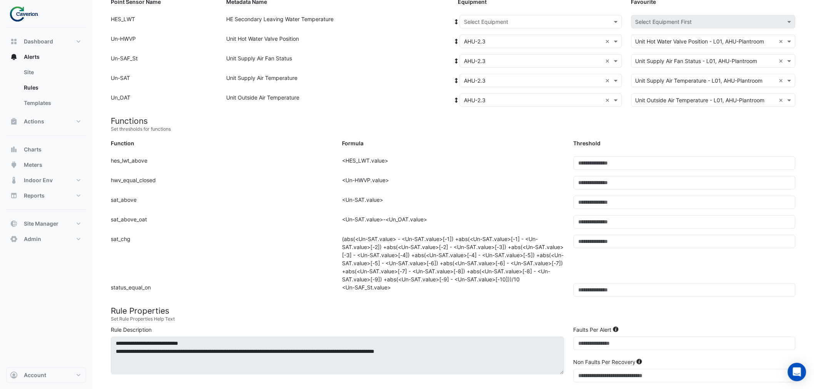
click at [485, 23] on input "text" at bounding box center [533, 22] width 138 height 8
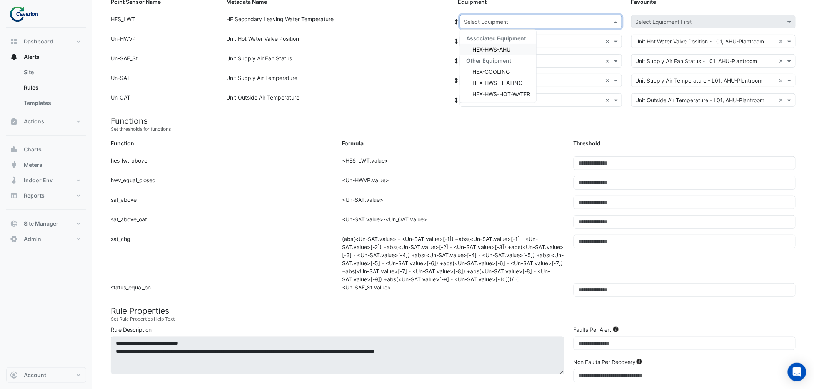
click at [485, 48] on span "HEX-HWS-AHU" at bounding box center [491, 49] width 38 height 7
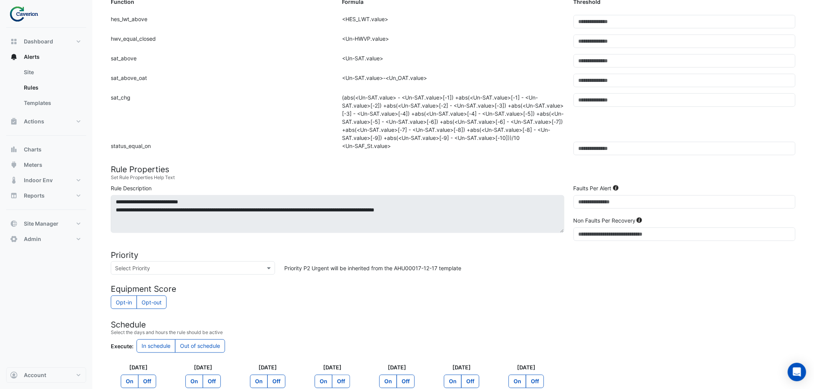
scroll to position [396, 0]
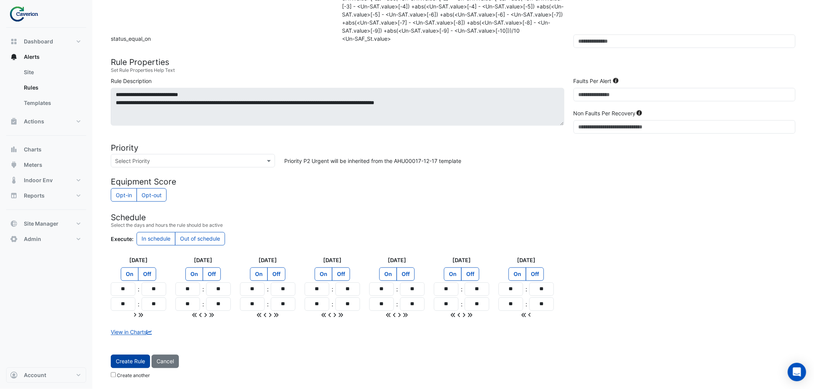
click at [129, 362] on button "Create Rule" at bounding box center [130, 361] width 39 height 13
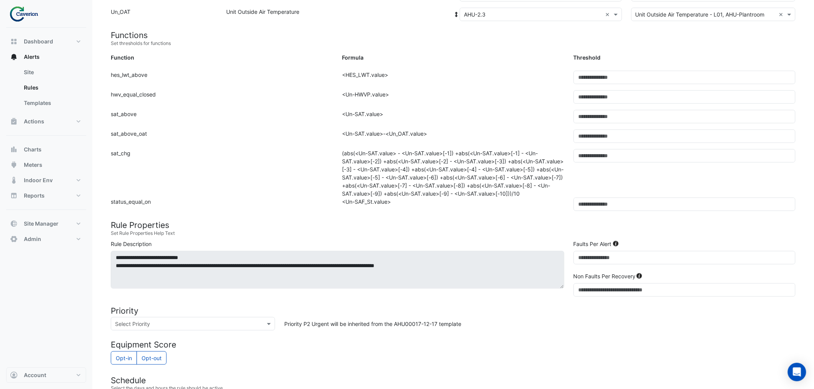
scroll to position [97, 0]
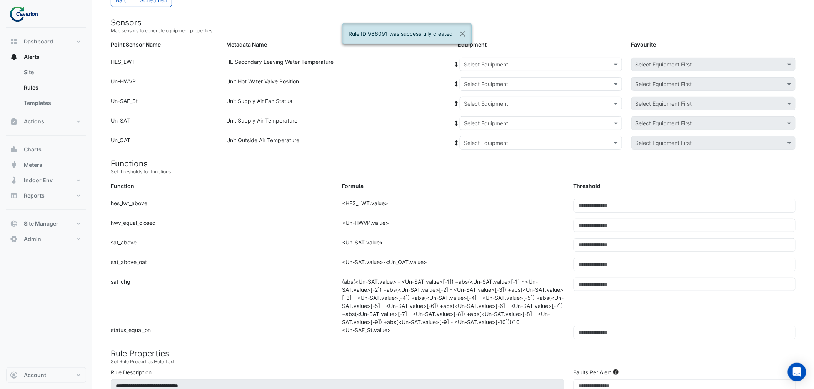
click at [477, 85] on input "text" at bounding box center [533, 84] width 138 height 8
click at [479, 132] on span "AHU-2.5" at bounding box center [477, 134] width 22 height 7
click at [455, 83] on icon at bounding box center [456, 84] width 7 height 5
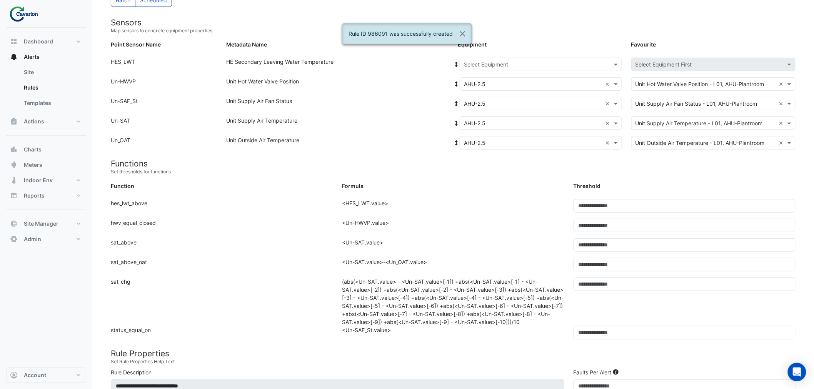
click at [483, 63] on input "text" at bounding box center [533, 65] width 138 height 8
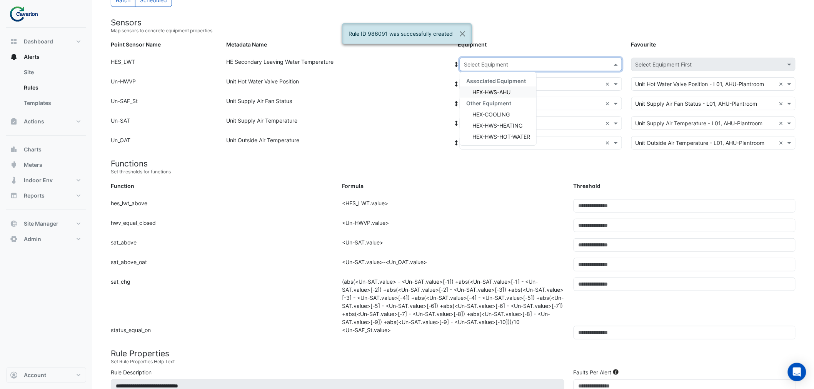
click at [488, 92] on span "HEX-HWS-AHU" at bounding box center [491, 92] width 38 height 7
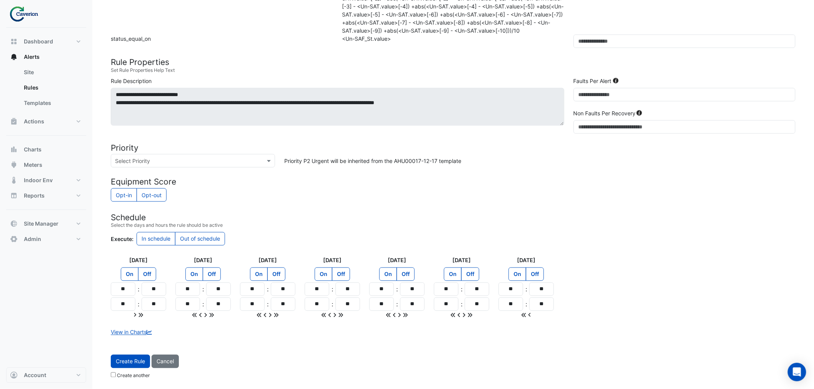
drag, startPoint x: 126, startPoint y: 363, endPoint x: 189, endPoint y: 341, distance: 66.8
click at [127, 363] on button "Create Rule" at bounding box center [130, 361] width 39 height 13
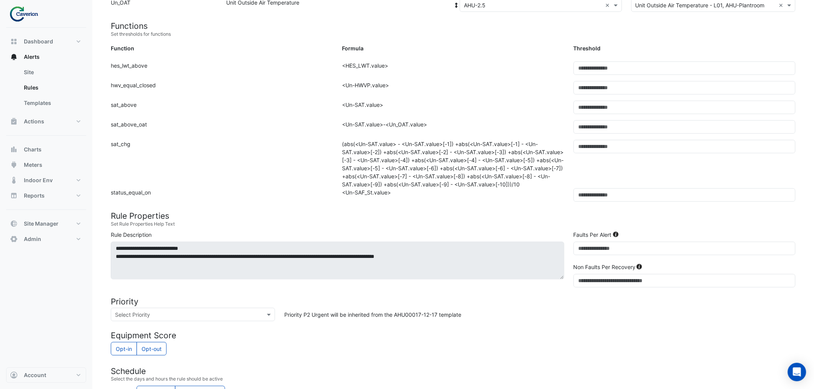
scroll to position [54, 0]
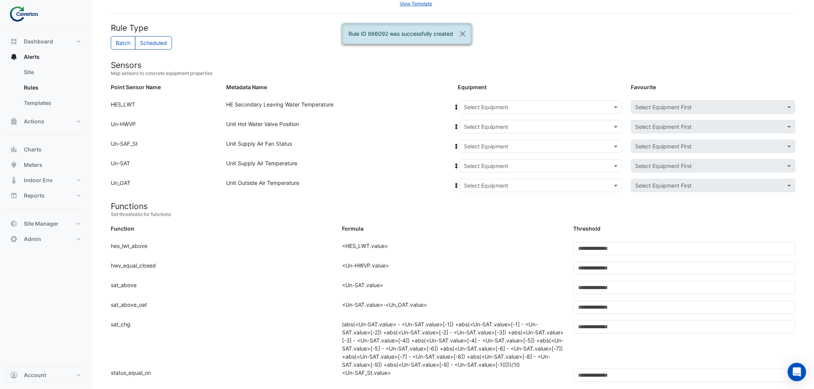
click at [480, 125] on input "text" at bounding box center [533, 127] width 138 height 8
click at [477, 183] on div "AHU-2.6" at bounding box center [478, 187] width 36 height 11
click at [456, 125] on icon at bounding box center [456, 126] width 3 height 5
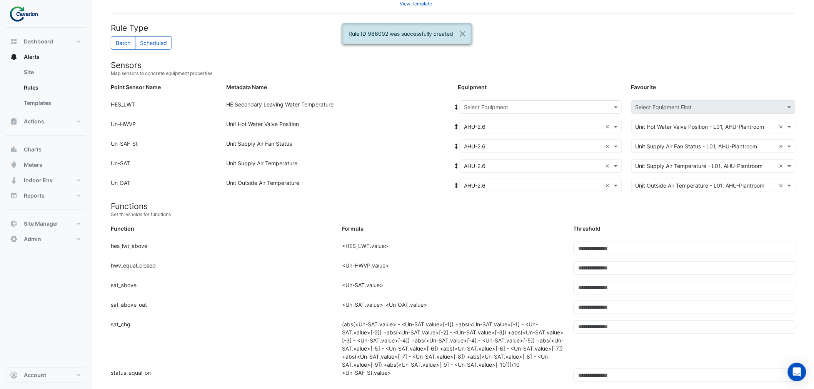
click at [458, 103] on span at bounding box center [456, 107] width 7 height 8
click at [483, 108] on input "text" at bounding box center [533, 107] width 138 height 8
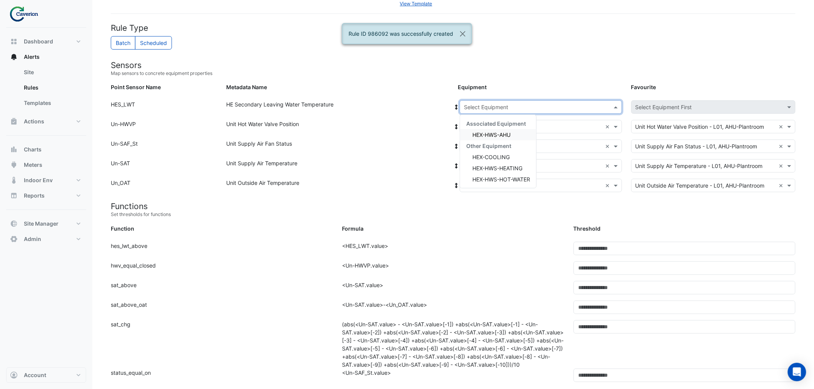
click at [485, 135] on span "HEX-HWS-AHU" at bounding box center [491, 134] width 38 height 7
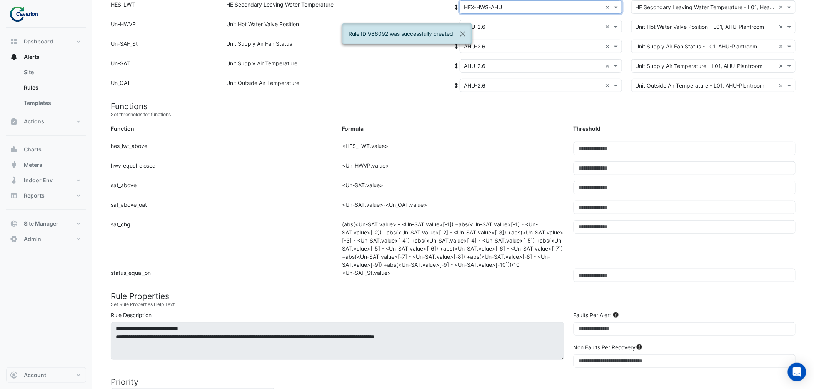
scroll to position [396, 0]
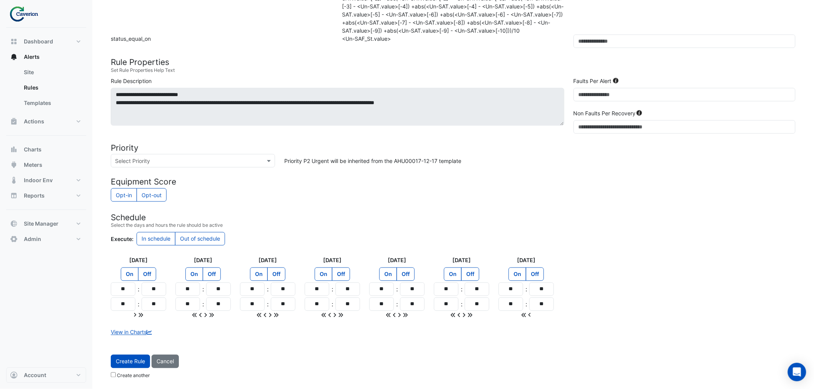
drag, startPoint x: 140, startPoint y: 364, endPoint x: 422, endPoint y: 195, distance: 328.6
click at [139, 363] on button "Create Rule" at bounding box center [130, 361] width 39 height 13
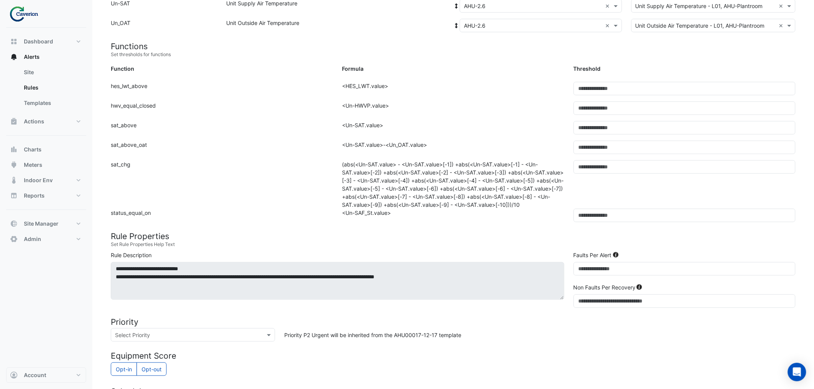
scroll to position [54, 0]
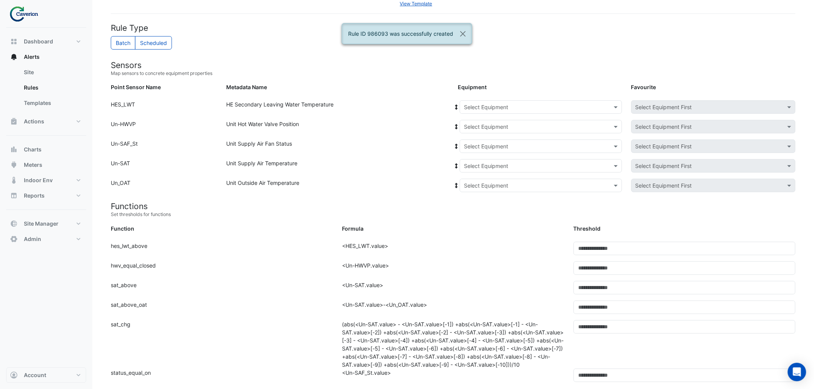
click at [490, 126] on input "text" at bounding box center [533, 127] width 138 height 8
click at [482, 198] on span "AHU-2.7" at bounding box center [476, 199] width 21 height 7
click at [455, 124] on icon at bounding box center [456, 126] width 7 height 5
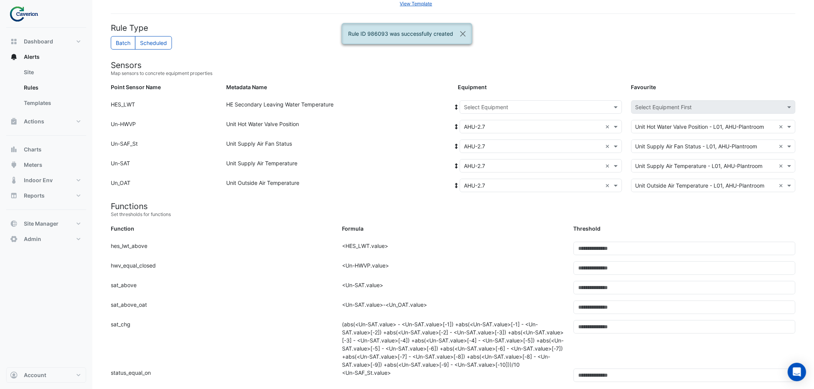
click at [479, 105] on input "text" at bounding box center [533, 107] width 138 height 8
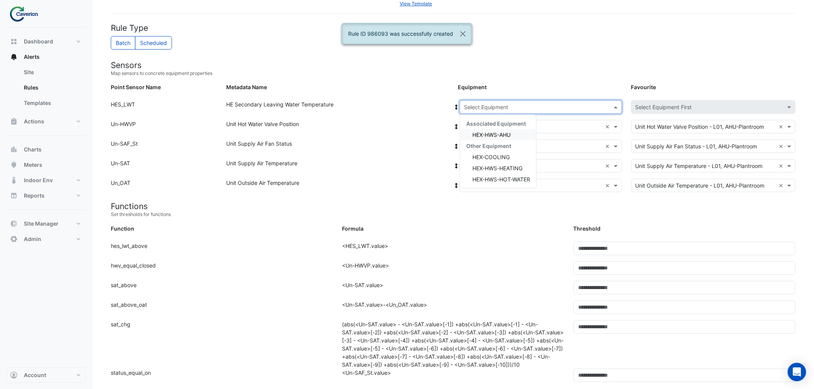
click at [493, 134] on span "HEX-HWS-AHU" at bounding box center [491, 134] width 38 height 7
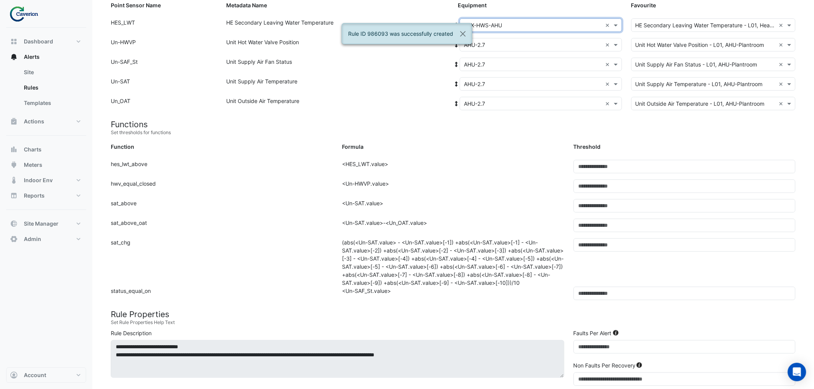
scroll to position [396, 0]
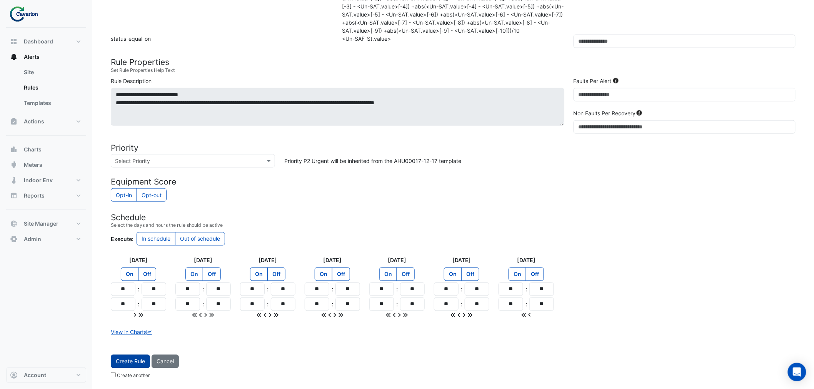
drag, startPoint x: 132, startPoint y: 364, endPoint x: 135, endPoint y: 360, distance: 4.5
click at [132, 363] on button "Create Rule" at bounding box center [130, 361] width 39 height 13
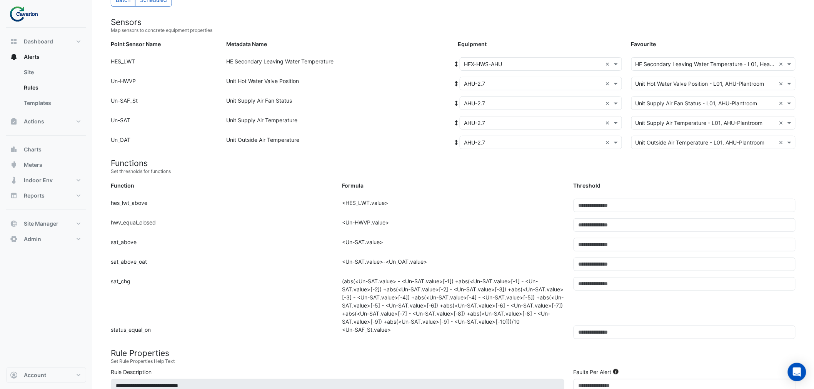
scroll to position [97, 0]
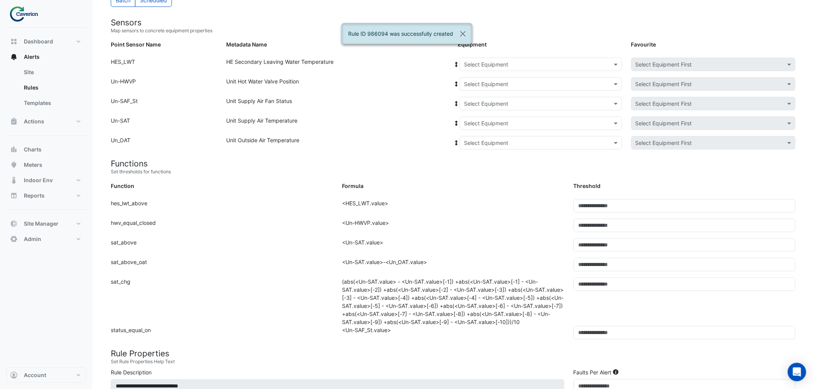
click at [491, 82] on input "text" at bounding box center [533, 84] width 138 height 8
click at [479, 167] on span "AHU-2B1" at bounding box center [477, 167] width 23 height 7
click at [456, 82] on icon at bounding box center [456, 84] width 3 height 5
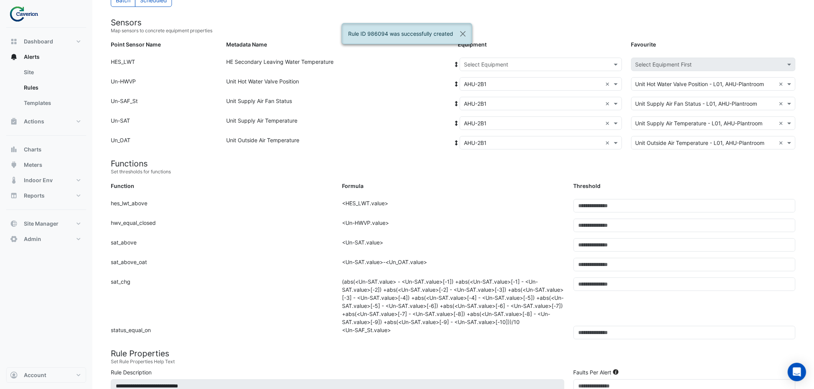
click at [501, 65] on input "text" at bounding box center [533, 65] width 138 height 8
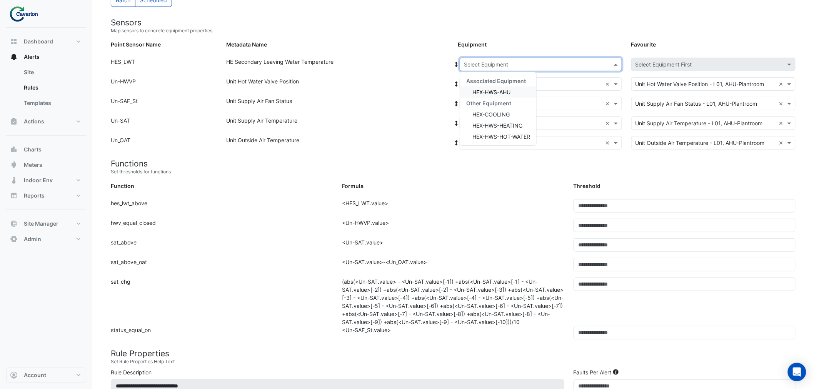
click at [497, 91] on span "HEX-HWS-AHU" at bounding box center [491, 92] width 38 height 7
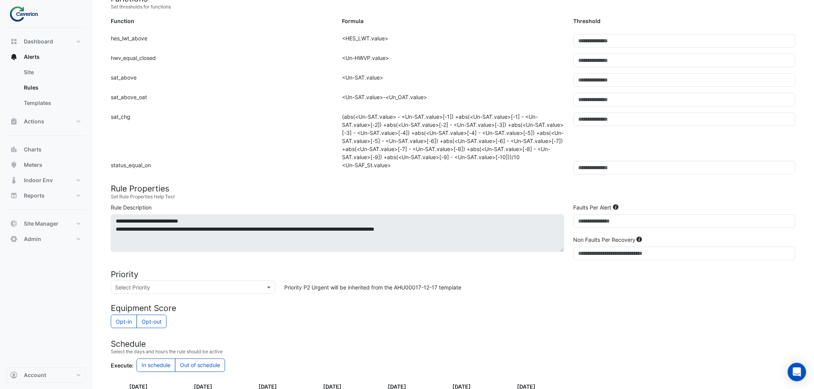
scroll to position [396, 0]
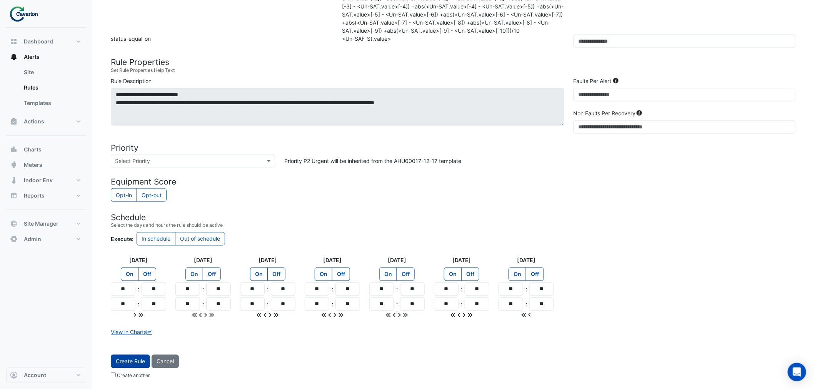
click at [143, 362] on button "Create Rule" at bounding box center [130, 361] width 39 height 13
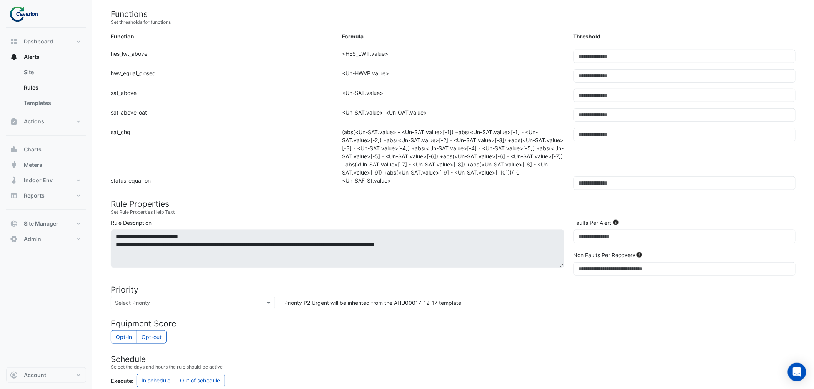
scroll to position [54, 0]
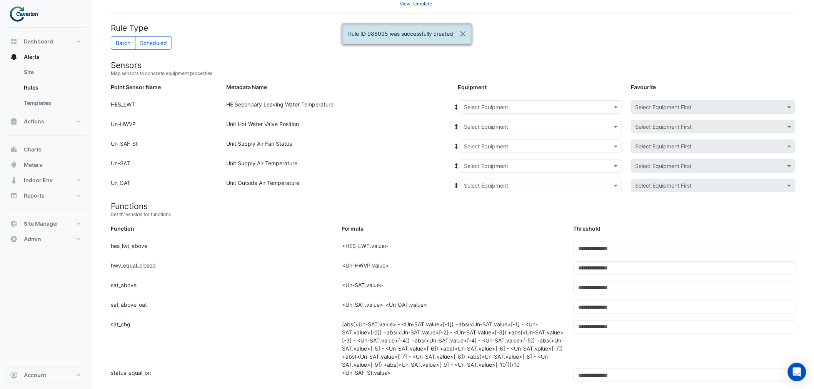
click at [480, 127] on input "text" at bounding box center [533, 127] width 138 height 8
click at [476, 184] on span "AHU-2B2" at bounding box center [477, 185] width 23 height 7
click at [454, 125] on icon at bounding box center [456, 126] width 7 height 5
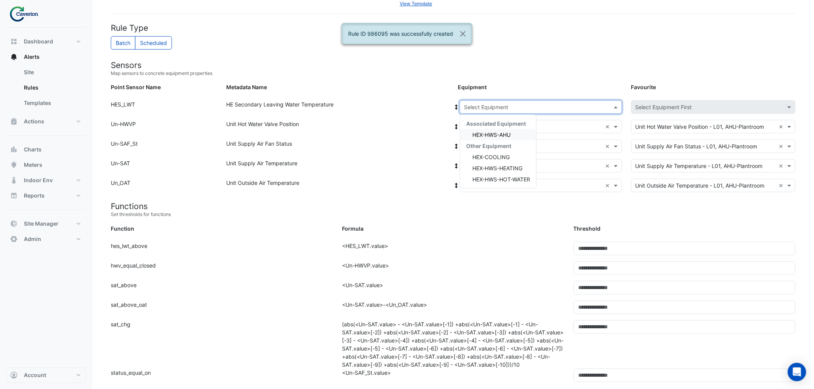
click at [474, 108] on input "text" at bounding box center [533, 107] width 138 height 8
click at [491, 136] on span "HEX-HWS-AHU" at bounding box center [491, 134] width 38 height 7
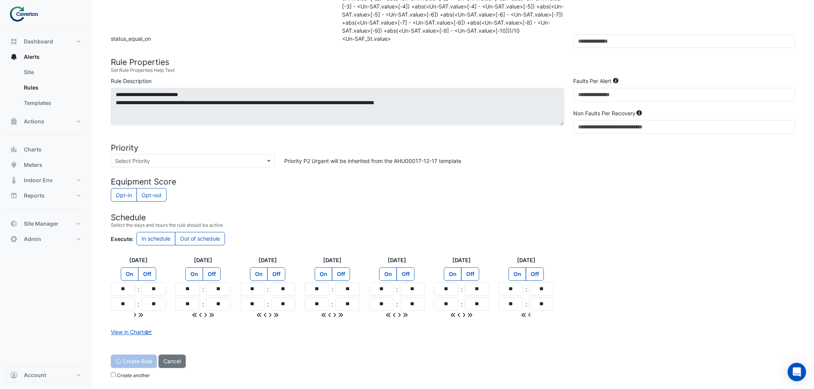
scroll to position [396, 0]
drag, startPoint x: 133, startPoint y: 364, endPoint x: 181, endPoint y: 333, distance: 57.2
click at [133, 360] on button "Create Rule" at bounding box center [130, 361] width 39 height 13
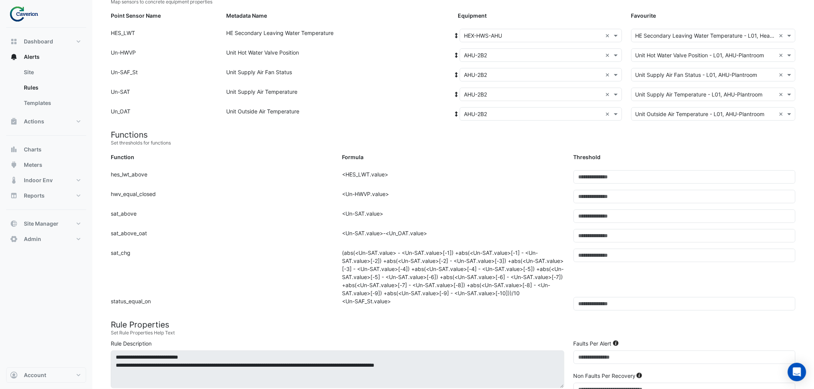
scroll to position [12, 0]
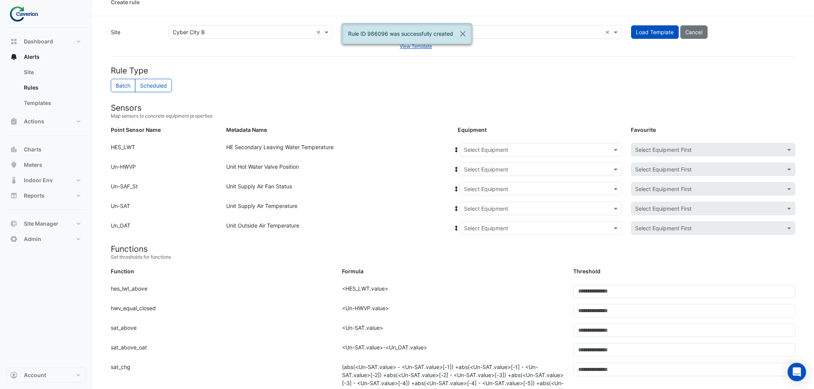
click at [485, 170] on input "text" at bounding box center [533, 170] width 138 height 8
click at [481, 238] on span "AHU-2B3" at bounding box center [477, 239] width 23 height 7
drag, startPoint x: 456, startPoint y: 167, endPoint x: 469, endPoint y: 156, distance: 17.2
click at [456, 168] on icon at bounding box center [456, 169] width 3 height 5
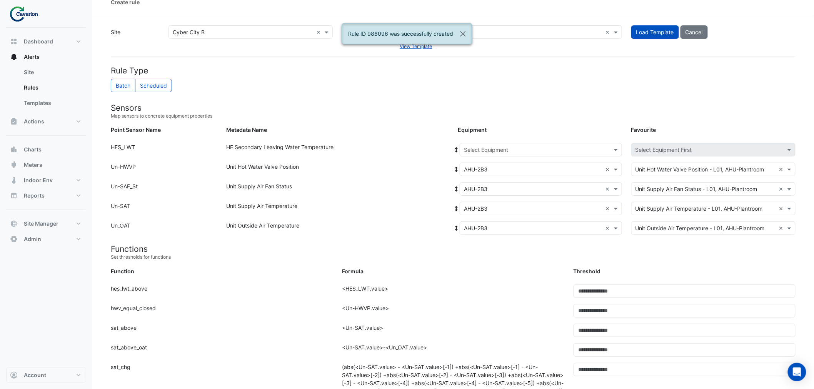
drag, startPoint x: 479, startPoint y: 146, endPoint x: 477, endPoint y: 150, distance: 4.3
click at [477, 146] on input "text" at bounding box center [533, 150] width 138 height 8
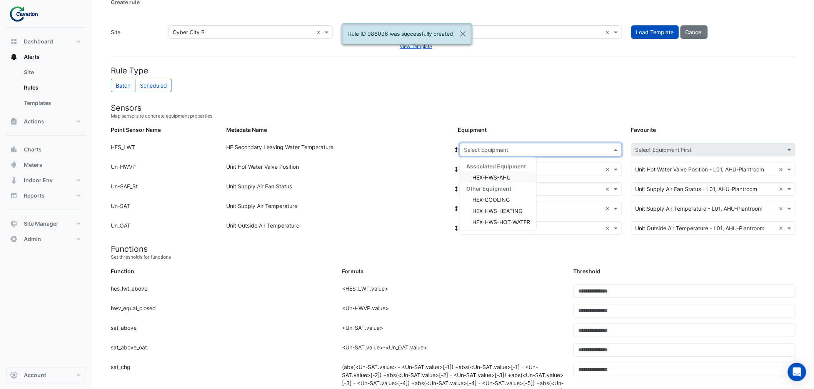
click at [484, 174] on span "HEX-HWS-AHU" at bounding box center [491, 177] width 38 height 7
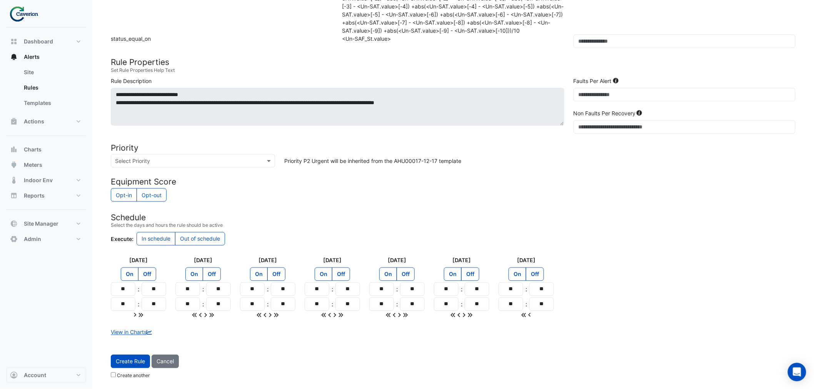
scroll to position [396, 0]
click at [126, 360] on button "Create Rule" at bounding box center [130, 361] width 39 height 13
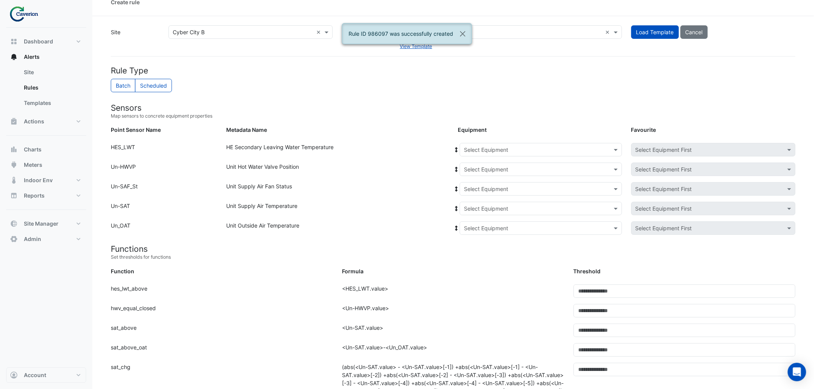
click at [469, 168] on input "text" at bounding box center [533, 170] width 138 height 8
click at [483, 251] on span "AHU-2B4" at bounding box center [477, 250] width 23 height 7
click at [454, 167] on icon at bounding box center [456, 169] width 7 height 5
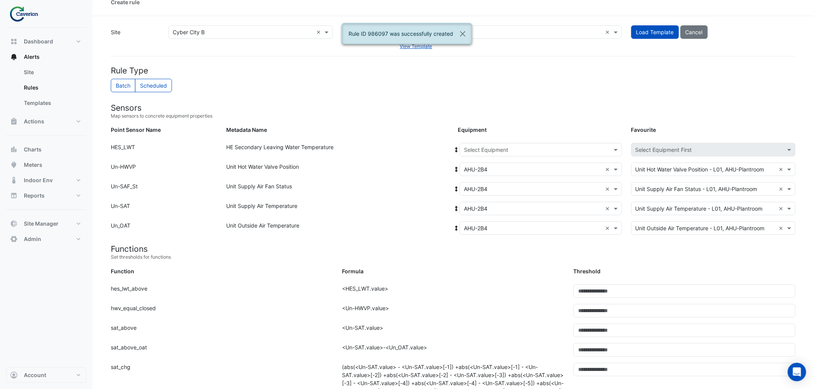
click at [481, 148] on input "text" at bounding box center [533, 150] width 138 height 8
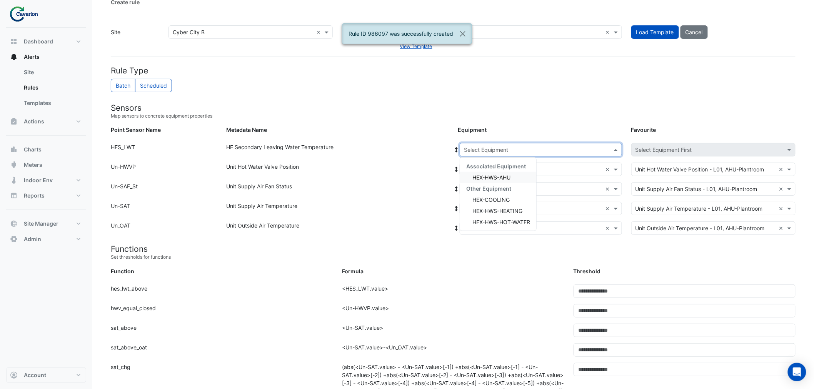
click at [486, 179] on span "HEX-HWS-AHU" at bounding box center [491, 177] width 38 height 7
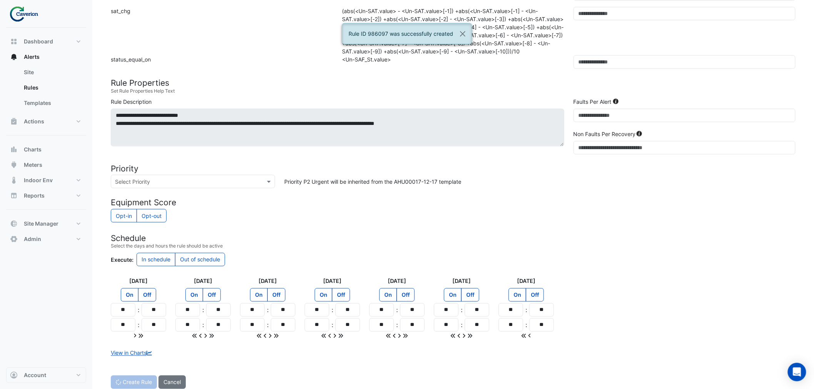
scroll to position [396, 0]
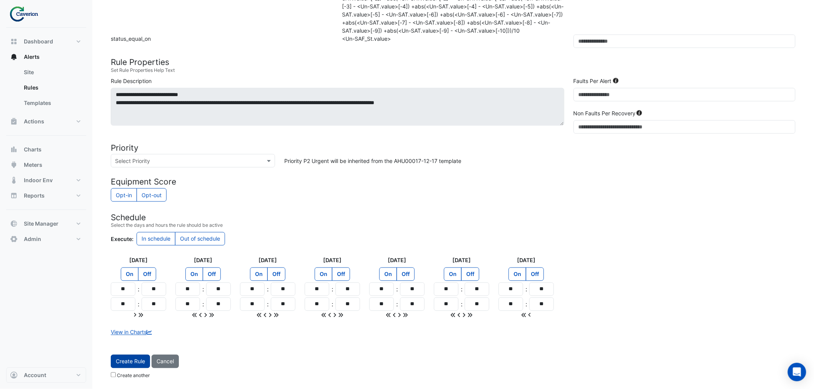
click at [141, 361] on button "Create Rule" at bounding box center [130, 361] width 39 height 13
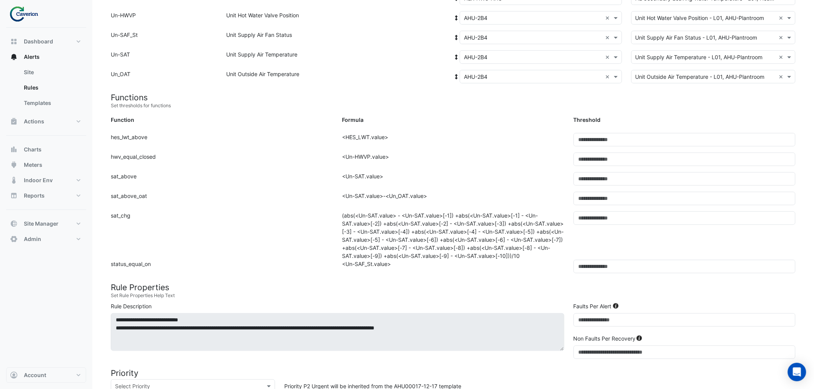
scroll to position [12, 0]
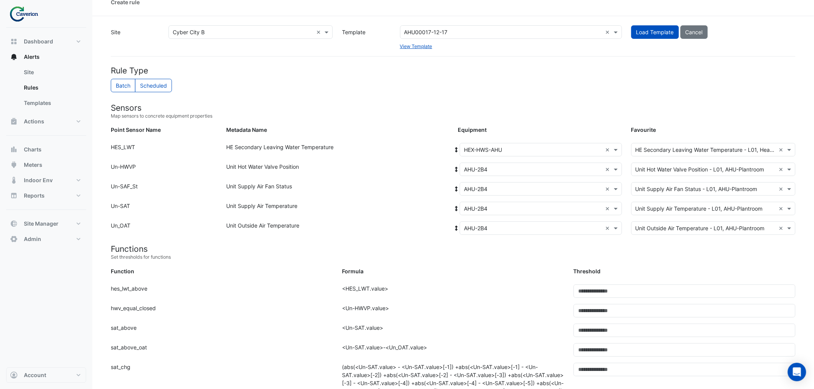
click at [478, 169] on input "text" at bounding box center [533, 170] width 138 height 8
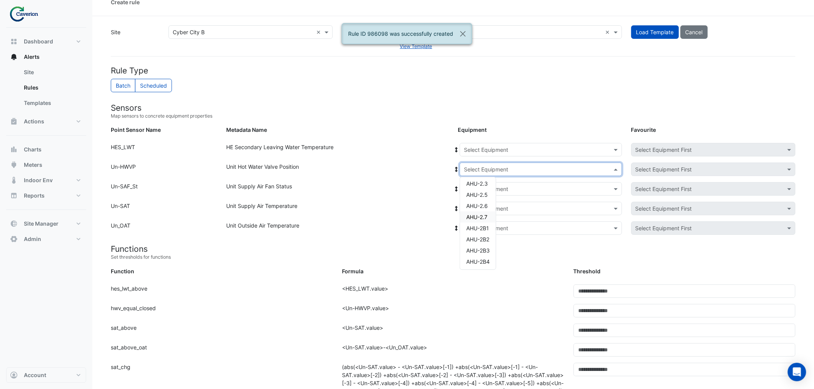
scroll to position [36, 0]
click at [486, 259] on span "AHU-T2" at bounding box center [476, 261] width 20 height 7
click at [454, 168] on icon at bounding box center [456, 169] width 7 height 5
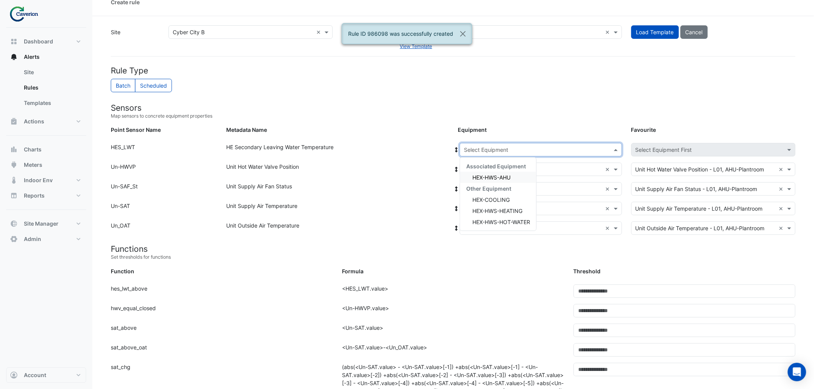
click at [488, 146] on input "text" at bounding box center [533, 150] width 138 height 8
click at [487, 175] on span "HEX-HWS-AHU" at bounding box center [491, 177] width 38 height 7
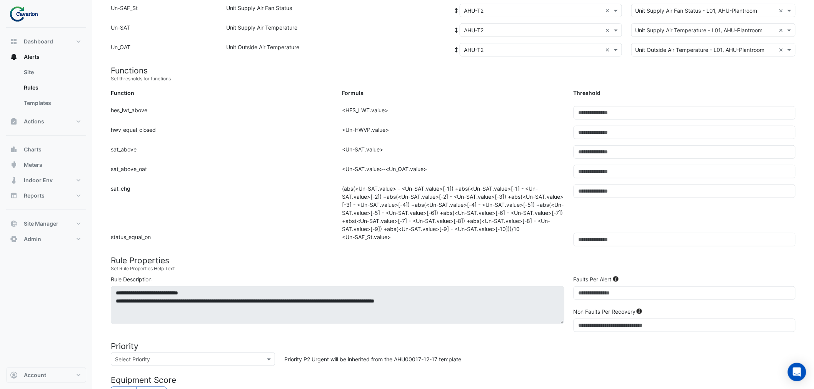
scroll to position [396, 0]
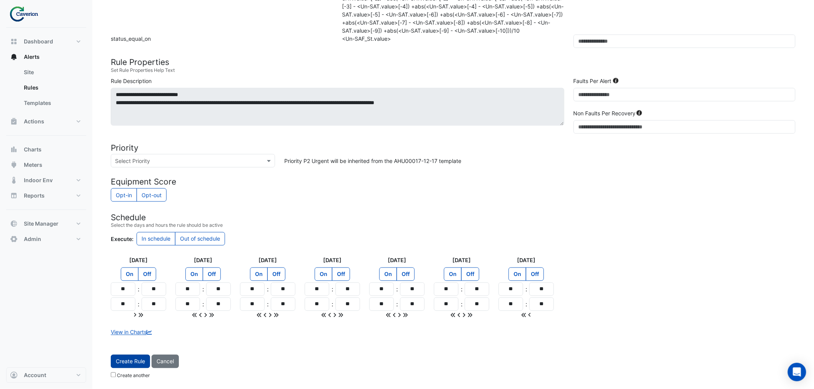
click at [132, 363] on button "Create Rule" at bounding box center [130, 361] width 39 height 13
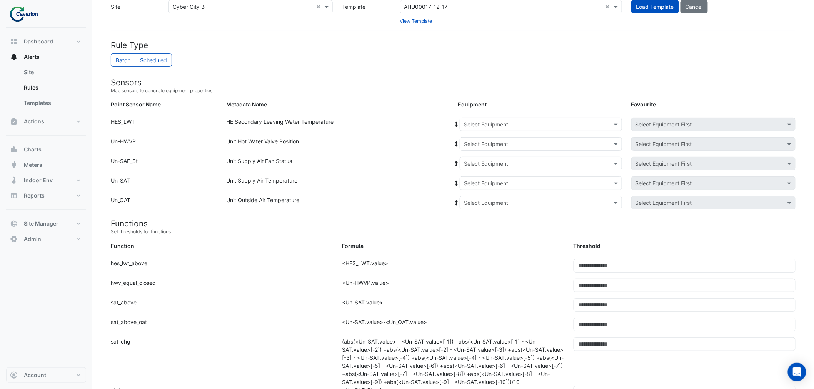
scroll to position [0, 0]
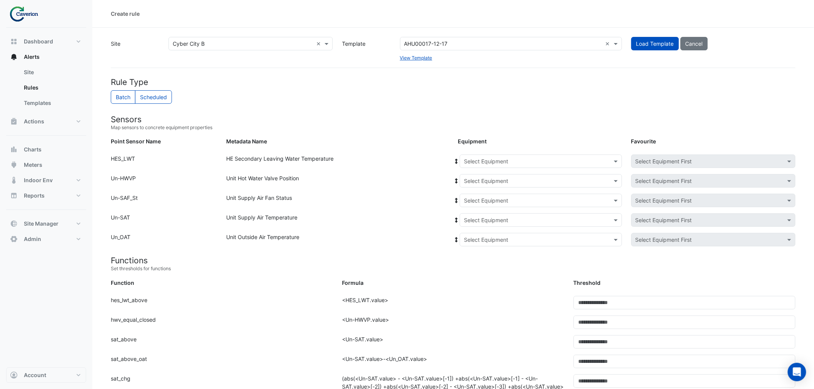
click at [494, 183] on input "text" at bounding box center [533, 181] width 138 height 8
click at [551, 125] on small "Map sensors to concrete equipment properties" at bounding box center [453, 127] width 684 height 7
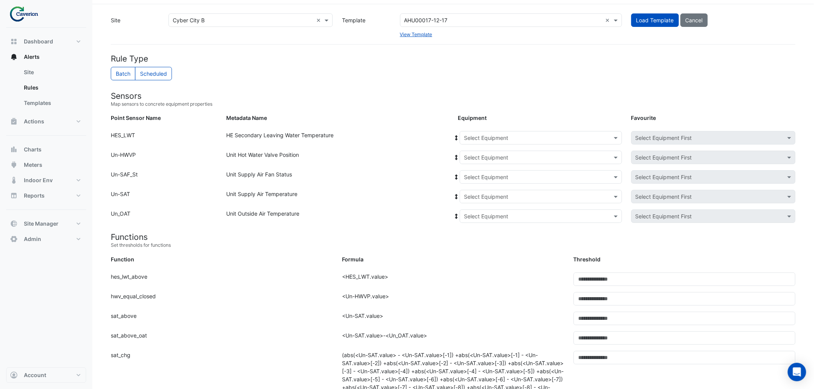
scroll to position [0, 0]
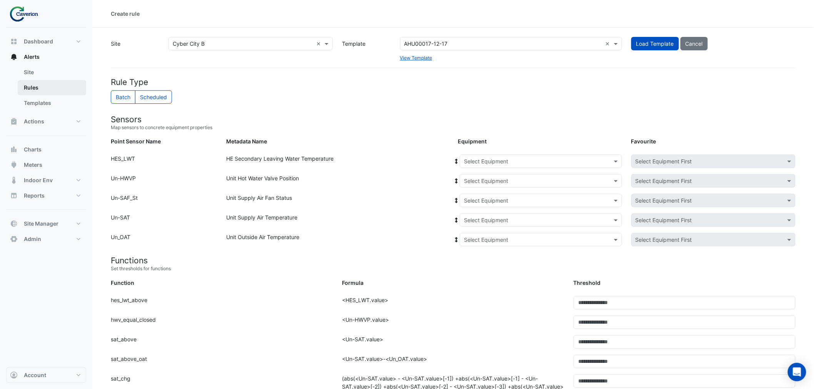
click at [28, 87] on link "Rules" at bounding box center [52, 87] width 68 height 15
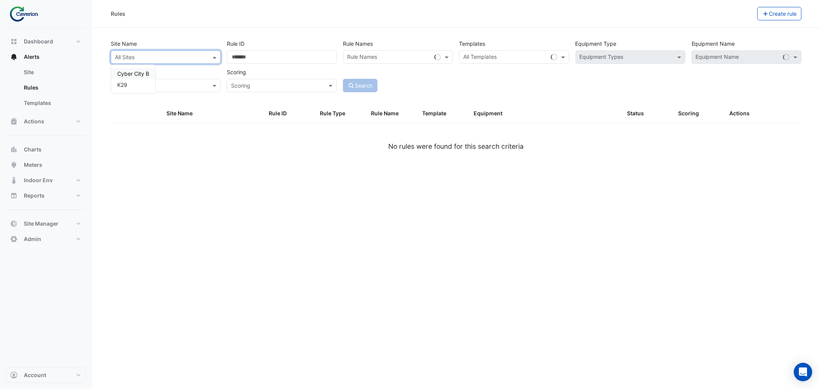
click at [156, 58] on input "text" at bounding box center [158, 57] width 86 height 8
click at [133, 75] on span "Cyber City B" at bounding box center [133, 73] width 32 height 7
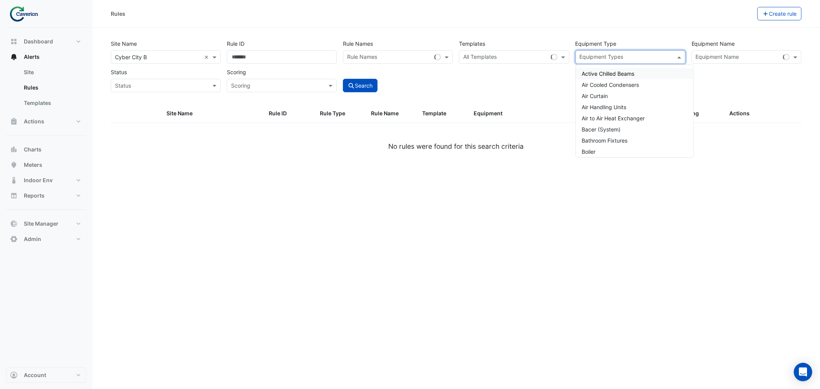
click at [624, 54] on input "text" at bounding box center [626, 58] width 93 height 8
click at [612, 105] on span "Air Handling Units" at bounding box center [604, 107] width 45 height 7
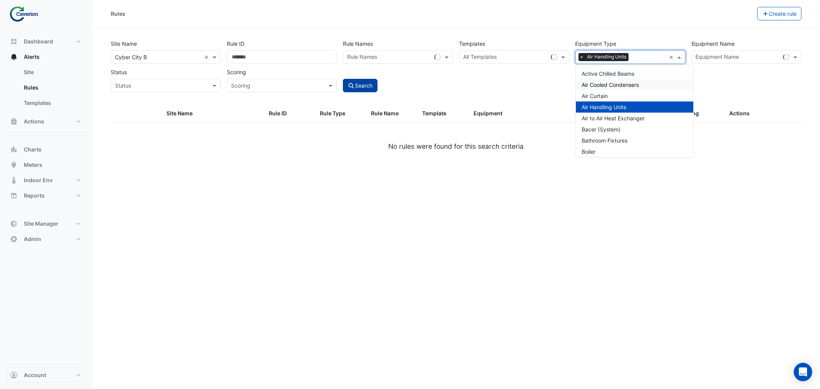
click at [355, 85] on button "Search" at bounding box center [360, 85] width 35 height 13
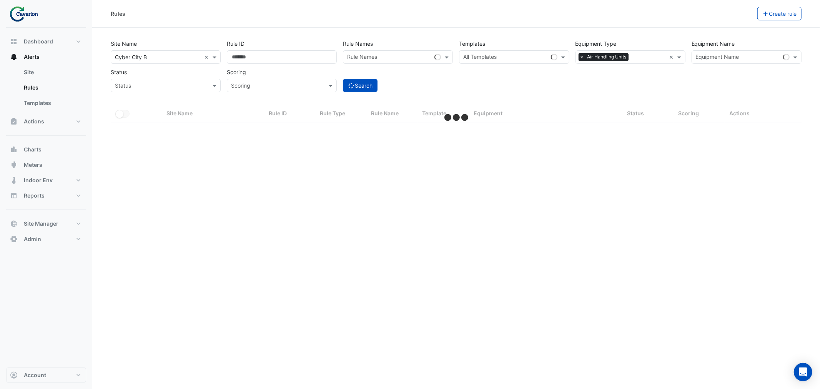
select select "***"
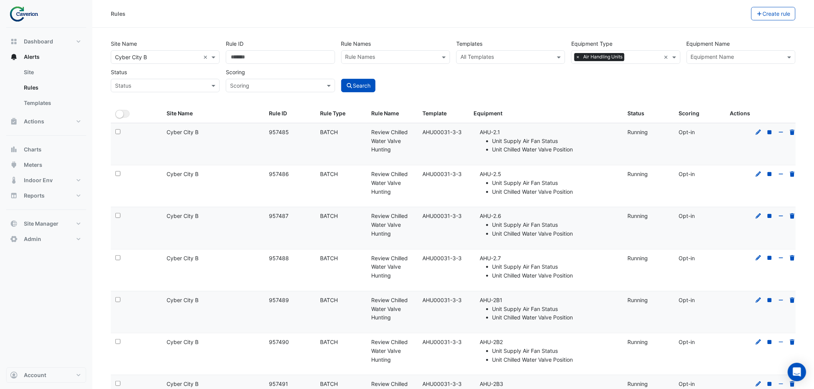
click at [374, 53] on div "Rule Names" at bounding box center [359, 58] width 31 height 10
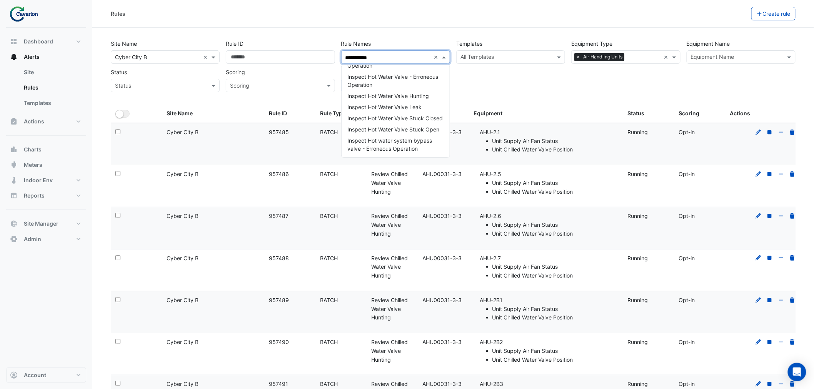
scroll to position [73, 0]
click at [412, 104] on span "Inspect Hot Water Valve Leak" at bounding box center [385, 107] width 74 height 7
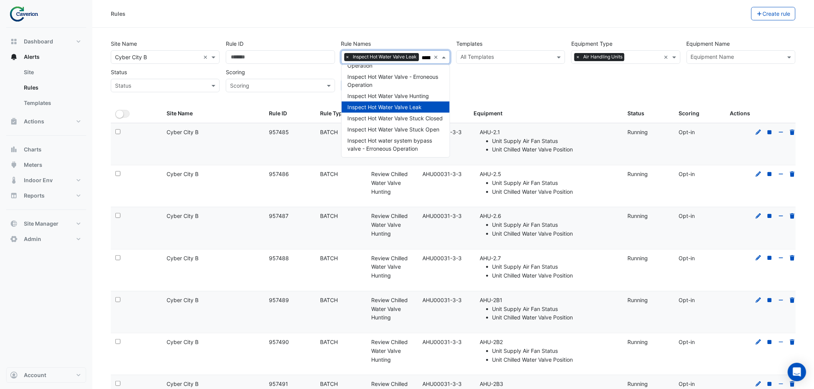
scroll to position [78, 0]
type input "**********"
click at [488, 83] on div "**********" at bounding box center [453, 63] width 691 height 57
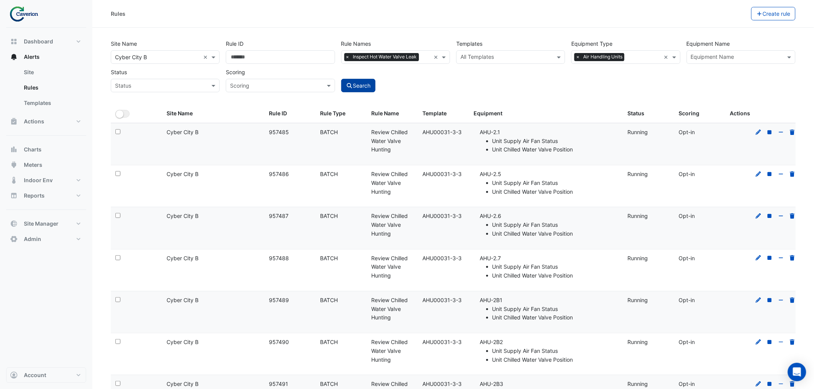
click at [367, 90] on button "Search" at bounding box center [358, 85] width 35 height 13
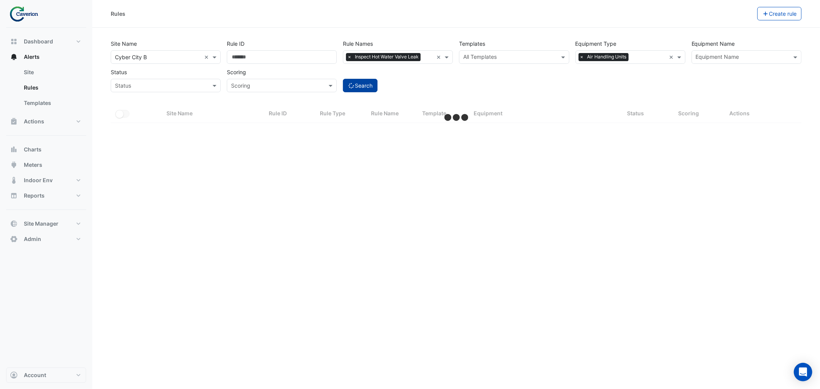
select select "***"
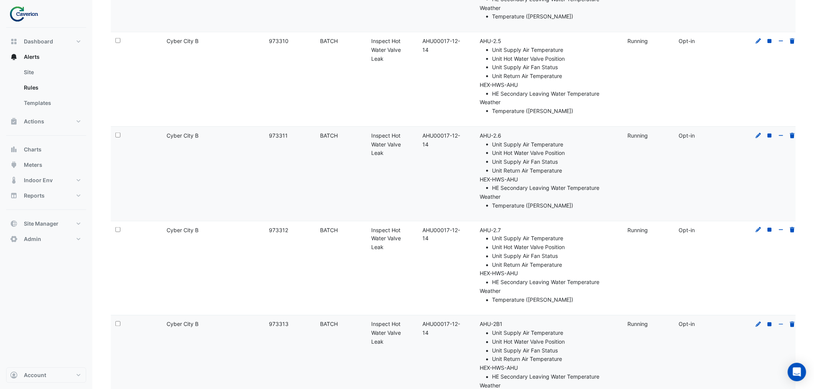
scroll to position [256, 0]
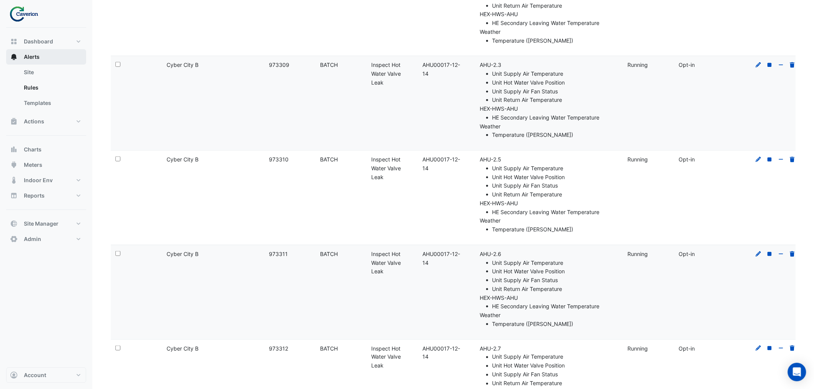
click at [31, 52] on button "Alerts" at bounding box center [46, 56] width 80 height 15
click at [41, 57] on button "Alerts" at bounding box center [46, 56] width 80 height 15
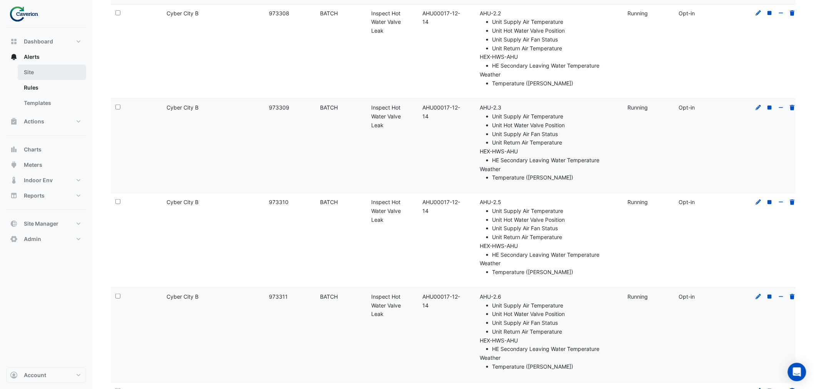
click at [35, 72] on link "Site" at bounding box center [52, 72] width 68 height 15
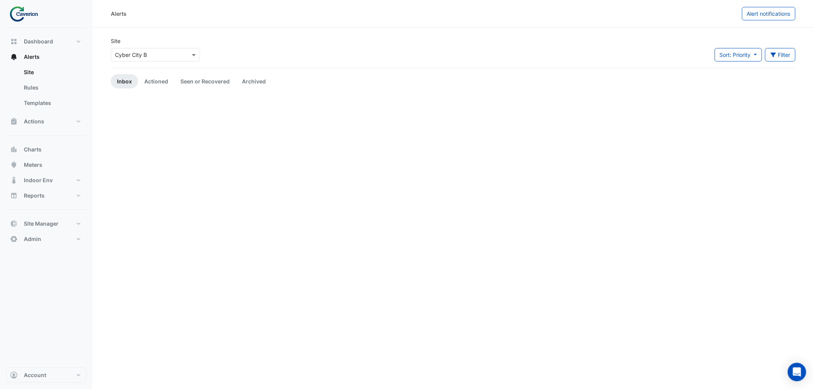
click at [211, 16] on div "Alerts" at bounding box center [426, 13] width 631 height 13
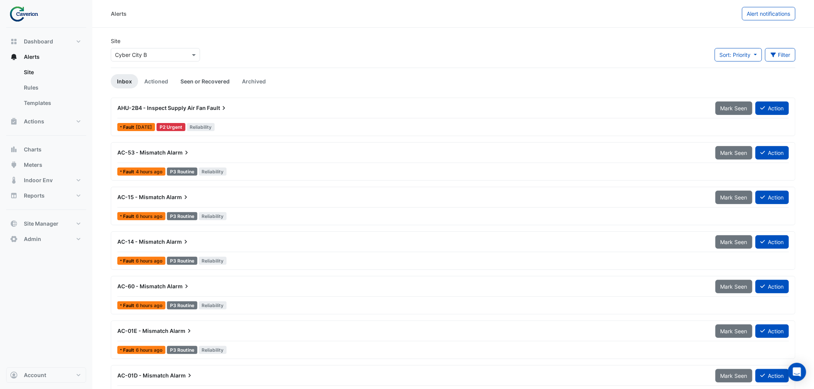
click at [203, 80] on link "Seen or Recovered" at bounding box center [205, 81] width 62 height 14
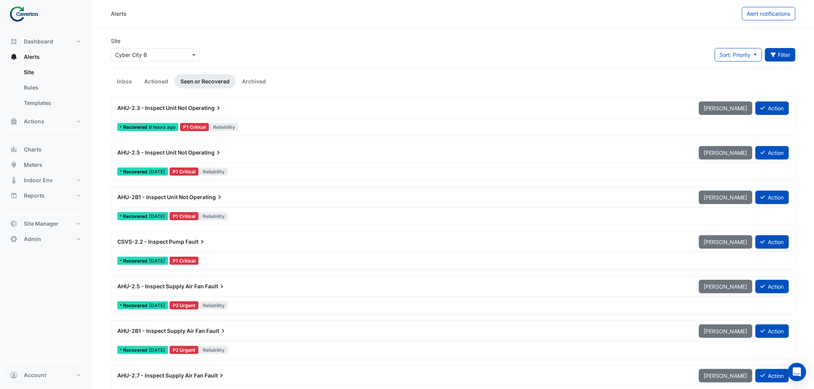
click at [785, 55] on button "Filter" at bounding box center [780, 54] width 31 height 13
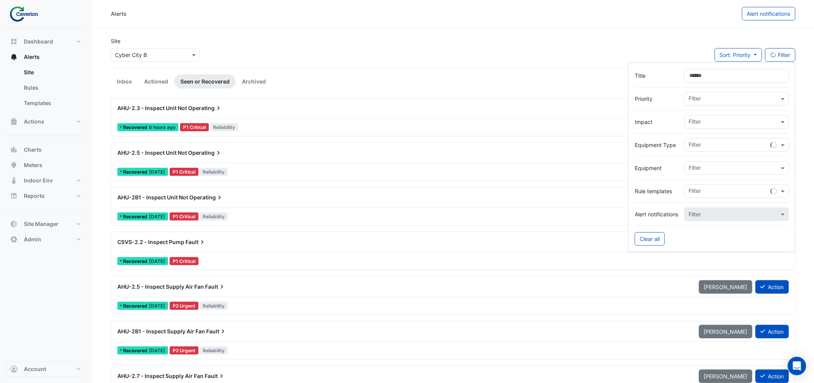
click at [706, 168] on input "text" at bounding box center [733, 169] width 90 height 8
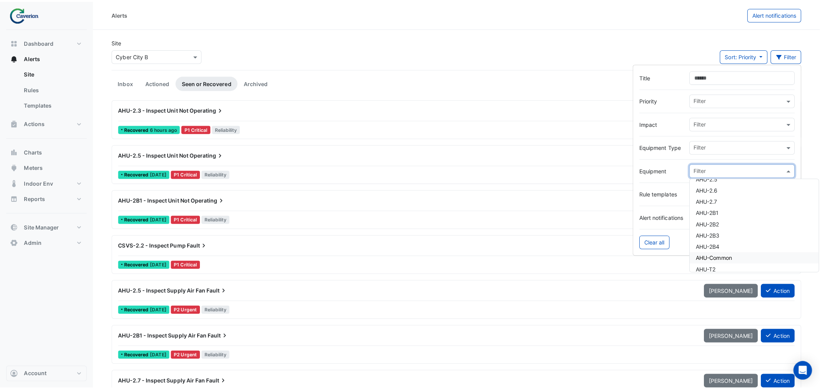
scroll to position [683, 0]
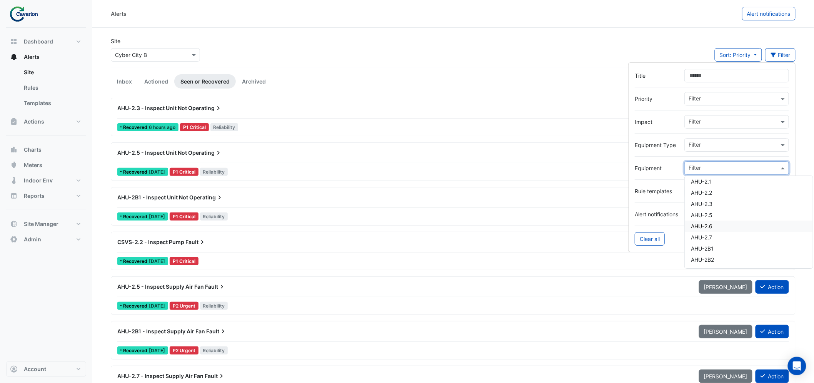
click at [711, 229] on div "AHU-2.6" at bounding box center [748, 225] width 128 height 11
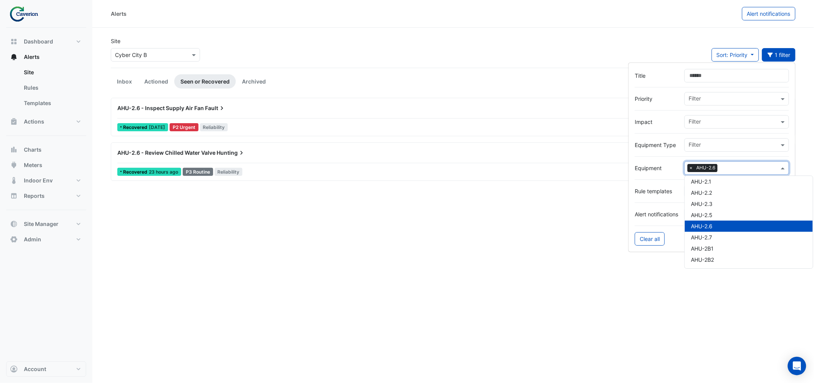
drag, startPoint x: 263, startPoint y: 225, endPoint x: 253, endPoint y: 221, distance: 11.7
click at [263, 225] on div "Alerts Alert notifications Site Select a Site × Cyber City B Sort: Priority Pri…" at bounding box center [452, 191] width 721 height 383
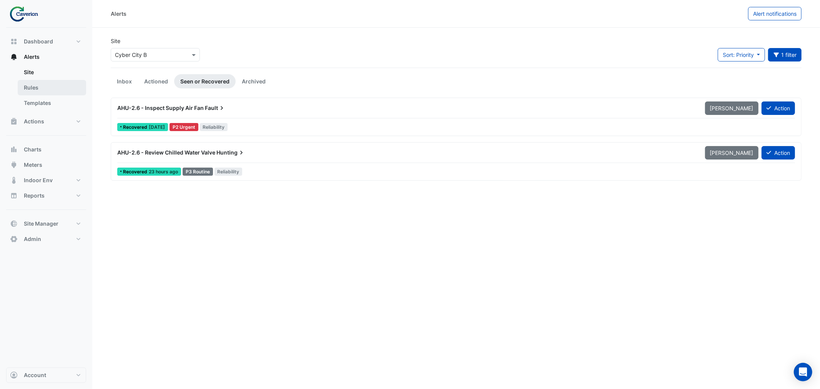
click at [28, 86] on link "Rules" at bounding box center [52, 87] width 68 height 15
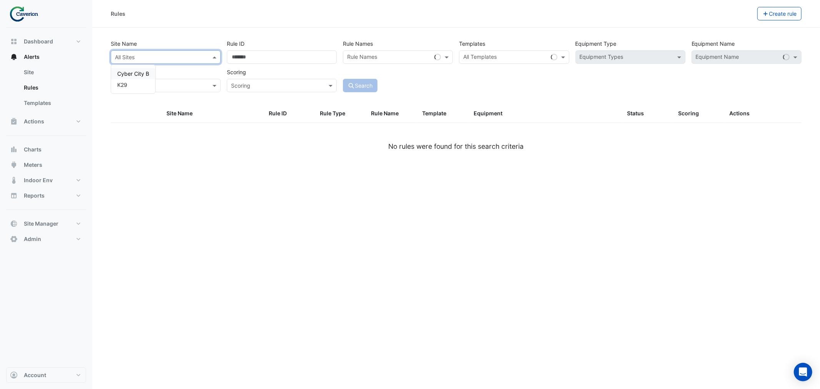
click at [160, 62] on div "All Sites" at bounding box center [166, 56] width 110 height 13
click at [136, 71] on span "Cyber City B" at bounding box center [133, 73] width 32 height 7
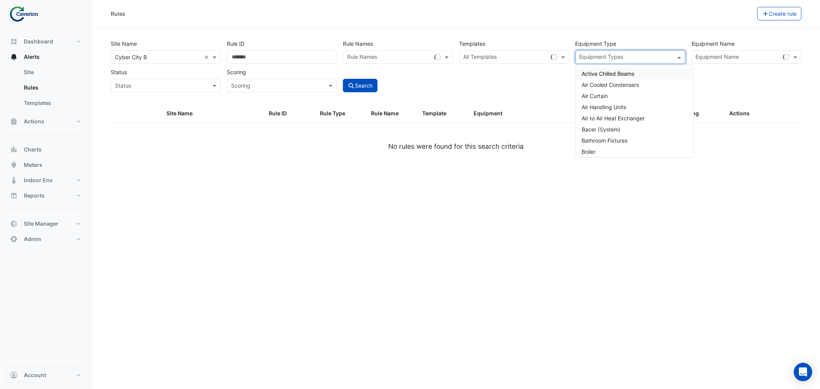
click at [624, 58] on input "text" at bounding box center [626, 58] width 93 height 8
click at [614, 106] on span "Air Handling Units" at bounding box center [604, 107] width 45 height 7
click at [366, 56] on input "text" at bounding box center [389, 58] width 84 height 8
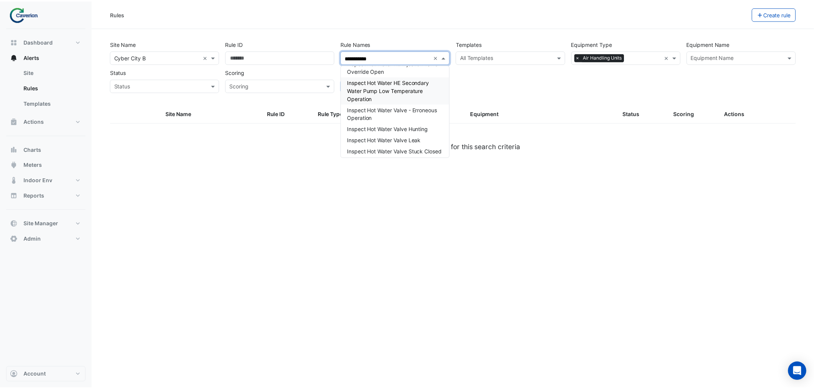
scroll to position [43, 0]
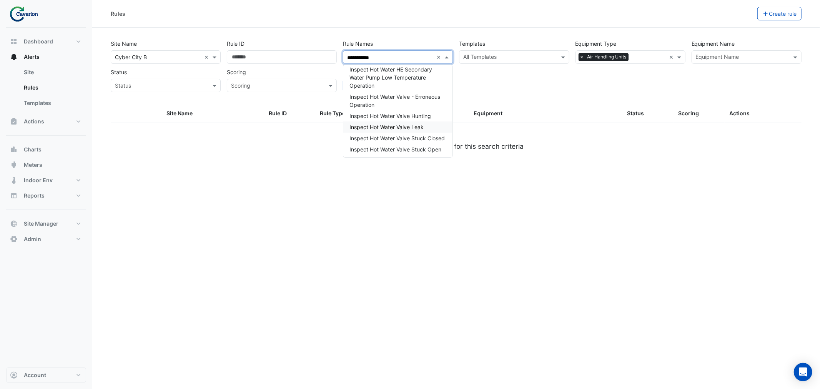
click at [404, 125] on span "Inspect Hot Water Valve Leak" at bounding box center [386, 127] width 74 height 7
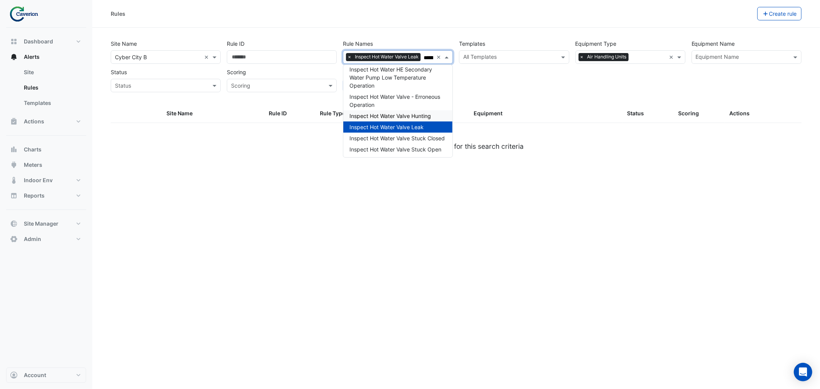
type input "**********"
drag, startPoint x: 264, startPoint y: 101, endPoint x: 300, endPoint y: 95, distance: 36.6
click at [265, 101] on div "**********" at bounding box center [456, 71] width 700 height 68
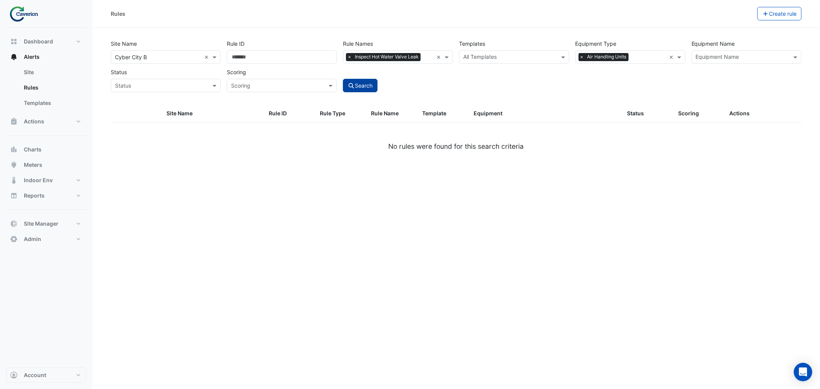
click at [375, 91] on button "Search" at bounding box center [360, 85] width 35 height 13
select select "***"
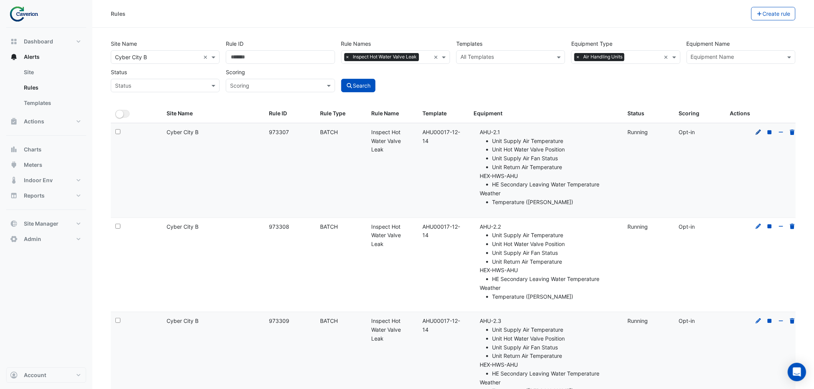
click at [759, 133] on icon at bounding box center [758, 132] width 7 height 5
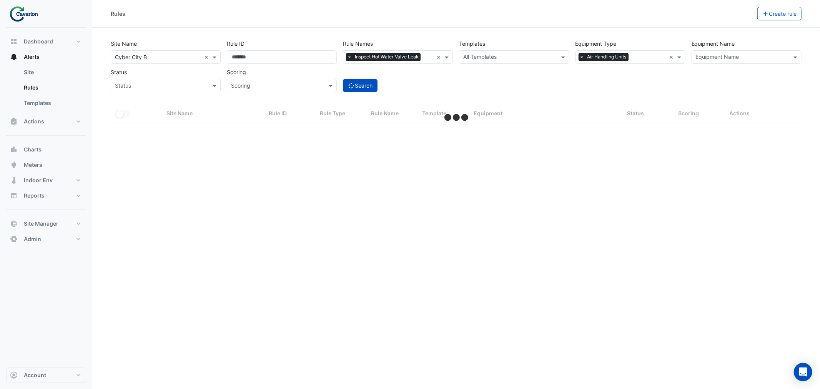
select select "***"
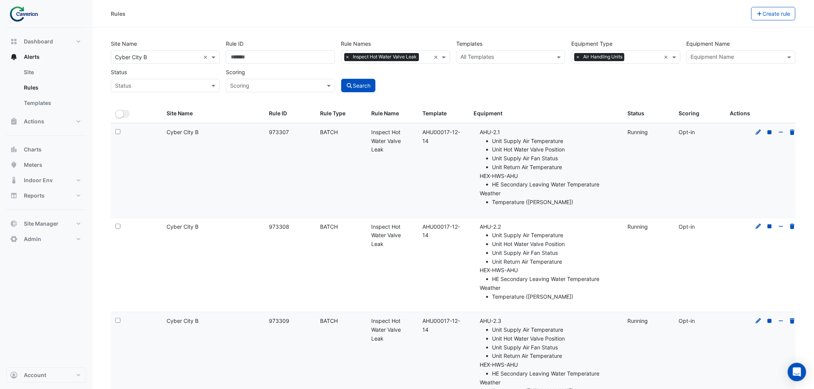
drag, startPoint x: 422, startPoint y: 131, endPoint x: 439, endPoint y: 145, distance: 22.6
click at [439, 145] on datatable-body-cell "Template: AHU00017-12-14" at bounding box center [443, 170] width 51 height 94
copy div "AHU00017-12-14"
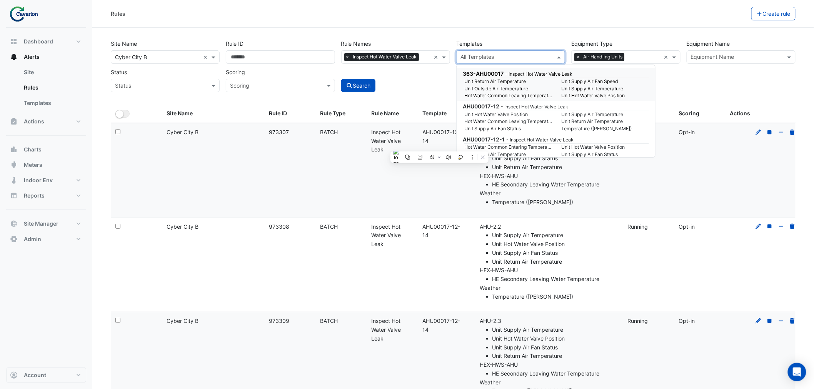
click at [487, 56] on input "text" at bounding box center [506, 58] width 92 height 8
paste input "**********"
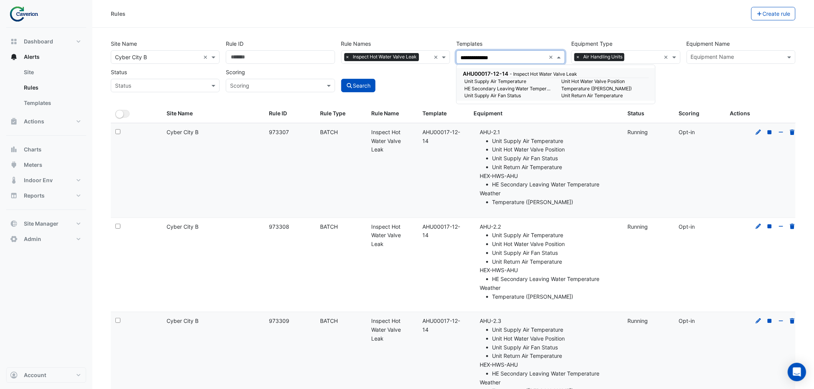
click at [527, 82] on small "Unit Supply Air Temperature" at bounding box center [507, 81] width 97 height 7
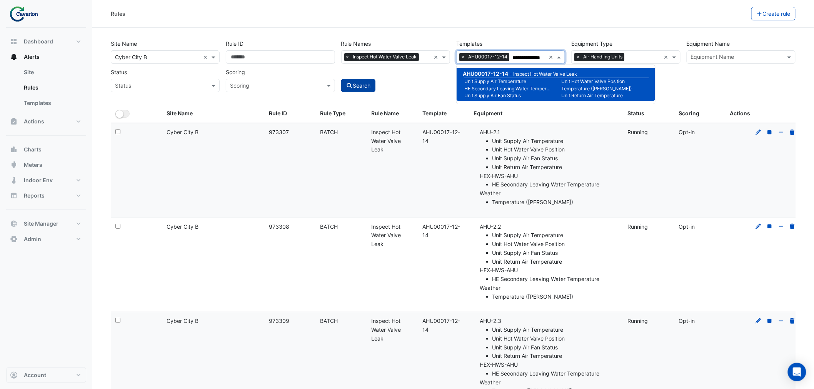
type input "**********"
click at [361, 82] on button "Search" at bounding box center [358, 85] width 35 height 13
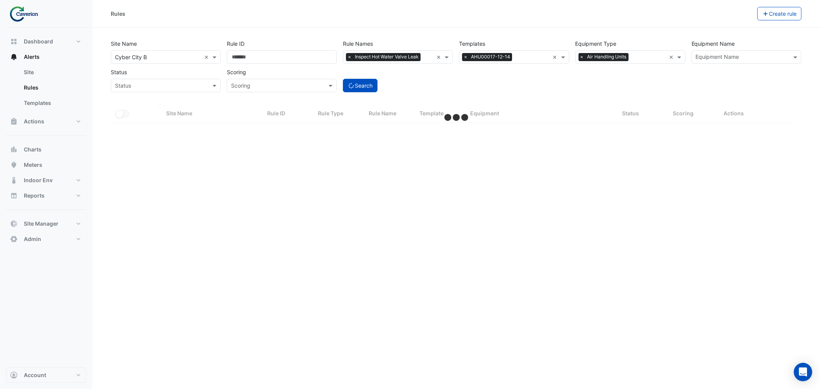
select select "***"
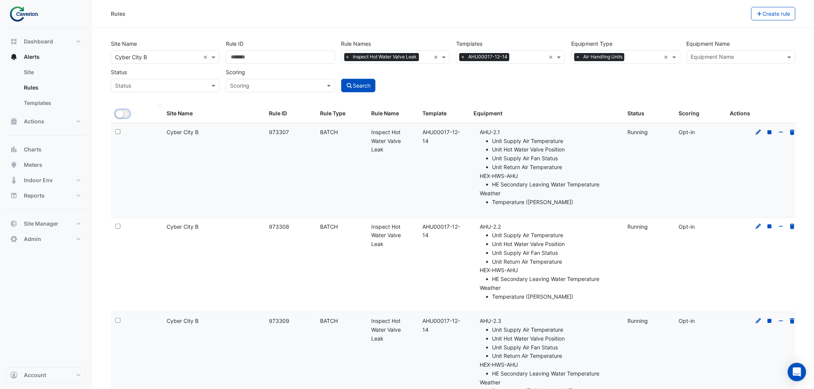
click at [123, 116] on button "All Selected" at bounding box center [122, 114] width 14 height 8
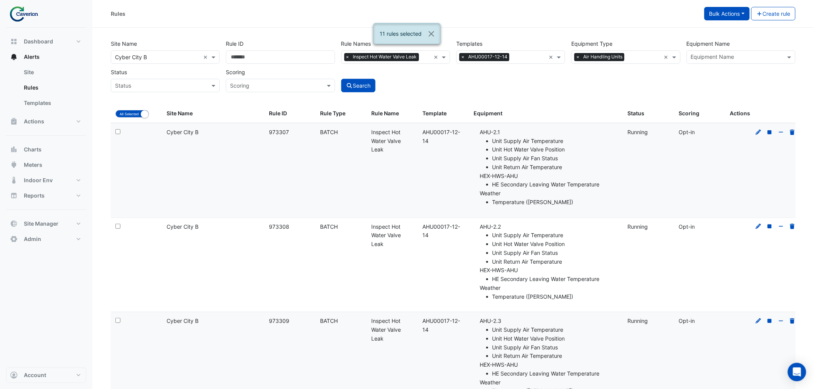
click at [724, 16] on button "Bulk Actions" at bounding box center [726, 13] width 45 height 13
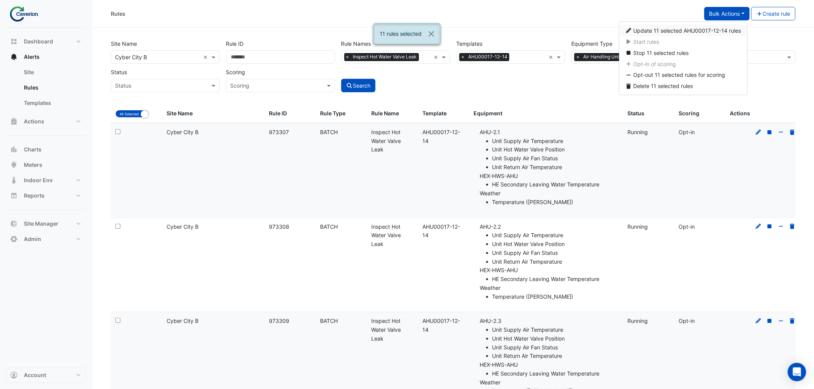
click at [659, 29] on span "Update 11 selected AHU00017-12-14 rules" at bounding box center [687, 30] width 108 height 7
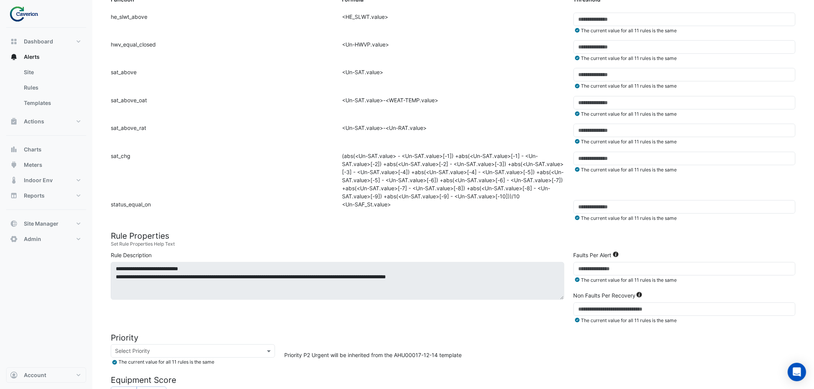
scroll to position [341, 0]
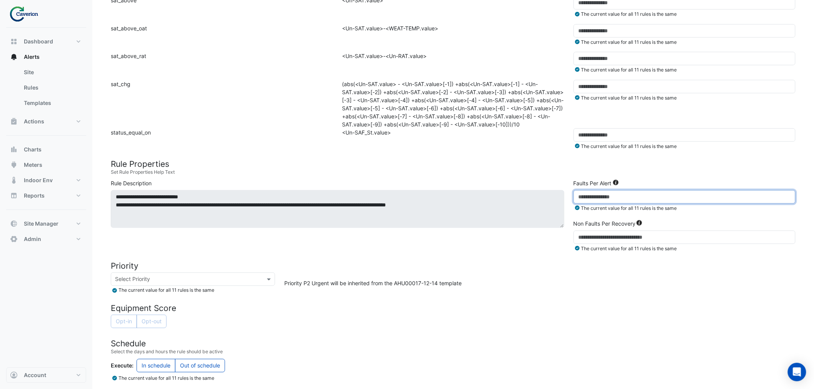
drag, startPoint x: 563, startPoint y: 205, endPoint x: 536, endPoint y: 205, distance: 26.9
click at [536, 205] on div "**********" at bounding box center [453, 217] width 694 height 77
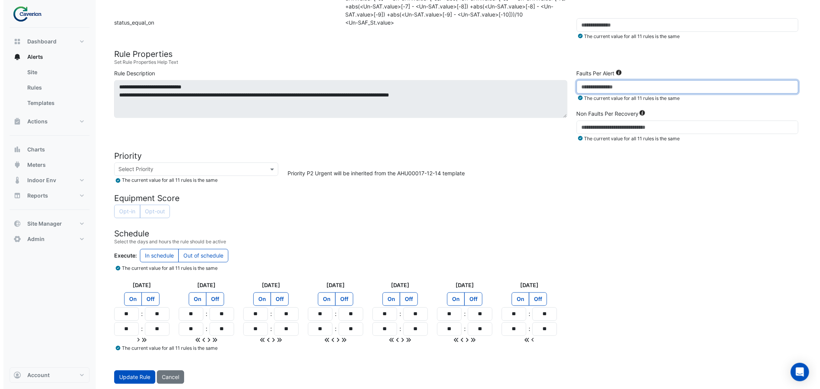
scroll to position [459, 0]
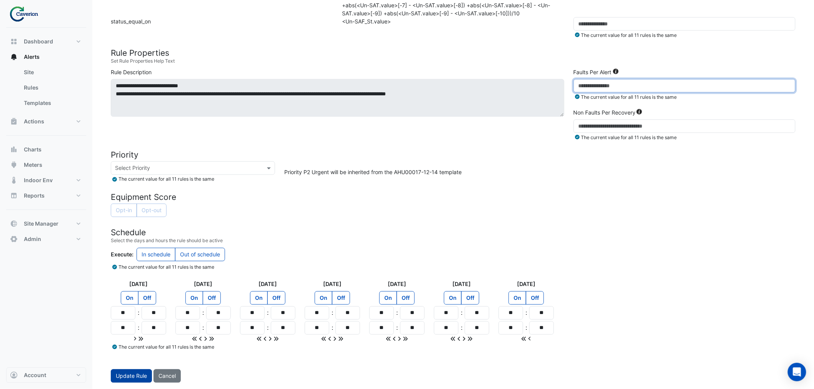
type input "*"
click at [128, 378] on button "Update Rule" at bounding box center [131, 375] width 41 height 13
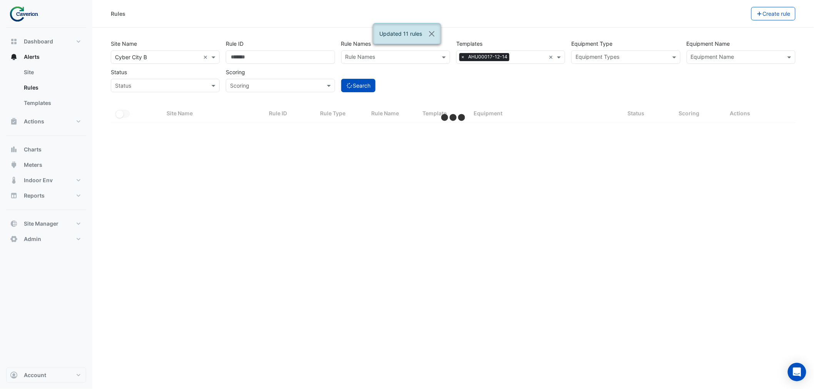
select select "***"
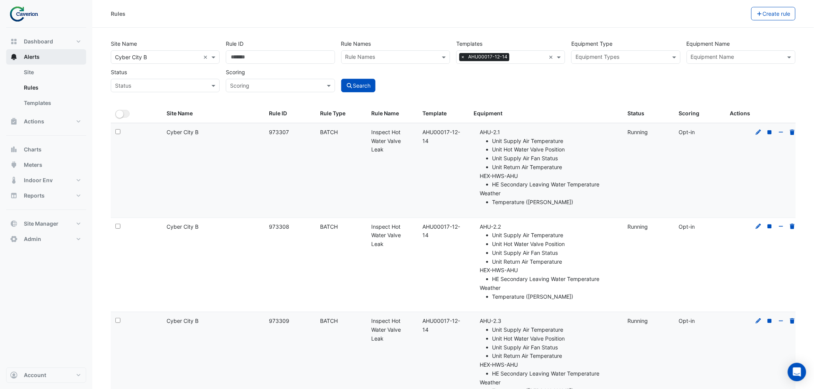
click at [22, 55] on button "Alerts" at bounding box center [46, 56] width 80 height 15
click at [30, 72] on link "Site" at bounding box center [52, 72] width 68 height 15
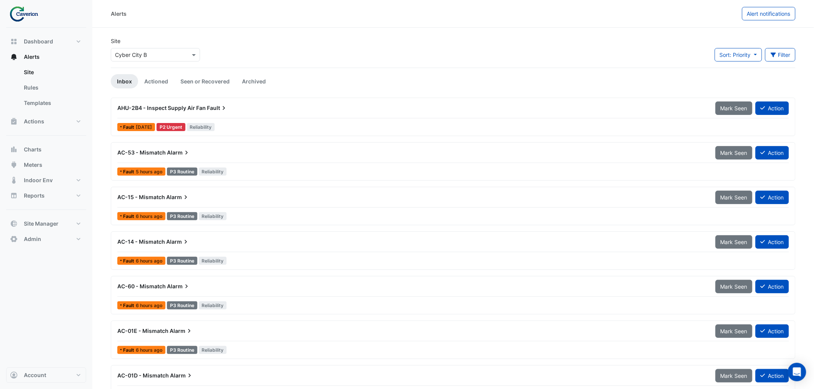
click at [181, 51] on div at bounding box center [155, 54] width 88 height 9
click at [123, 84] on span "K29" at bounding box center [122, 82] width 10 height 7
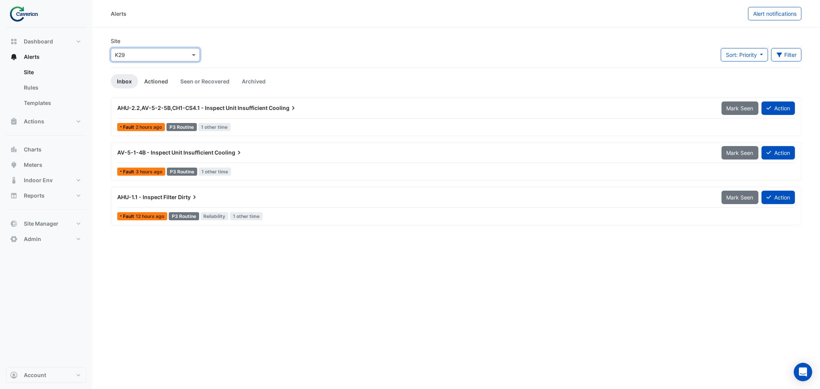
click at [153, 82] on link "Actioned" at bounding box center [156, 81] width 36 height 14
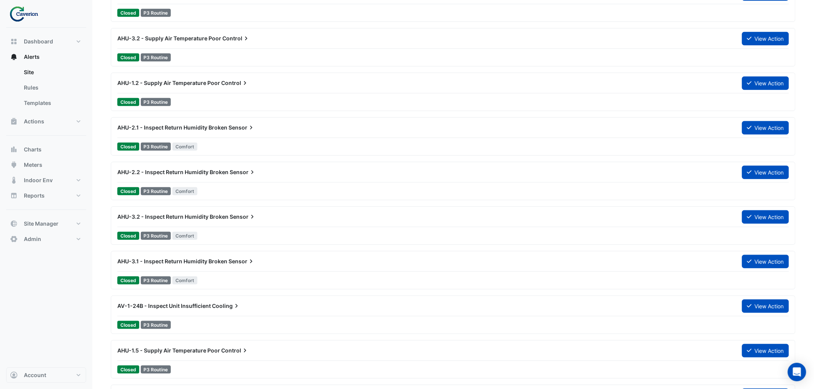
scroll to position [4011, 0]
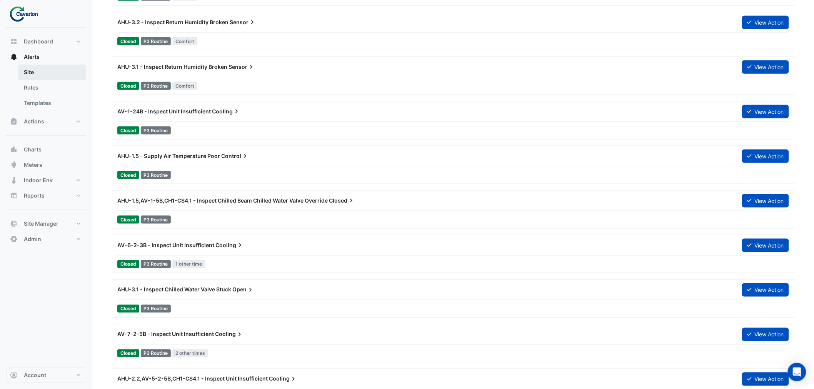
click at [27, 74] on link "Site" at bounding box center [52, 72] width 68 height 15
click at [25, 70] on link "Site" at bounding box center [52, 72] width 68 height 15
click at [31, 118] on span "Actions" at bounding box center [34, 122] width 20 height 8
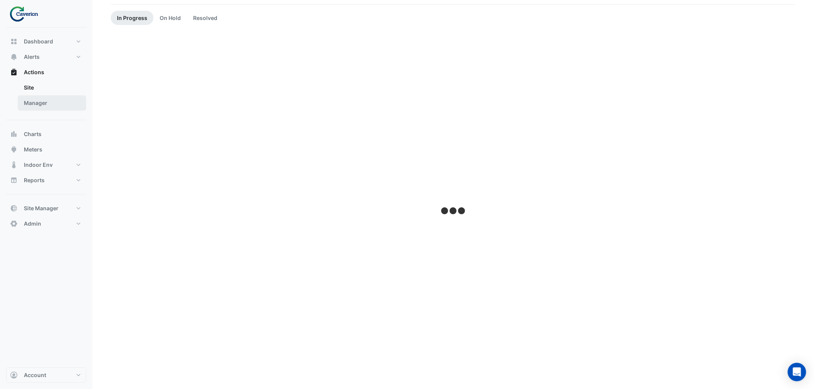
click at [33, 102] on link "Manager" at bounding box center [52, 102] width 68 height 15
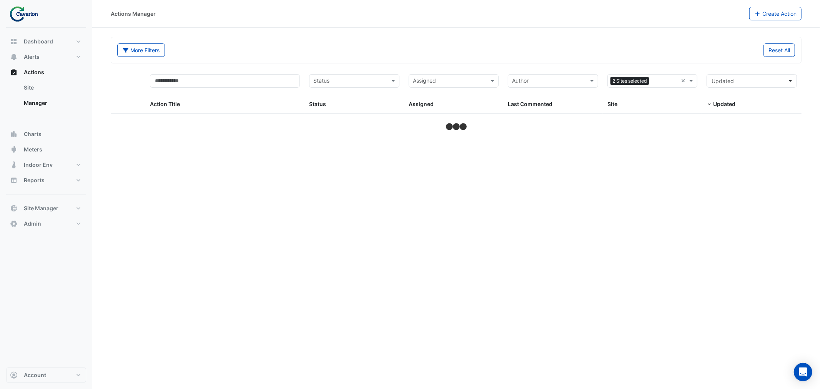
select select "***"
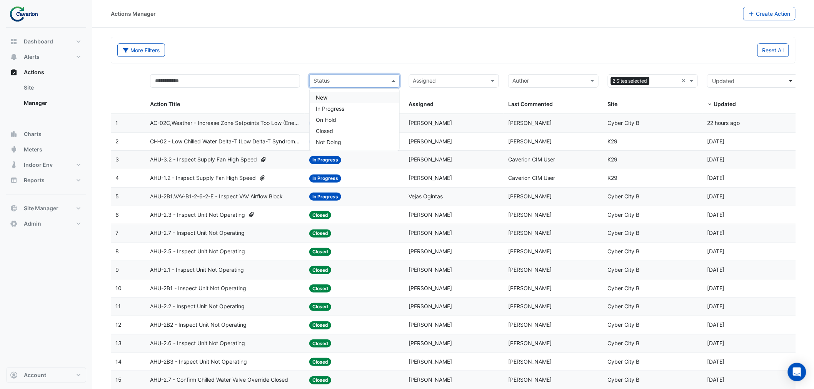
click at [351, 80] on input "text" at bounding box center [349, 81] width 73 height 9
drag, startPoint x: 334, startPoint y: 98, endPoint x: 350, endPoint y: 86, distance: 20.1
click at [335, 98] on div "New" at bounding box center [355, 97] width 90 height 11
click at [350, 85] on input "text" at bounding box center [354, 81] width 51 height 9
drag, startPoint x: 344, startPoint y: 108, endPoint x: 375, endPoint y: 121, distance: 34.0
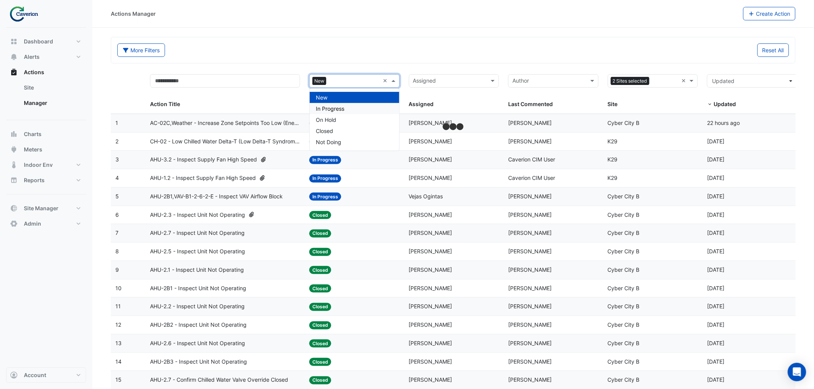
click at [344, 108] on span "In Progress" at bounding box center [330, 108] width 28 height 7
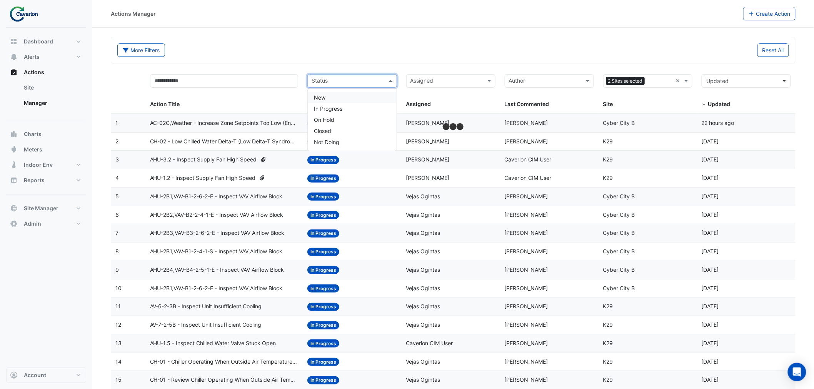
click at [352, 80] on input "text" at bounding box center [347, 81] width 72 height 9
click at [329, 132] on span "Closed" at bounding box center [322, 131] width 17 height 7
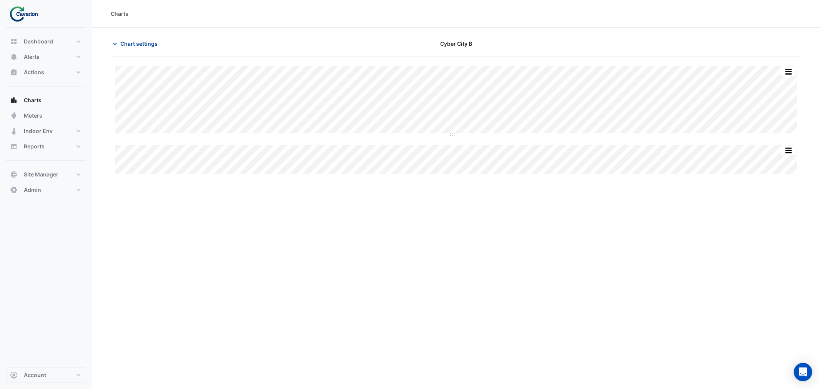
click at [143, 40] on span "Chart settings" at bounding box center [138, 44] width 37 height 8
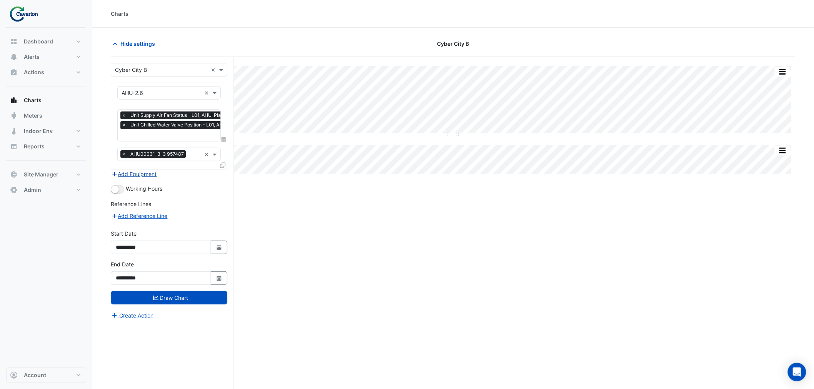
click at [125, 172] on button "Add Equipment" at bounding box center [134, 174] width 47 height 9
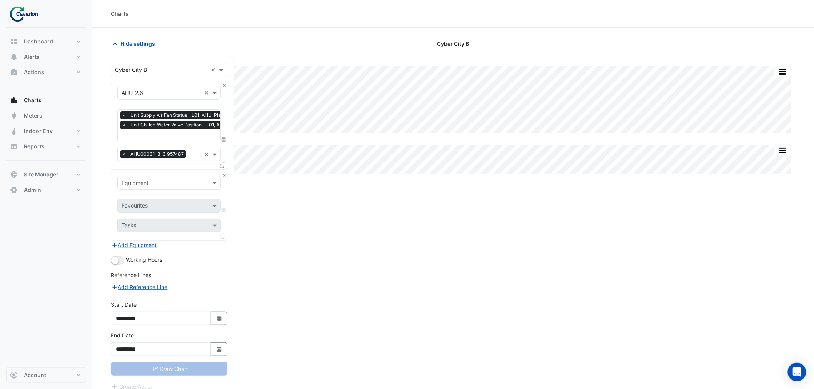
click at [144, 183] on input "text" at bounding box center [161, 183] width 80 height 8
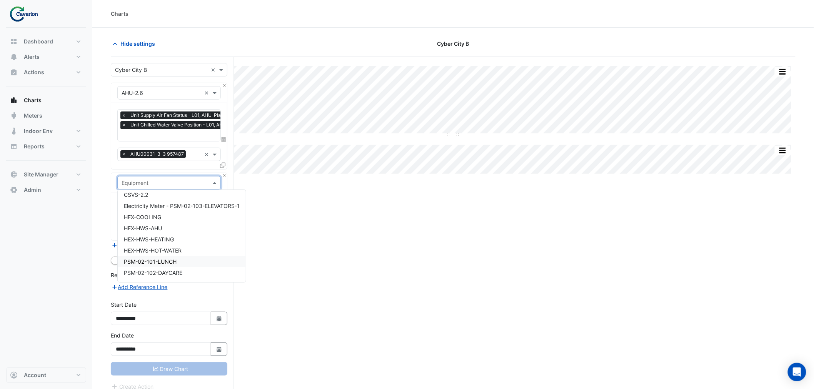
scroll to position [854, 0]
click at [151, 213] on span "HEX-HWS-AHU" at bounding box center [143, 214] width 38 height 7
click at [153, 203] on input "text" at bounding box center [160, 207] width 78 height 8
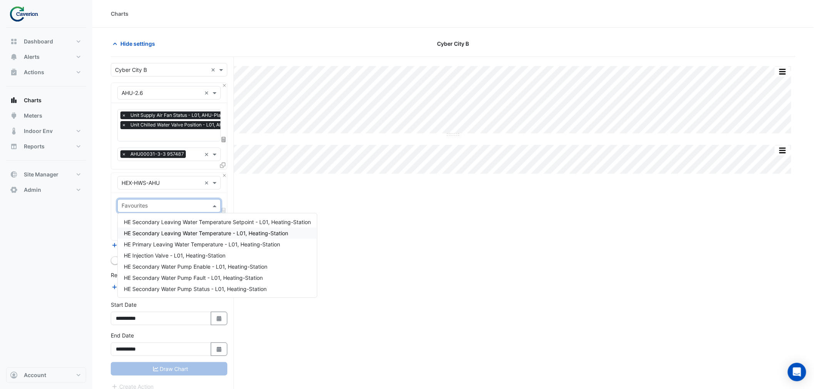
click at [166, 233] on span "HE Secondary Leaving Water Temperature - L01, Heating-Station" at bounding box center [206, 233] width 164 height 7
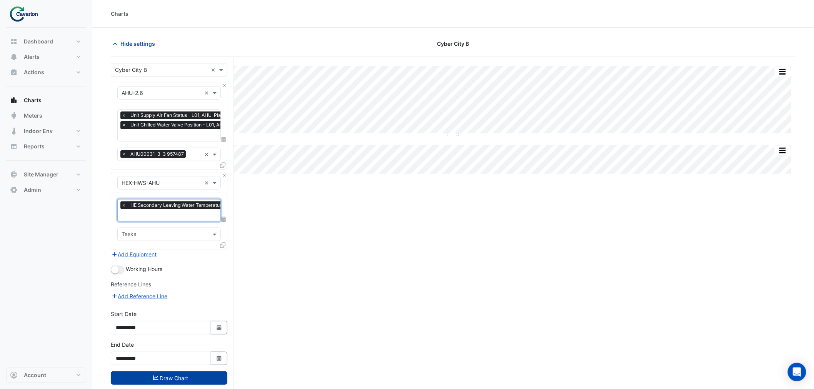
click at [177, 380] on button "Draw Chart" at bounding box center [169, 377] width 116 height 13
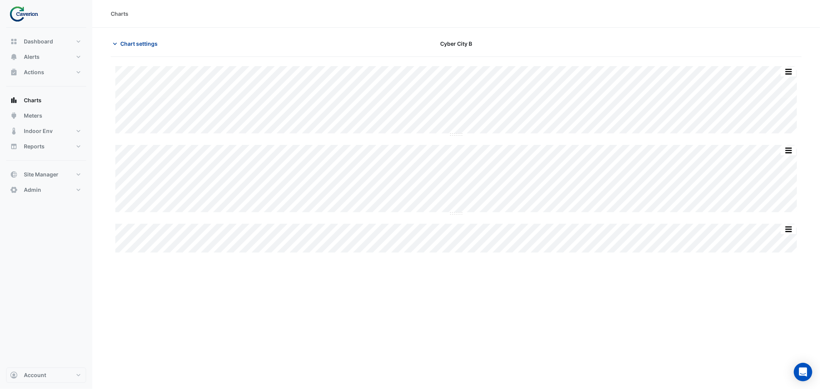
click at [132, 38] on button "Chart settings" at bounding box center [137, 43] width 52 height 13
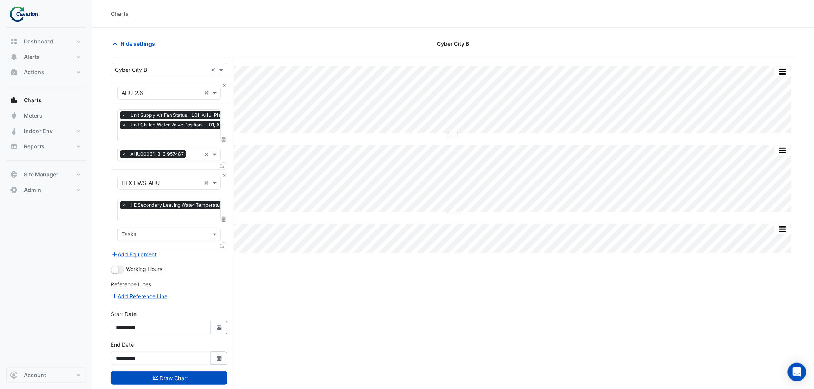
click at [176, 133] on input "text" at bounding box center [187, 136] width 133 height 8
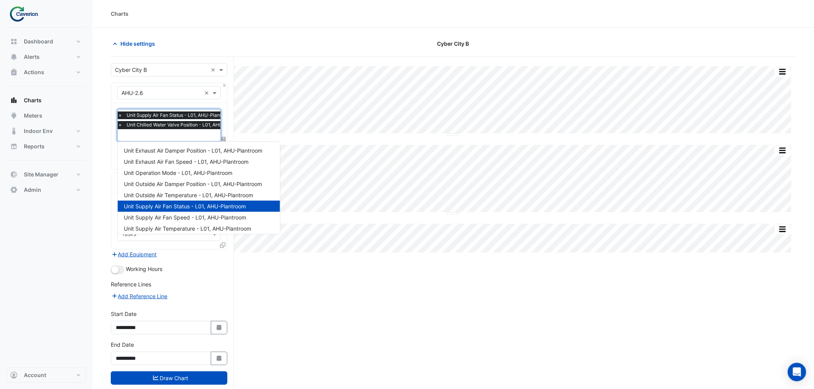
scroll to position [136, 0]
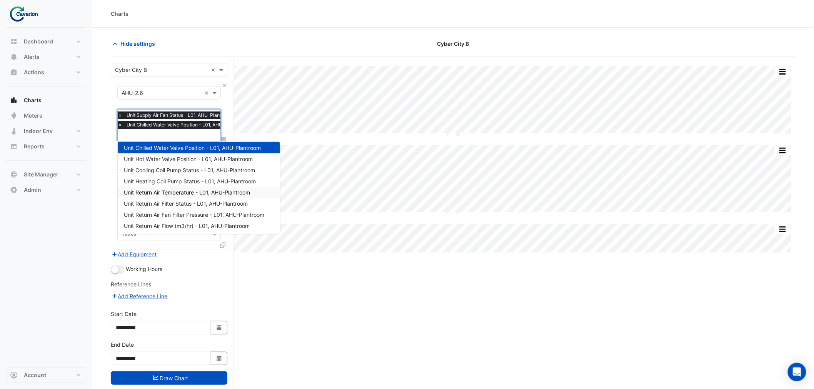
click at [163, 193] on span "Unit Return Air Temperature - L01, AHU-Plantroom" at bounding box center [187, 192] width 126 height 7
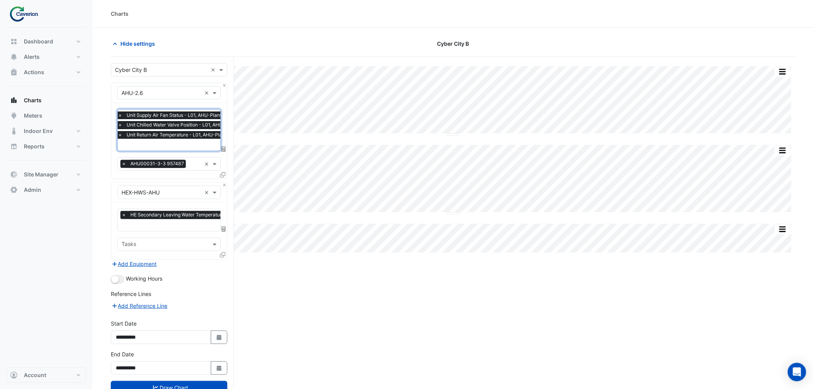
click at [160, 143] on input "text" at bounding box center [184, 145] width 133 height 8
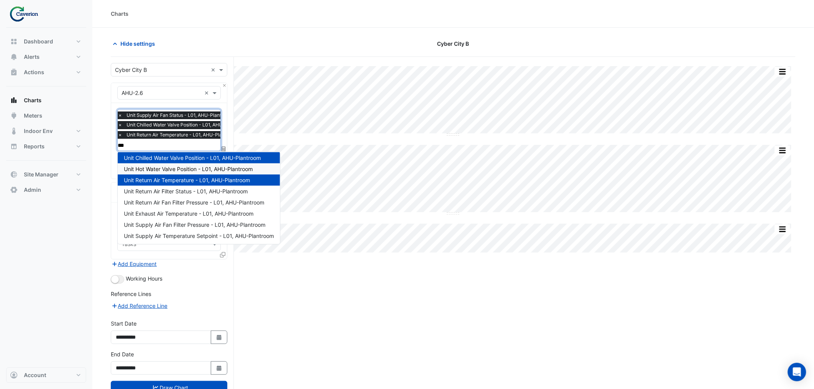
scroll to position [0, 0]
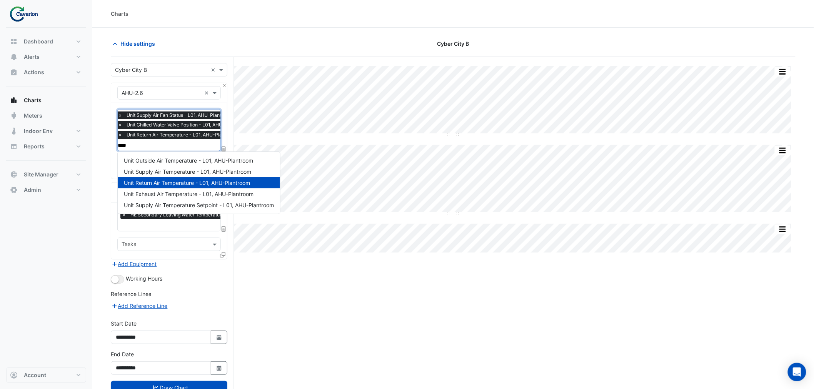
type input "*****"
click at [171, 170] on span "Unit Supply Air Temperature - L01, AHU-Plantroom" at bounding box center [187, 171] width 127 height 7
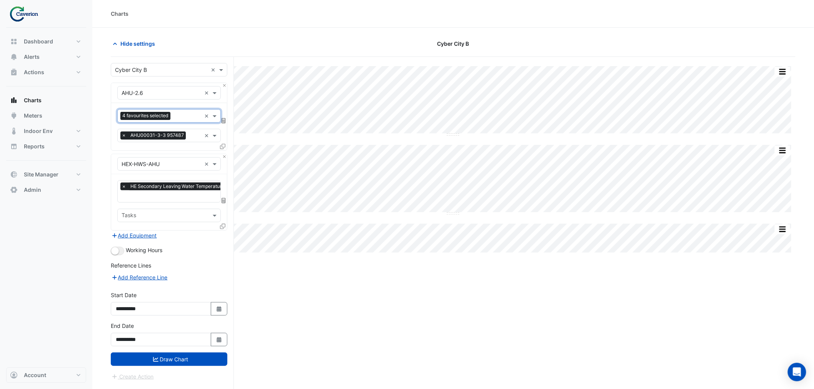
drag, startPoint x: 201, startPoint y: 358, endPoint x: 298, endPoint y: 311, distance: 108.0
click at [200, 358] on button "Draw Chart" at bounding box center [169, 359] width 116 height 13
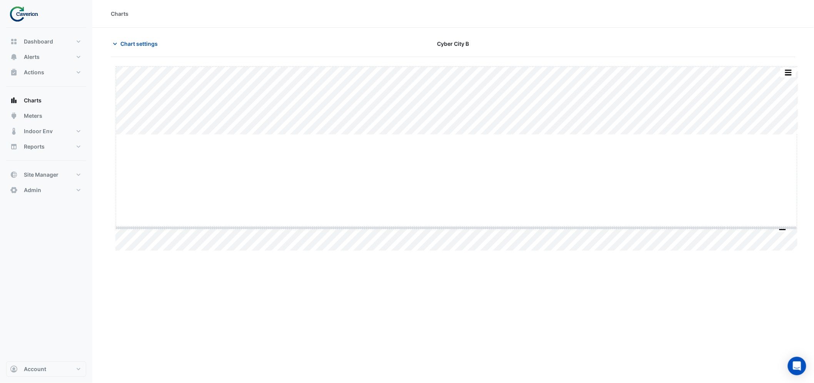
drag, startPoint x: 456, startPoint y: 135, endPoint x: 463, endPoint y: 232, distance: 97.6
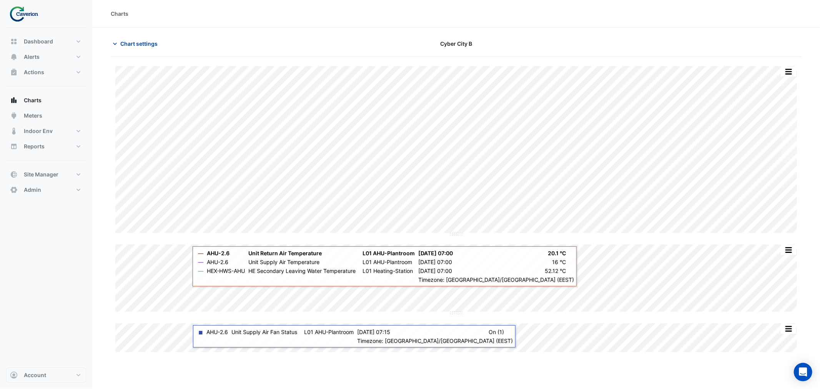
click at [135, 41] on span "Chart settings" at bounding box center [138, 44] width 37 height 8
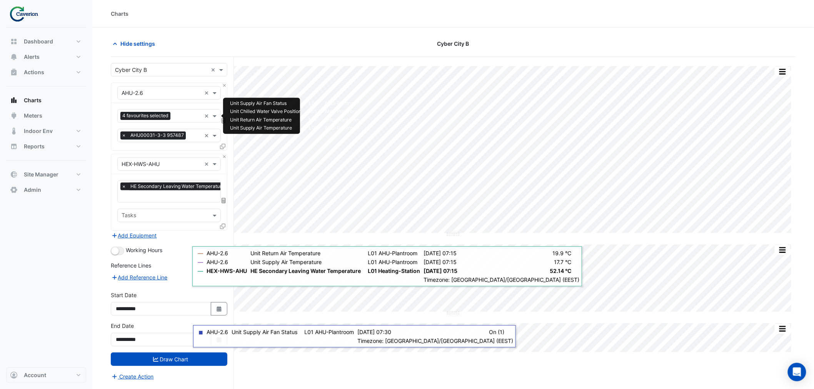
click at [185, 114] on input "text" at bounding box center [187, 117] width 28 height 8
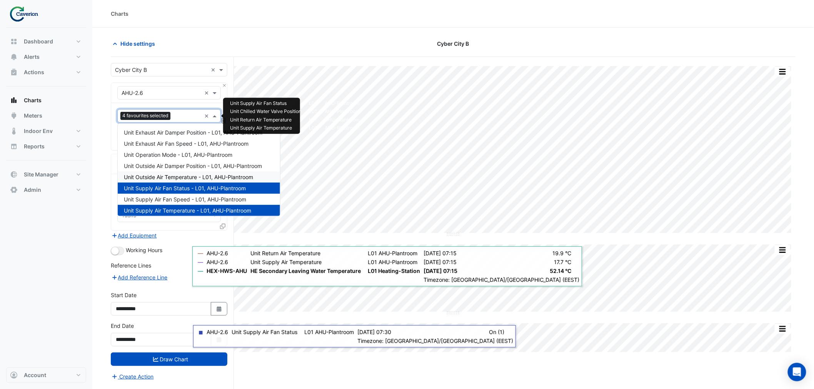
click at [181, 176] on span "Unit Outside Air Temperature - L01, AHU-Plantroom" at bounding box center [188, 177] width 129 height 7
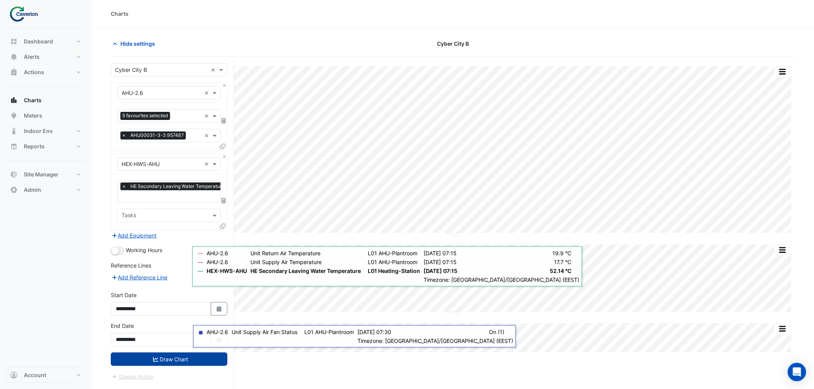
click at [183, 360] on button "Draw Chart" at bounding box center [169, 359] width 116 height 13
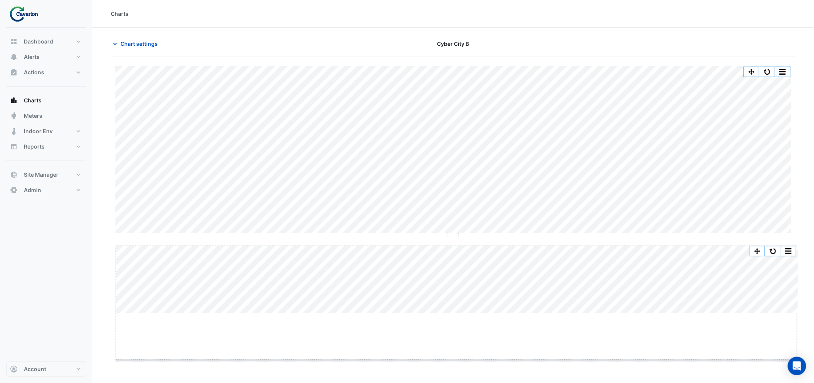
drag, startPoint x: 459, startPoint y: 313, endPoint x: 457, endPoint y: 364, distance: 50.8
drag, startPoint x: 454, startPoint y: 235, endPoint x: 457, endPoint y: 120, distance: 114.6
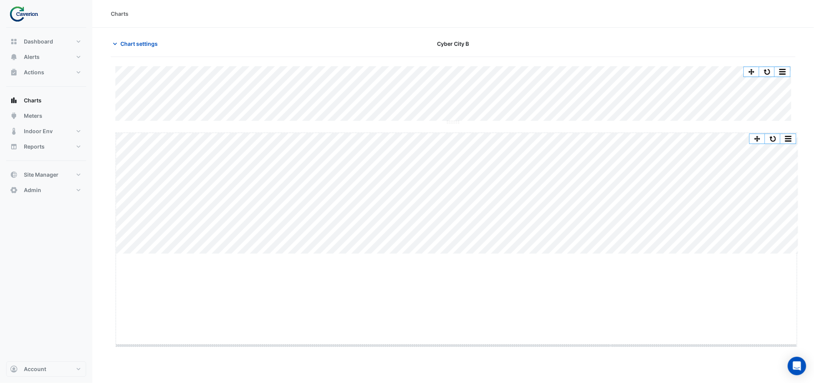
drag, startPoint x: 454, startPoint y: 253, endPoint x: 458, endPoint y: 343, distance: 90.8
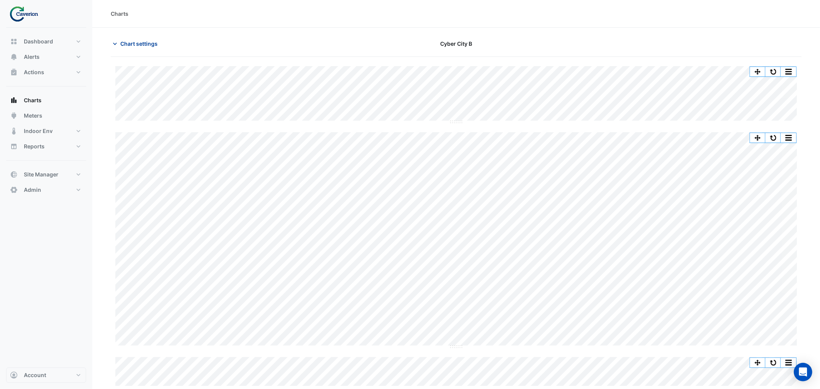
click at [136, 45] on span "Chart settings" at bounding box center [138, 44] width 37 height 8
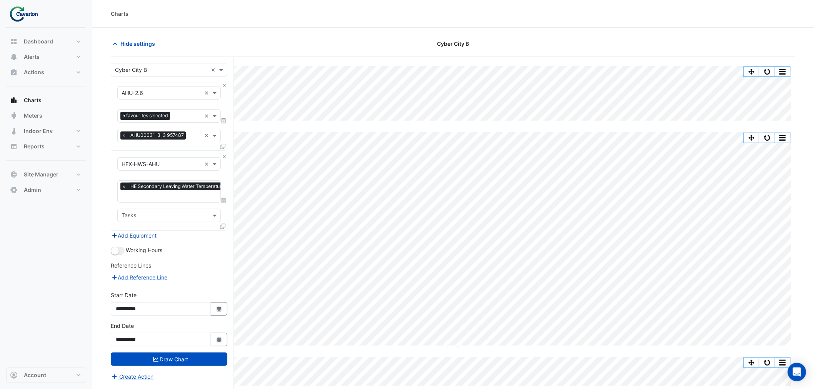
click at [143, 237] on button "Add Equipment" at bounding box center [134, 235] width 47 height 9
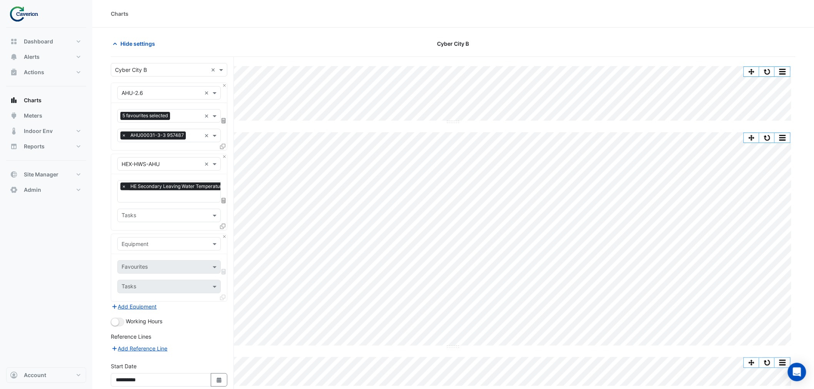
click at [145, 243] on input "text" at bounding box center [161, 244] width 80 height 8
type input "***"
click at [148, 255] on div "Weather" at bounding box center [169, 260] width 103 height 11
click at [147, 270] on input "text" at bounding box center [160, 268] width 78 height 8
type input "****"
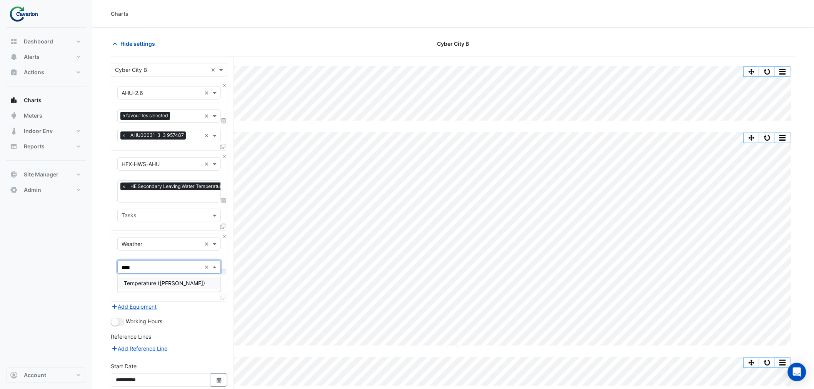
drag, startPoint x: 146, startPoint y: 285, endPoint x: 150, endPoint y: 284, distance: 3.9
click at [146, 284] on span "Temperature ([PERSON_NAME])" at bounding box center [164, 283] width 81 height 7
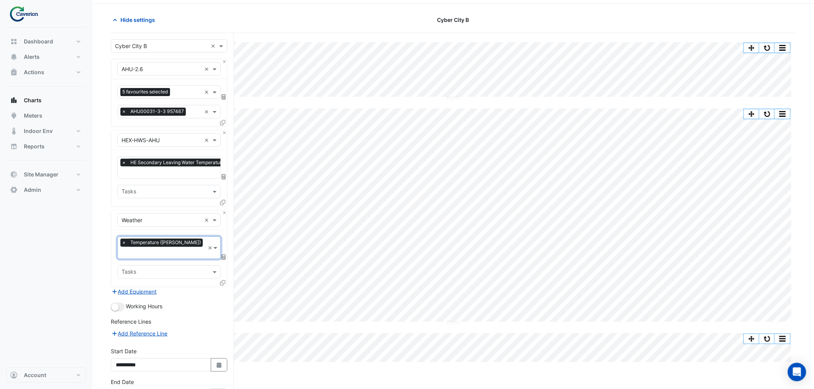
scroll to position [68, 0]
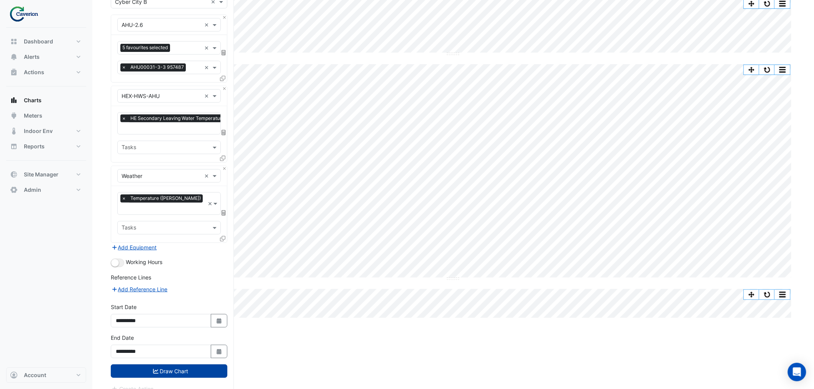
click at [194, 364] on button "Draw Chart" at bounding box center [169, 370] width 116 height 13
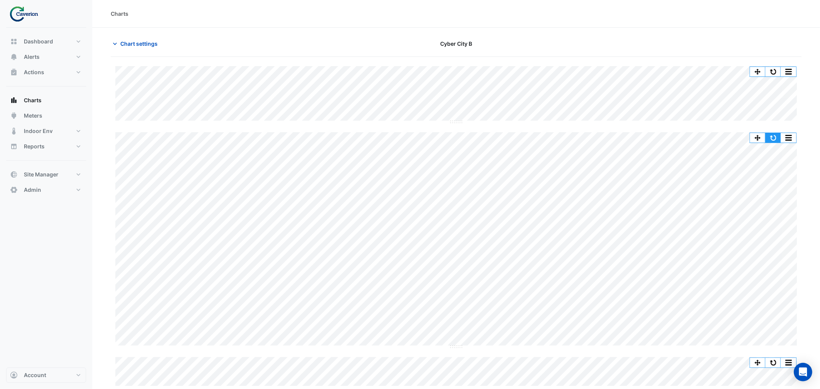
click at [773, 136] on button "button" at bounding box center [773, 138] width 15 height 10
click at [774, 70] on button "button" at bounding box center [773, 72] width 15 height 10
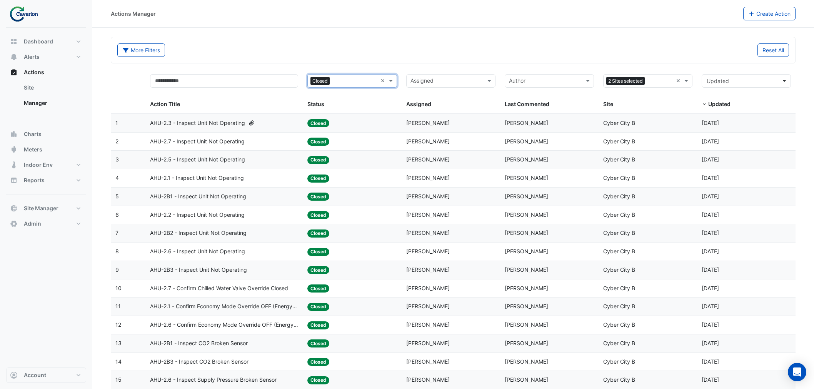
select select "***"
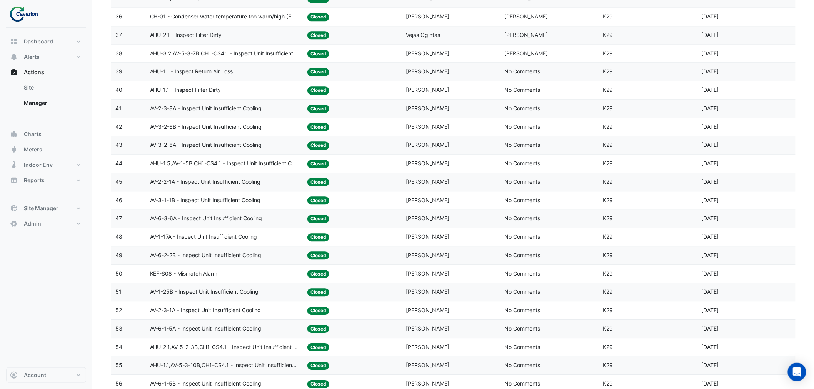
scroll to position [576, 0]
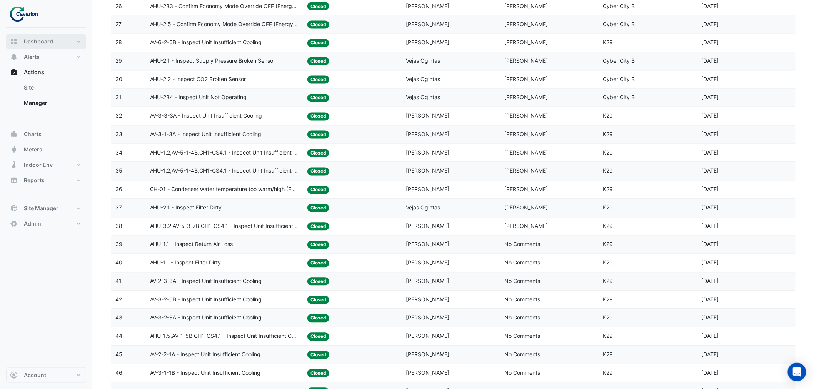
click at [42, 40] on span "Dashboard" at bounding box center [38, 42] width 29 height 8
select select "***"
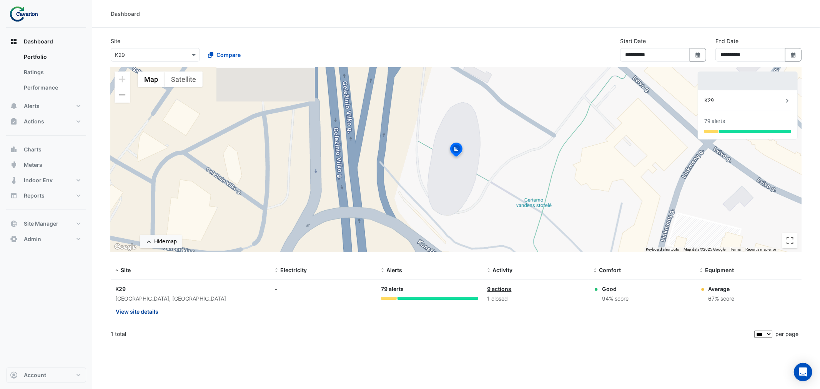
click at [142, 310] on button "View site details" at bounding box center [136, 311] width 43 height 13
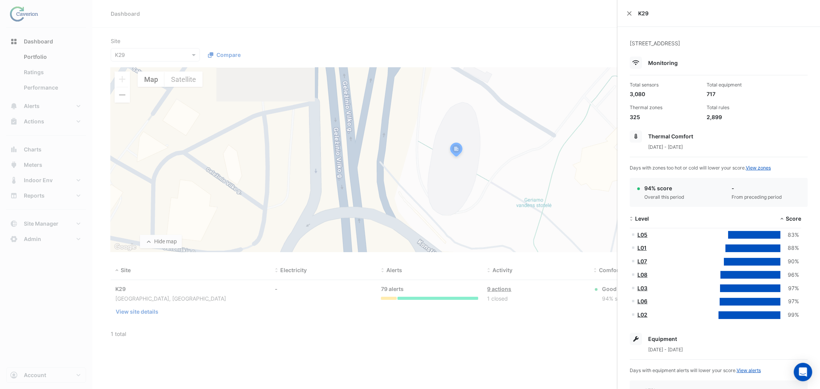
click at [167, 55] on ngb-offcanvas-backdrop at bounding box center [410, 194] width 820 height 389
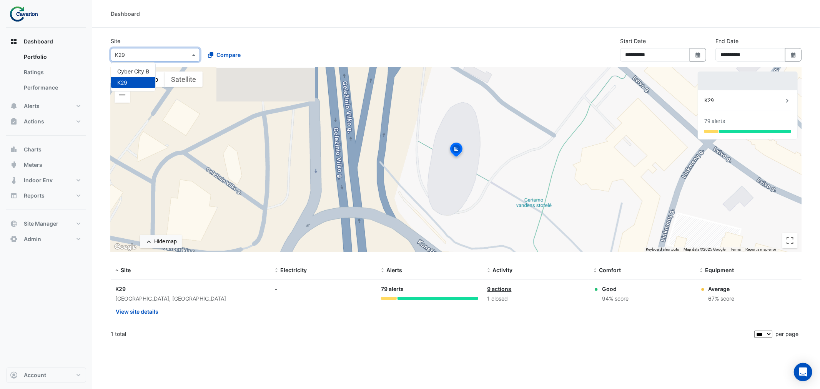
click at [148, 55] on input "text" at bounding box center [147, 55] width 65 height 8
click at [133, 70] on span "Cyber City B" at bounding box center [133, 71] width 32 height 7
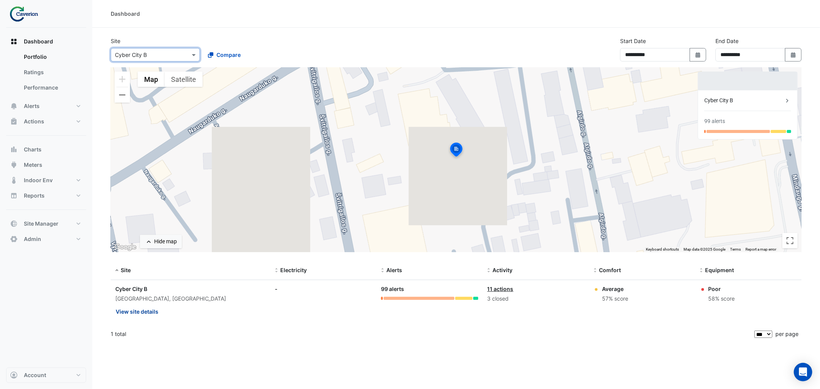
click at [137, 313] on button "View site details" at bounding box center [136, 311] width 43 height 13
drag, startPoint x: 34, startPoint y: 62, endPoint x: 40, endPoint y: 93, distance: 31.4
click at [35, 62] on ngb-offcanvas-backdrop at bounding box center [410, 194] width 820 height 389
click at [31, 107] on span "Alerts" at bounding box center [32, 106] width 16 height 8
